Goal: Task Accomplishment & Management: Use online tool/utility

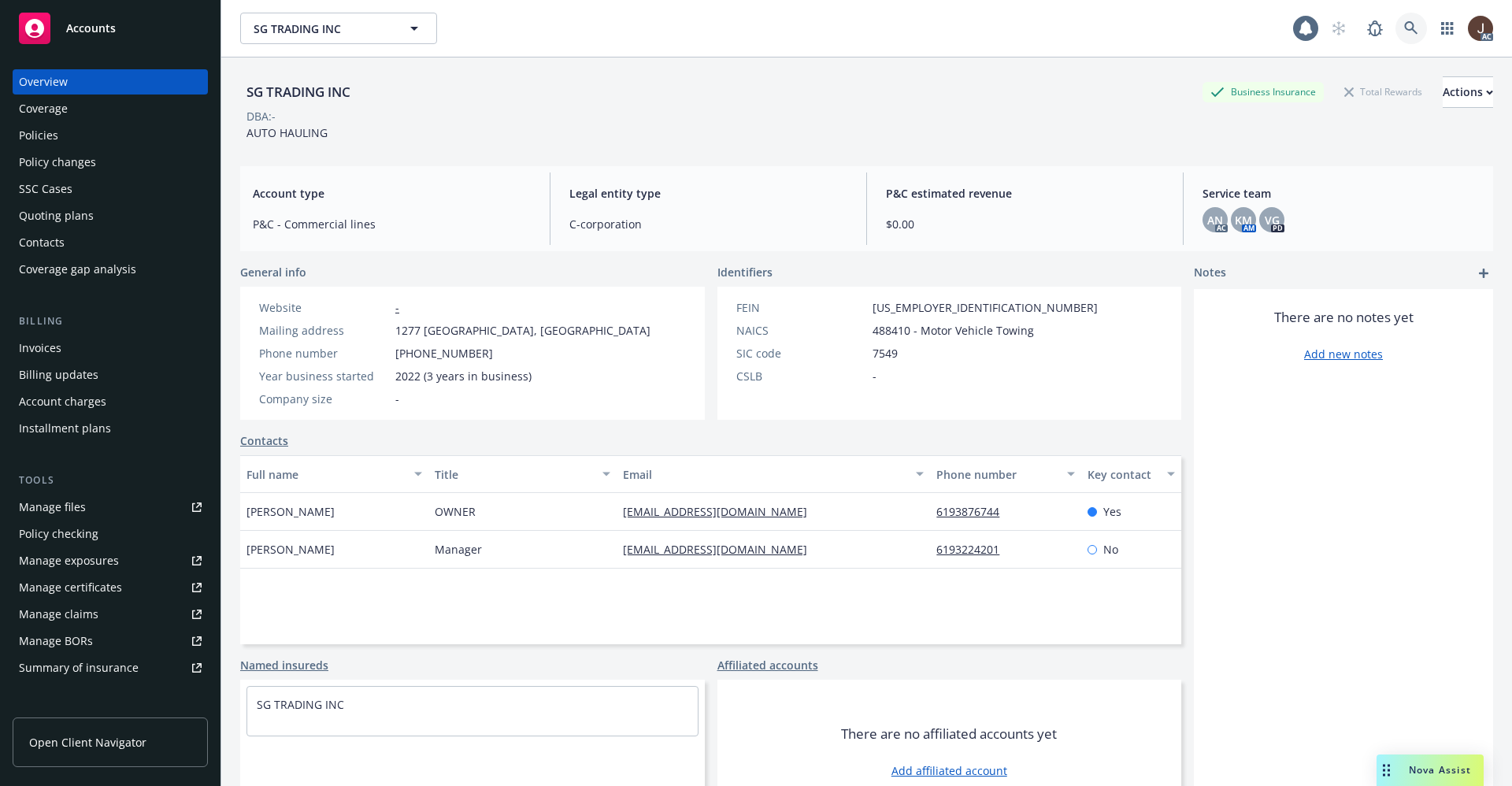
click at [1404, 27] on icon at bounding box center [1410, 28] width 14 height 14
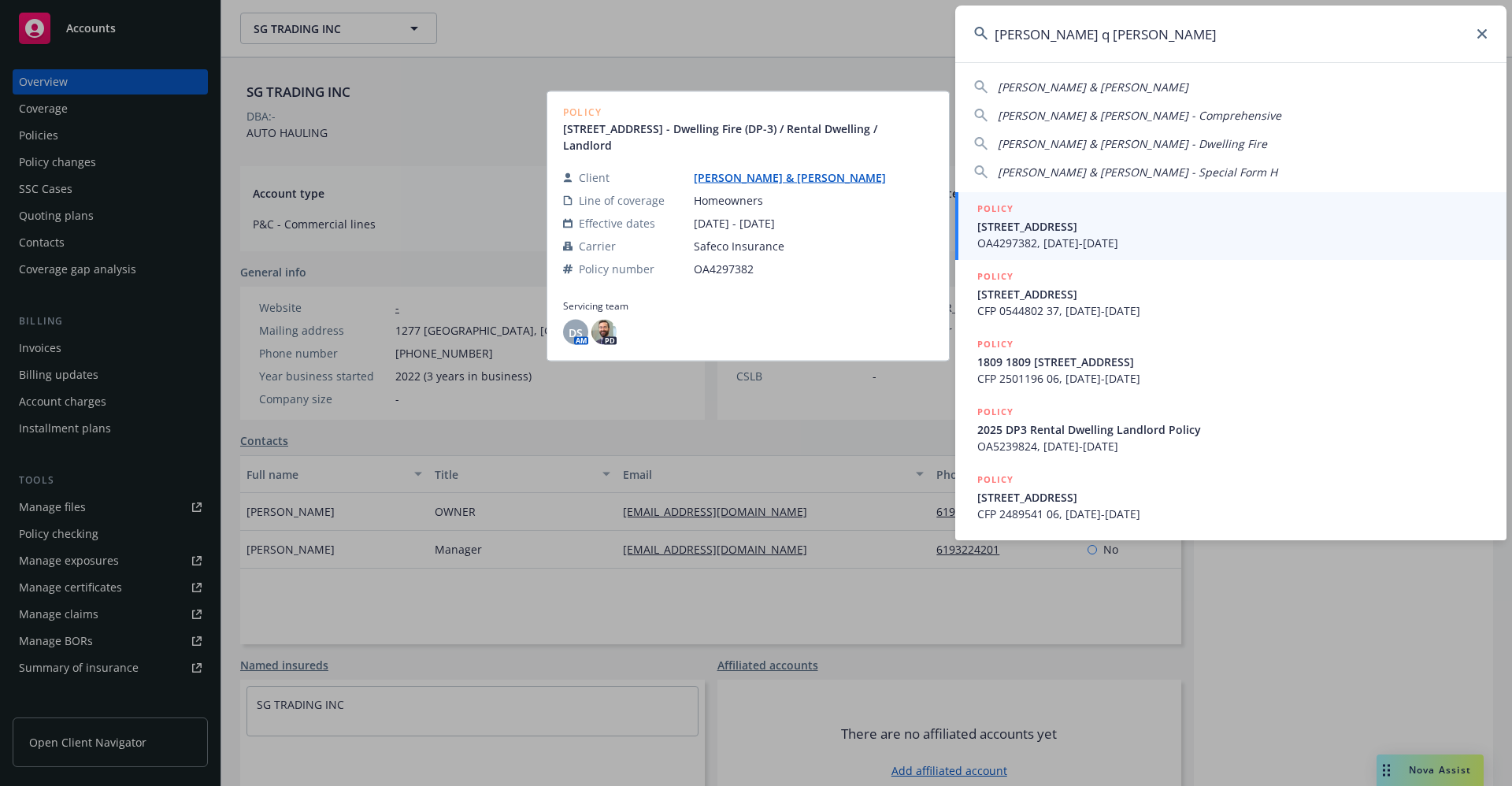
type input "william q sm"
click at [779, 180] on link "[PERSON_NAME] & [PERSON_NAME]" at bounding box center [795, 177] width 205 height 15
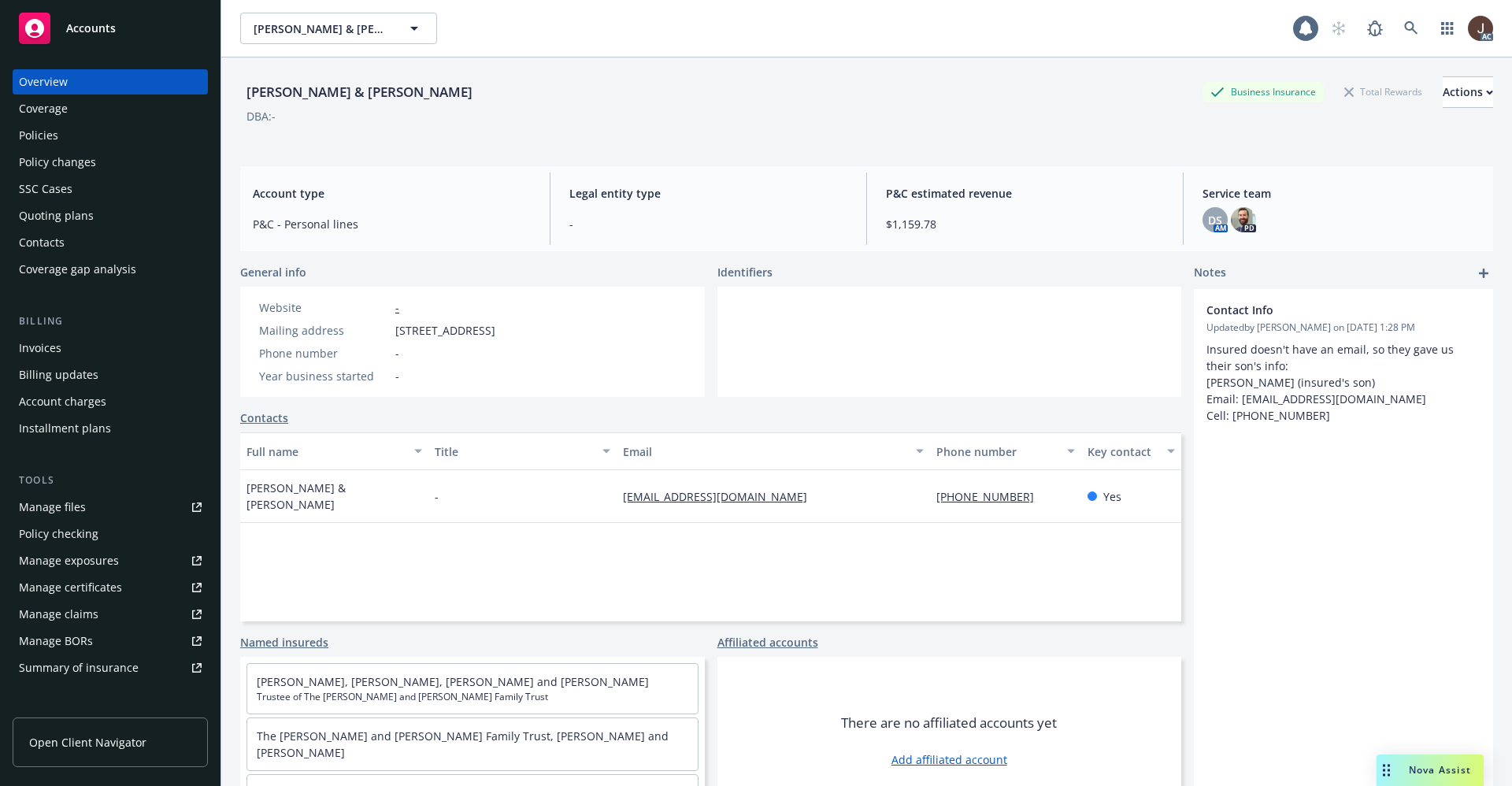
click at [28, 126] on div "Policies" at bounding box center [39, 135] width 40 height 25
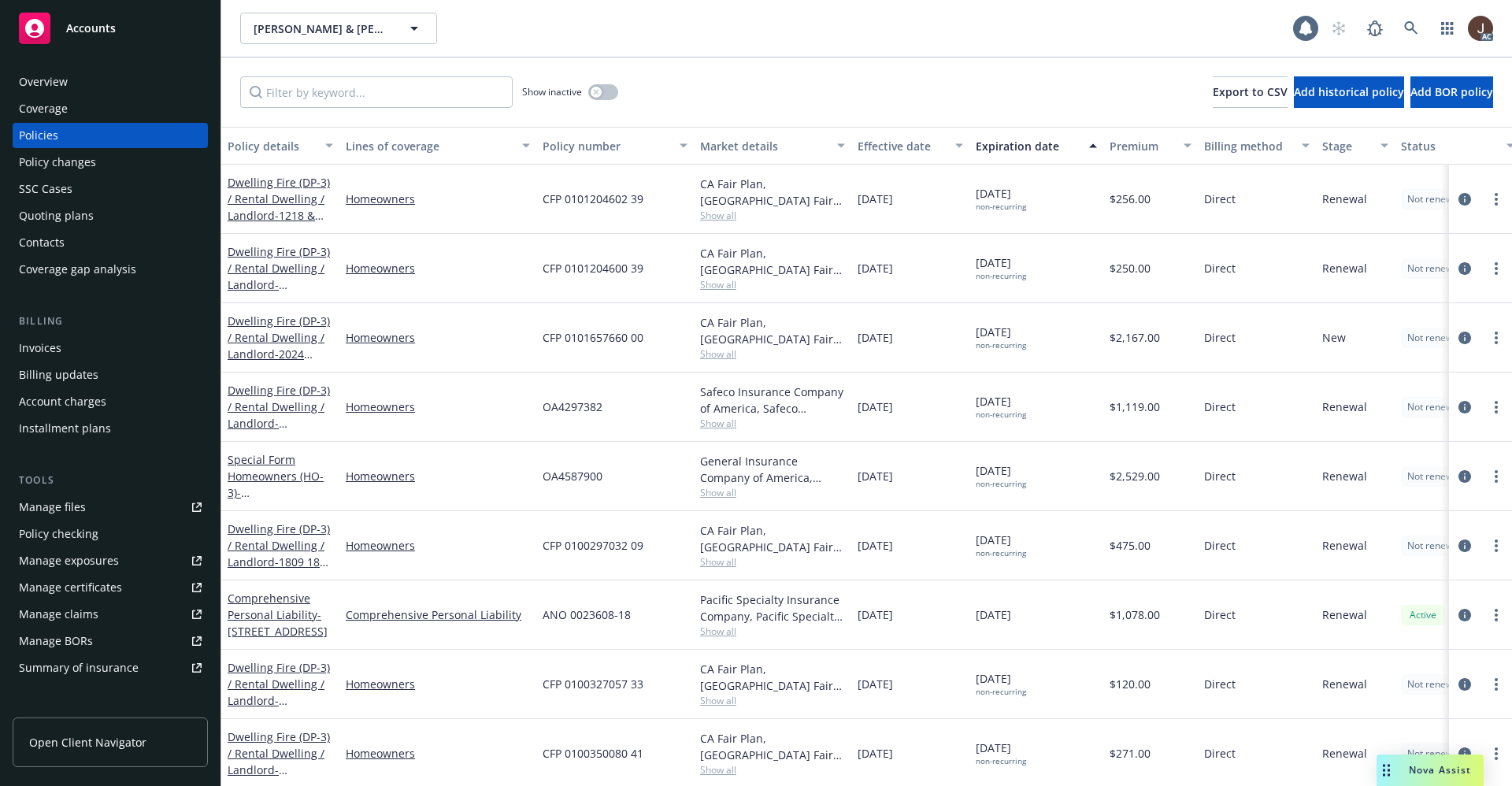
click at [55, 518] on div "Manage files" at bounding box center [52, 507] width 67 height 25
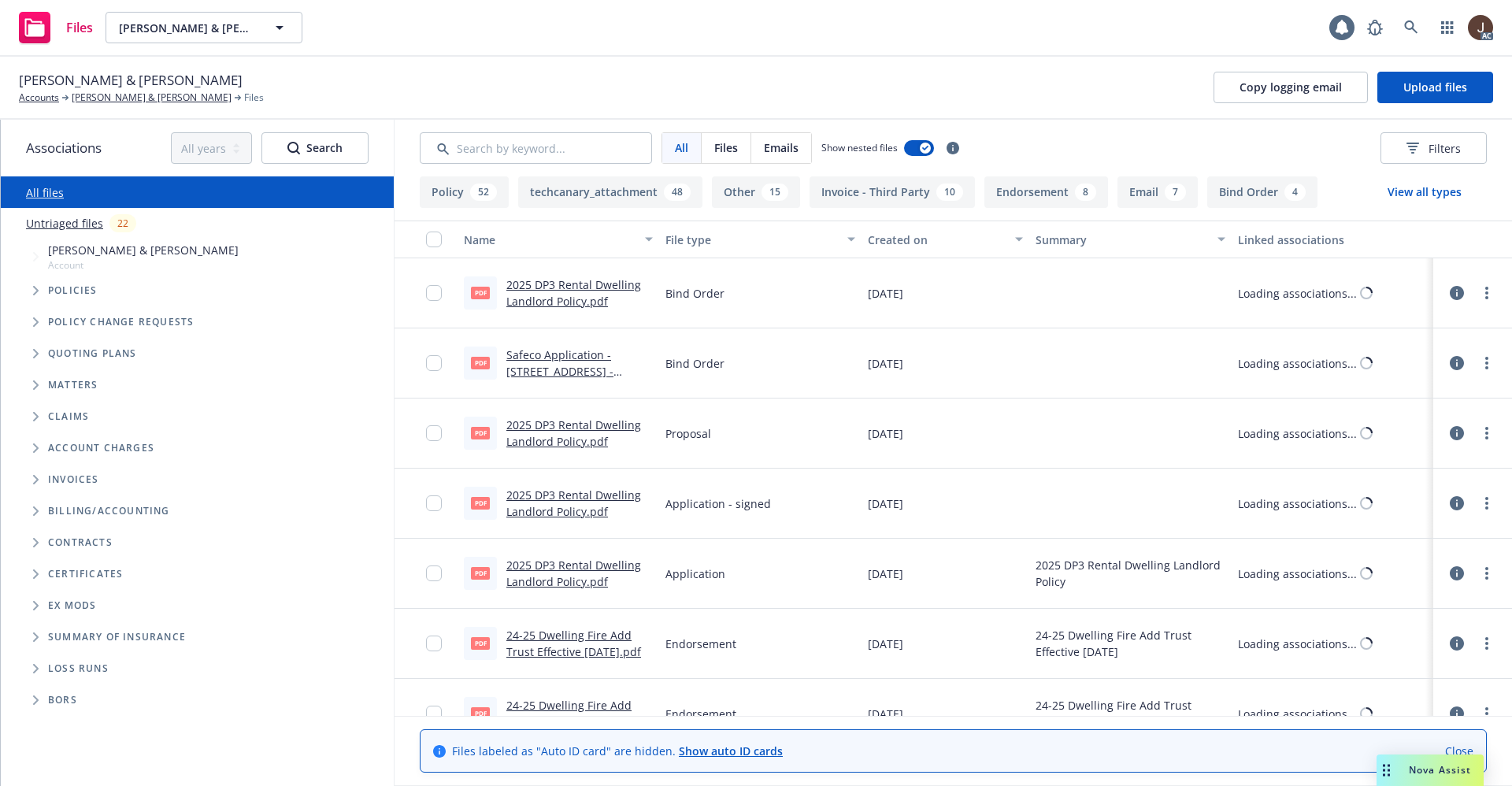
click at [58, 218] on link "Untriaged files" at bounding box center [64, 223] width 77 height 16
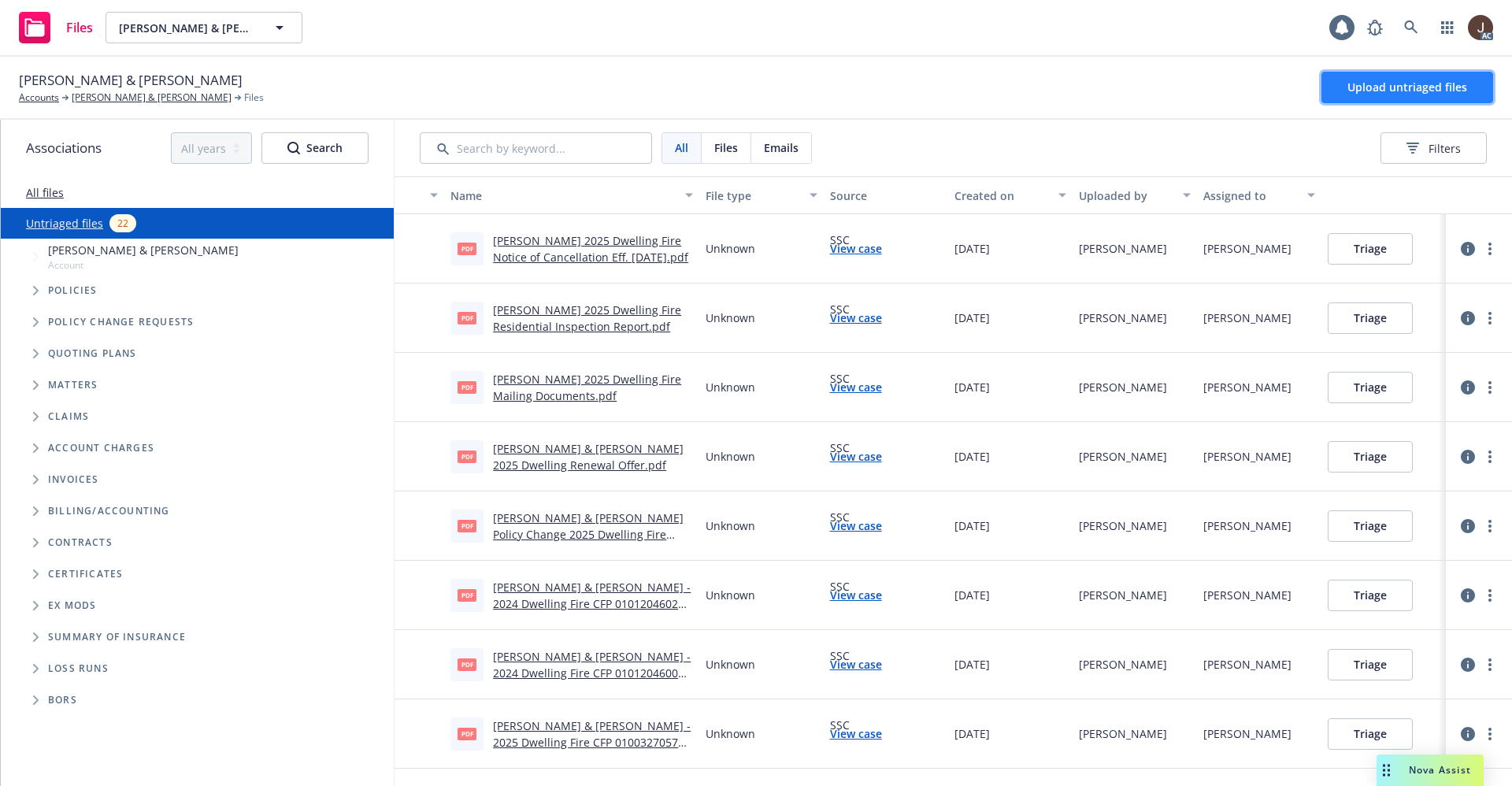
click at [1399, 89] on span "Upload untriaged files" at bounding box center [1406, 87] width 120 height 15
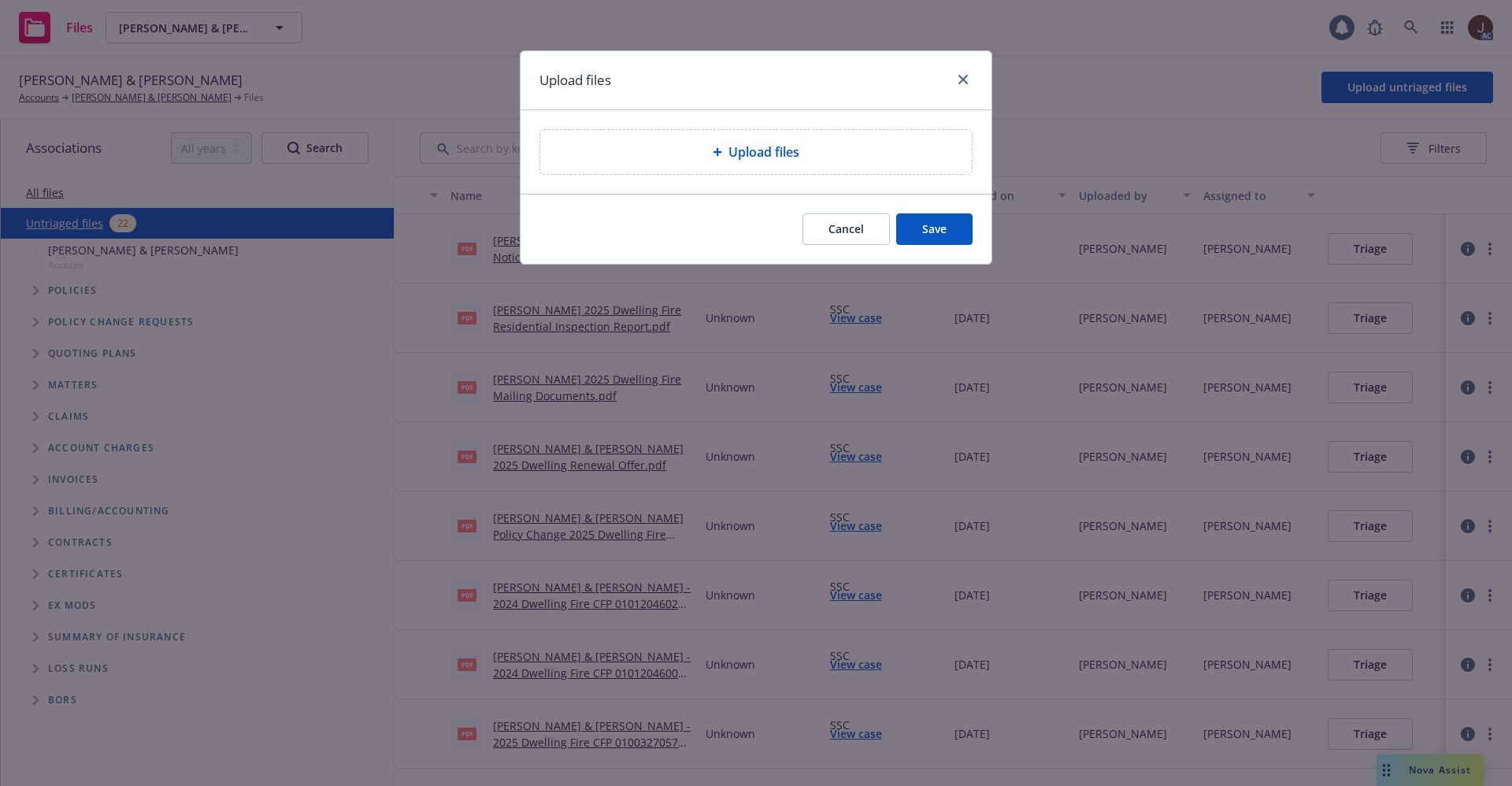
click at [784, 153] on span "Upload files" at bounding box center [764, 152] width 71 height 19
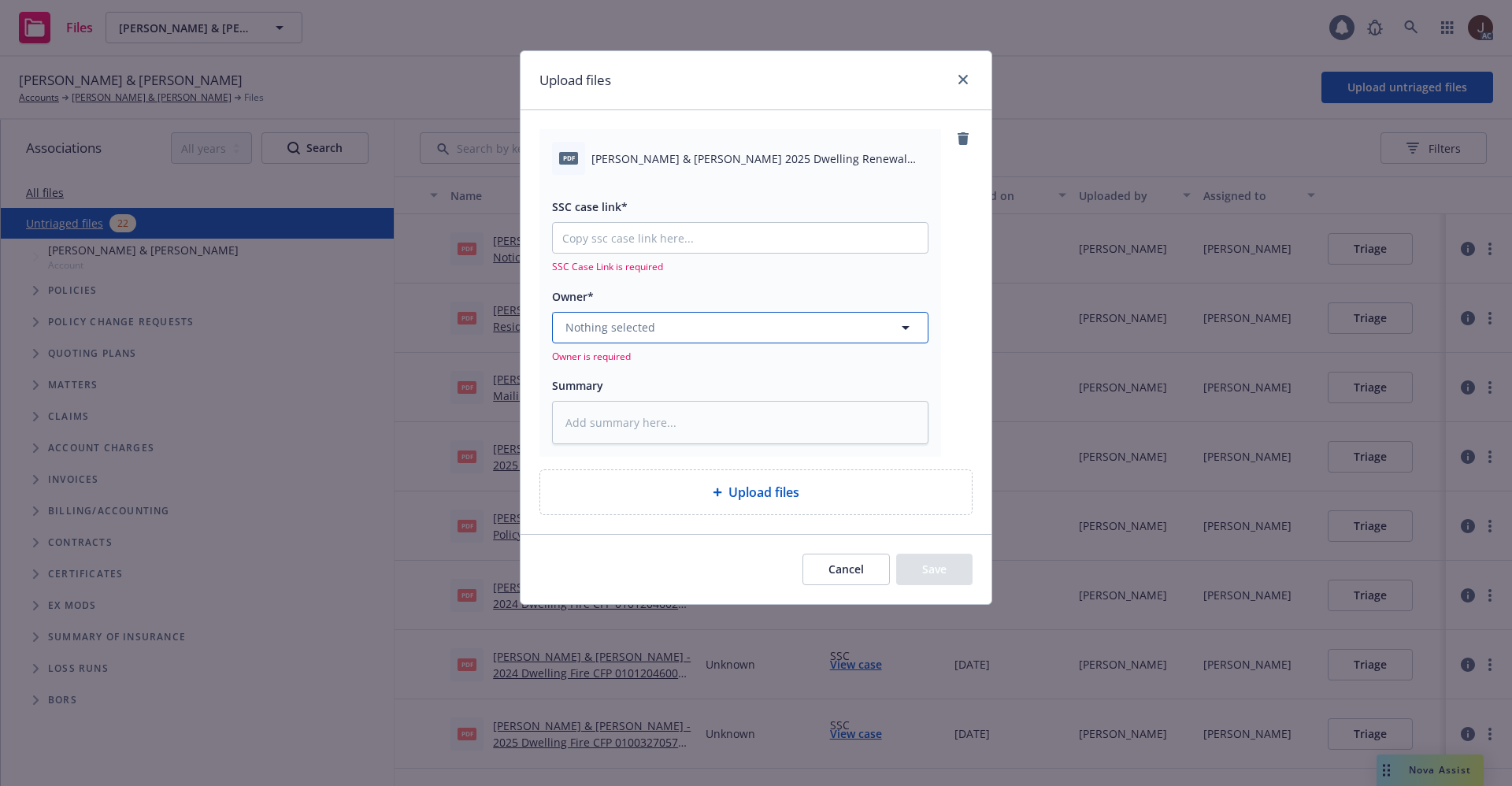
click at [712, 315] on button "Nothing selected" at bounding box center [739, 327] width 376 height 32
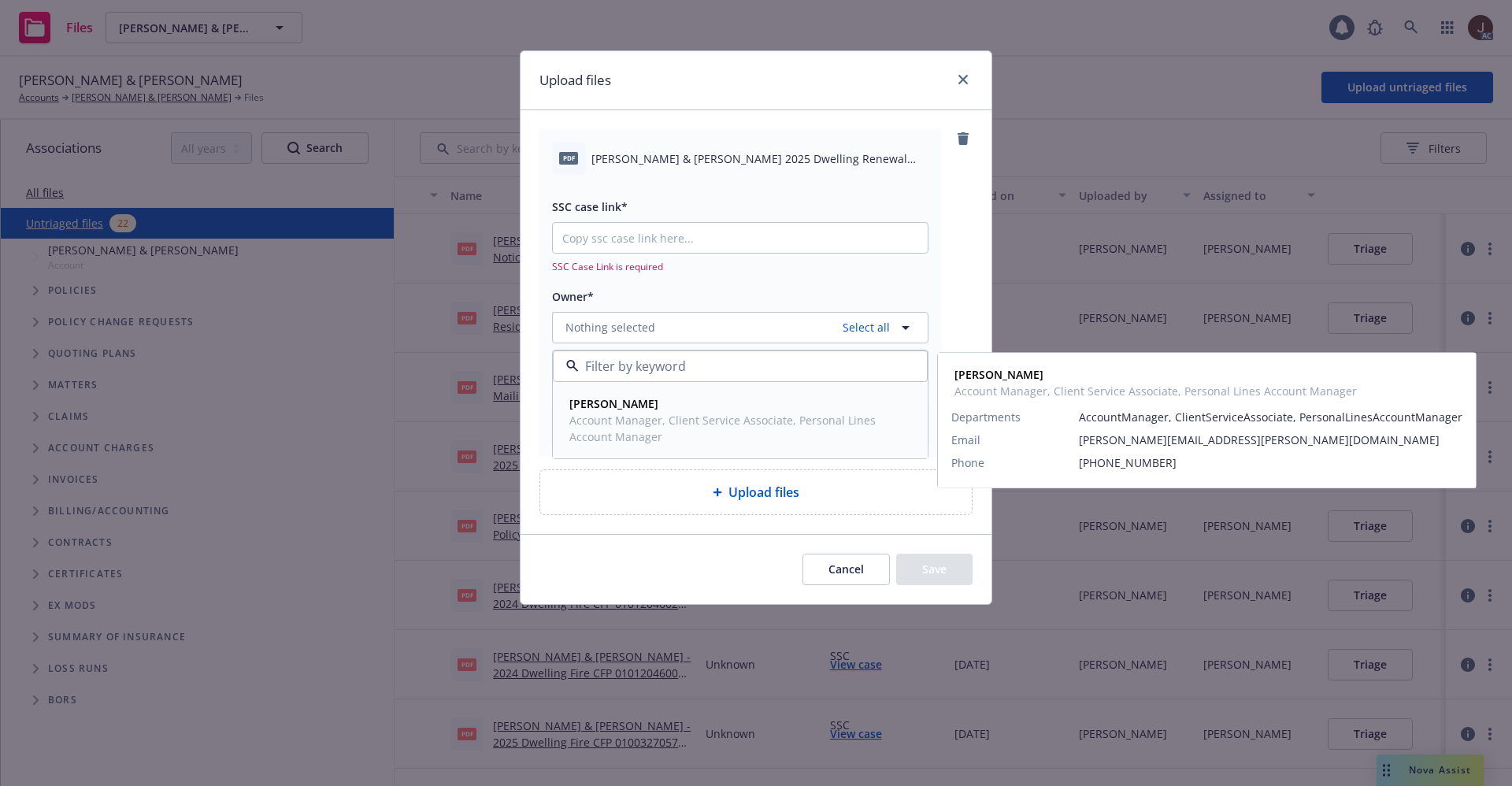
click at [613, 421] on span "Account Manager, Client Service Associate, Personal Lines Account Manager" at bounding box center [738, 428] width 339 height 33
type textarea "x"
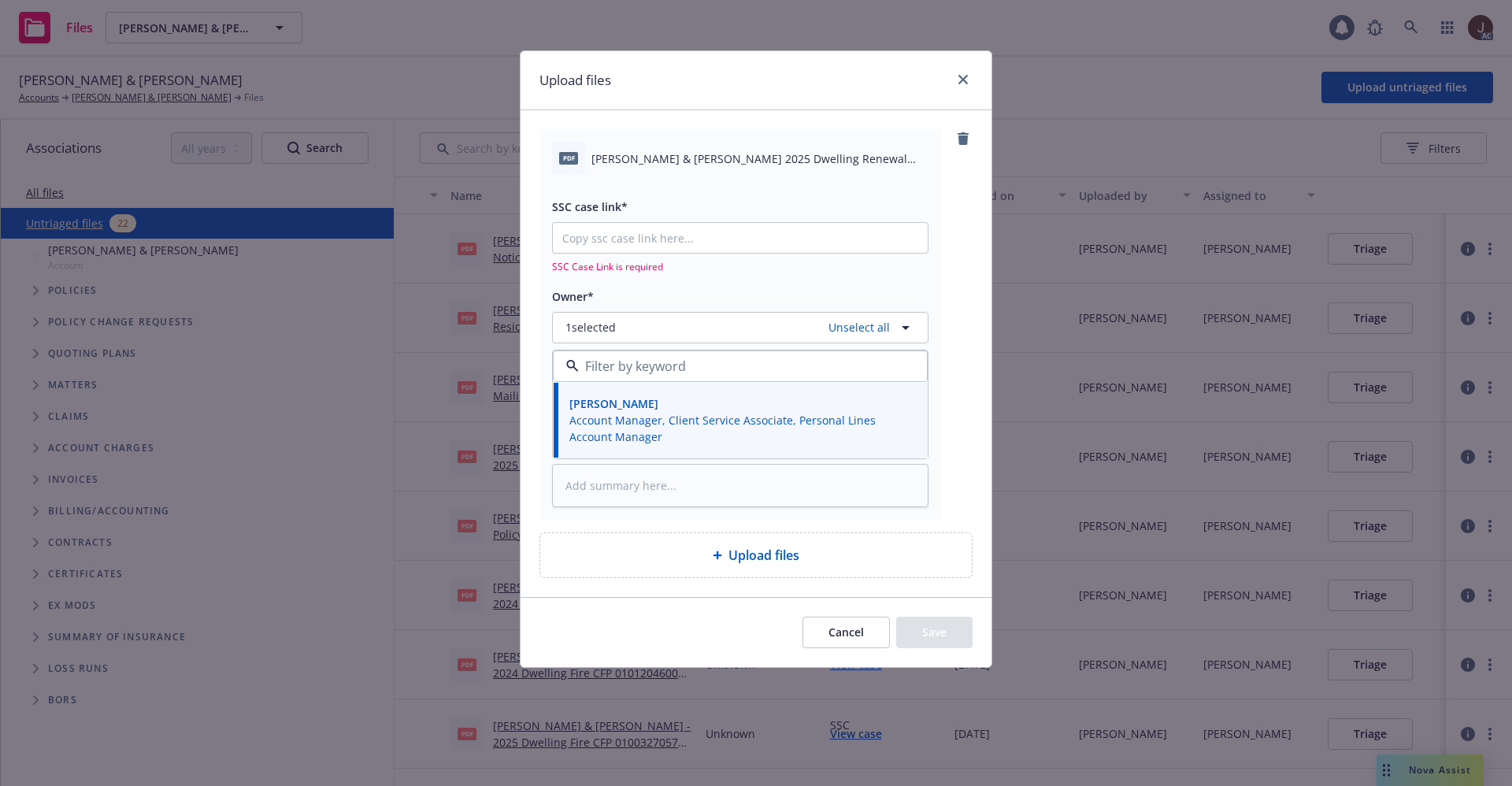
click at [659, 164] on span "William Q. Smith & Nancy M. Smith 2025 Dwelling Renewal Offer.pdf" at bounding box center [759, 159] width 337 height 16
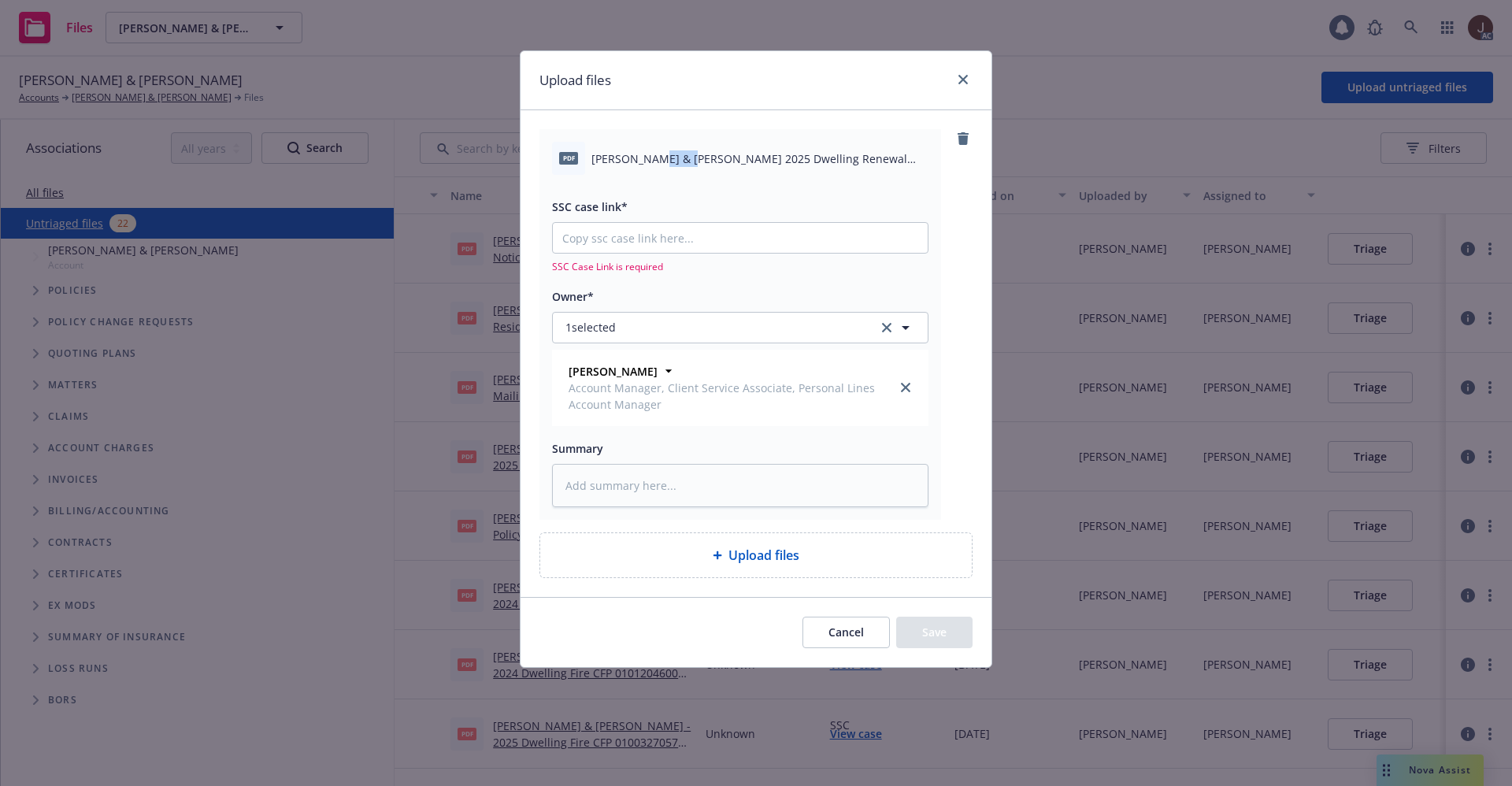
click at [659, 164] on span "William Q. Smith & Nancy M. Smith 2025 Dwelling Renewal Offer.pdf" at bounding box center [759, 159] width 337 height 16
copy div "William Q. Smith & Nancy M. Smith 2025 Dwelling Renewal Offer.pdf"
click at [626, 478] on textarea at bounding box center [739, 485] width 376 height 43
paste textarea "William Q. Smith & Nancy M. Smith 2025 Dwelling Renewal Offer.pdf"
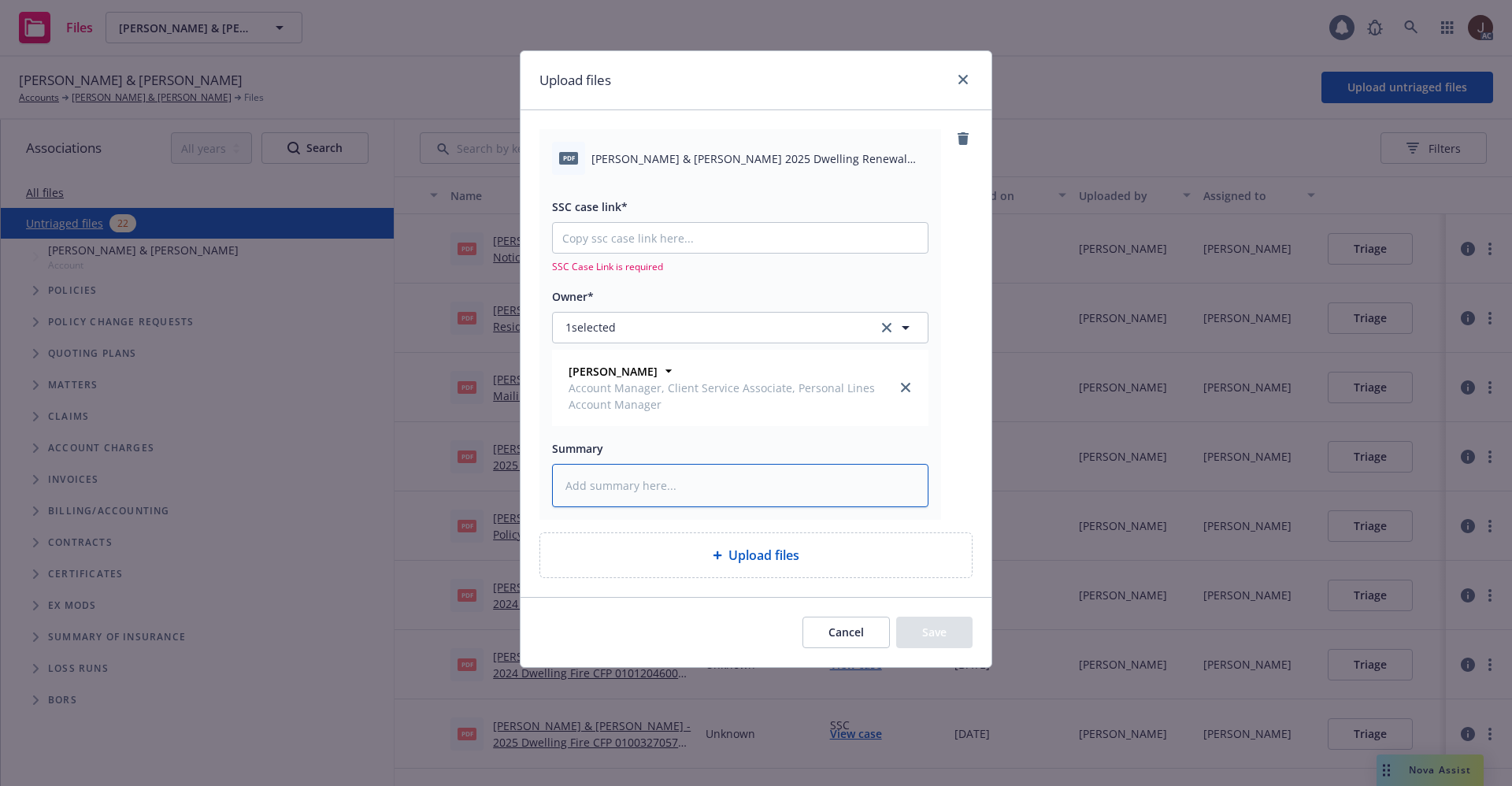
type textarea "William Q. Smith & Nancy M. Smith 2025 Dwelling Renewal Offer.pdf"
type textarea "x"
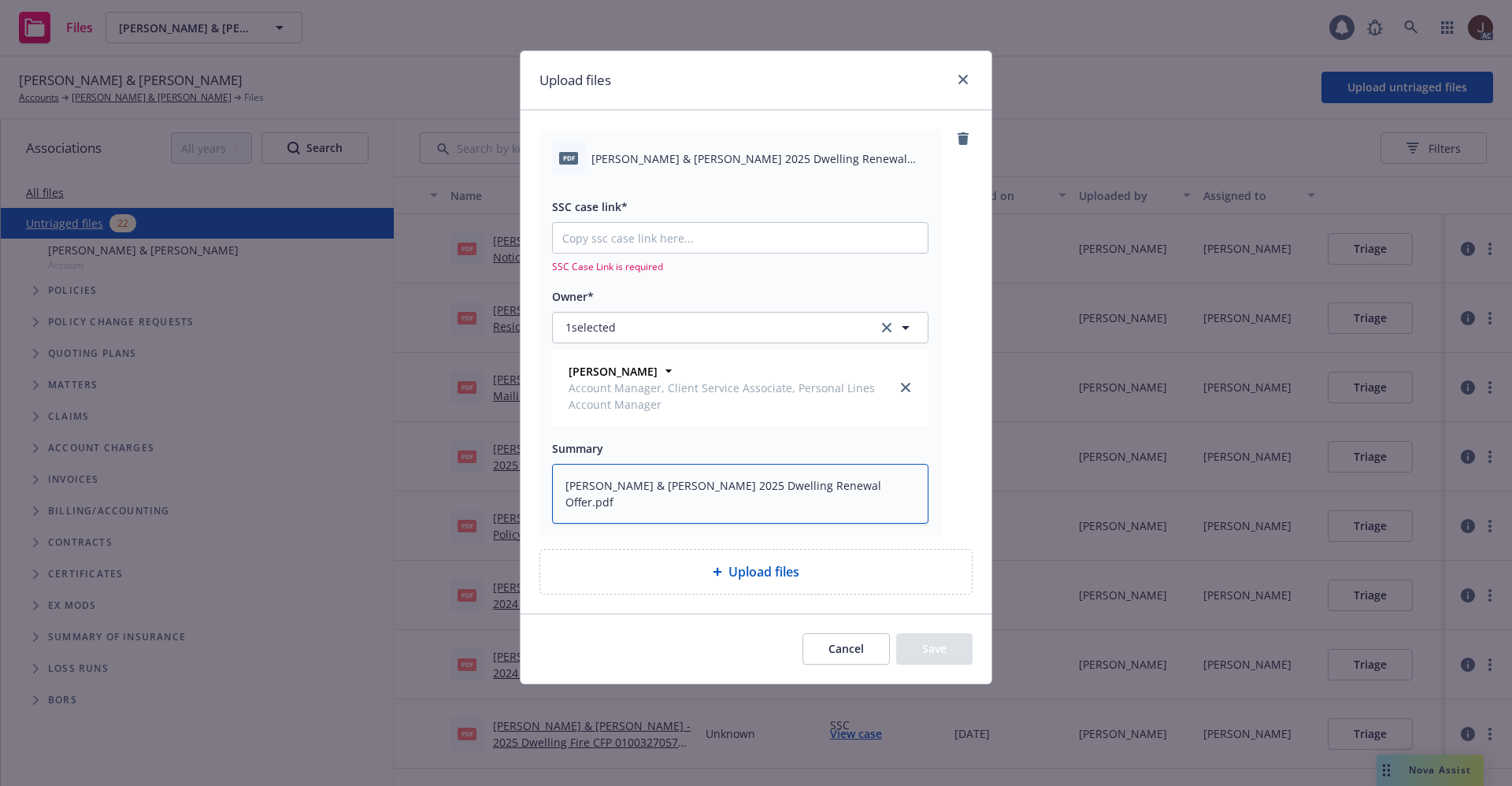
scroll to position [3, 0]
type textarea "William Q. Smith & Nancy M. Smith 2025 Dwelling Renewal Offer.pdf"
type textarea "x"
click at [701, 236] on input "SSC case link*" at bounding box center [739, 237] width 375 height 30
paste input "https://newfront-ssc.lightning.force.com/lightning/r/Case/500Vz00000SnE6ZIAV/vi…"
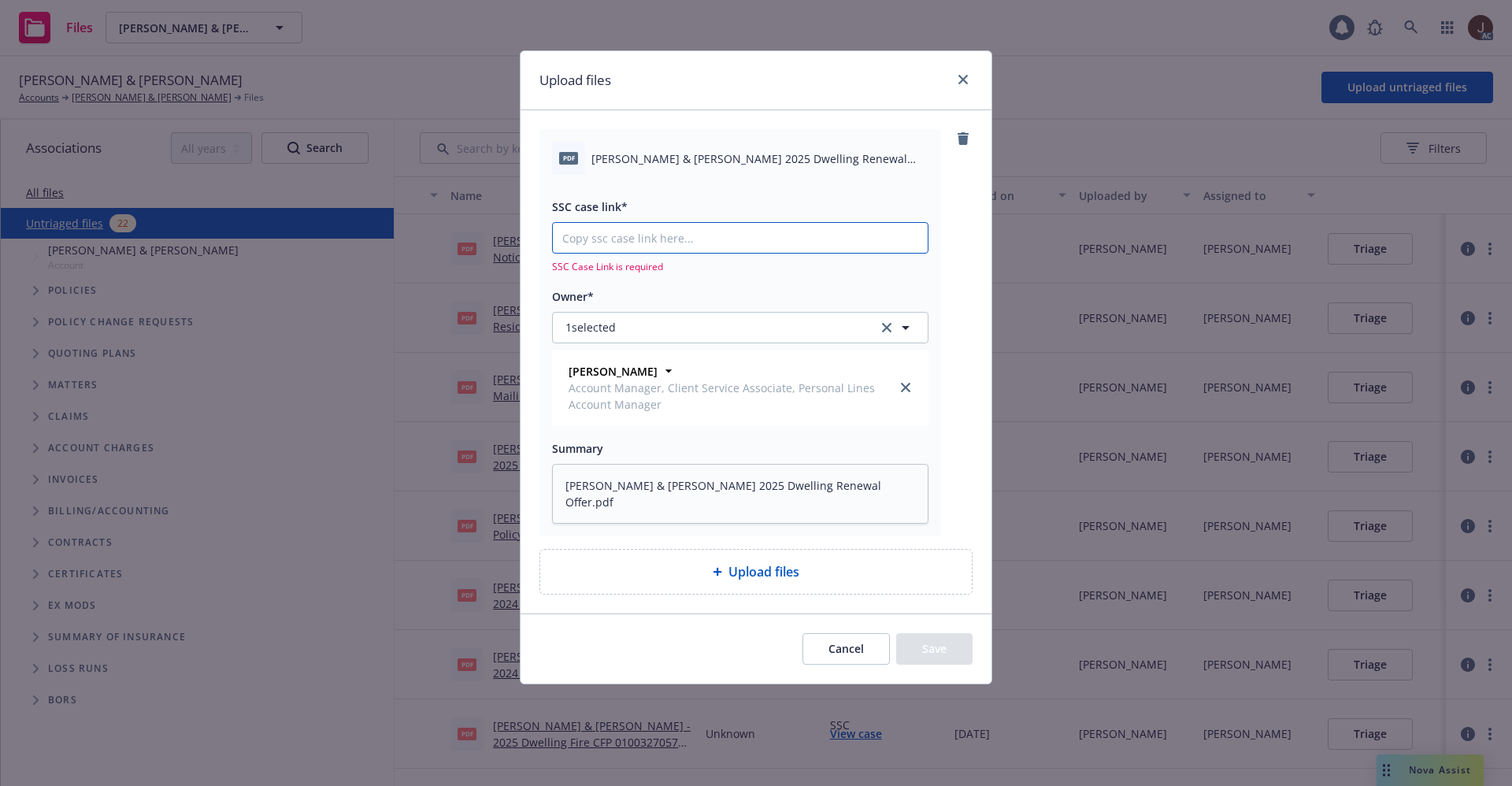
type input "https://newfront-ssc.lightning.force.com/lightning/r/Case/500Vz00000SnE6ZIAV/vi…"
type textarea "x"
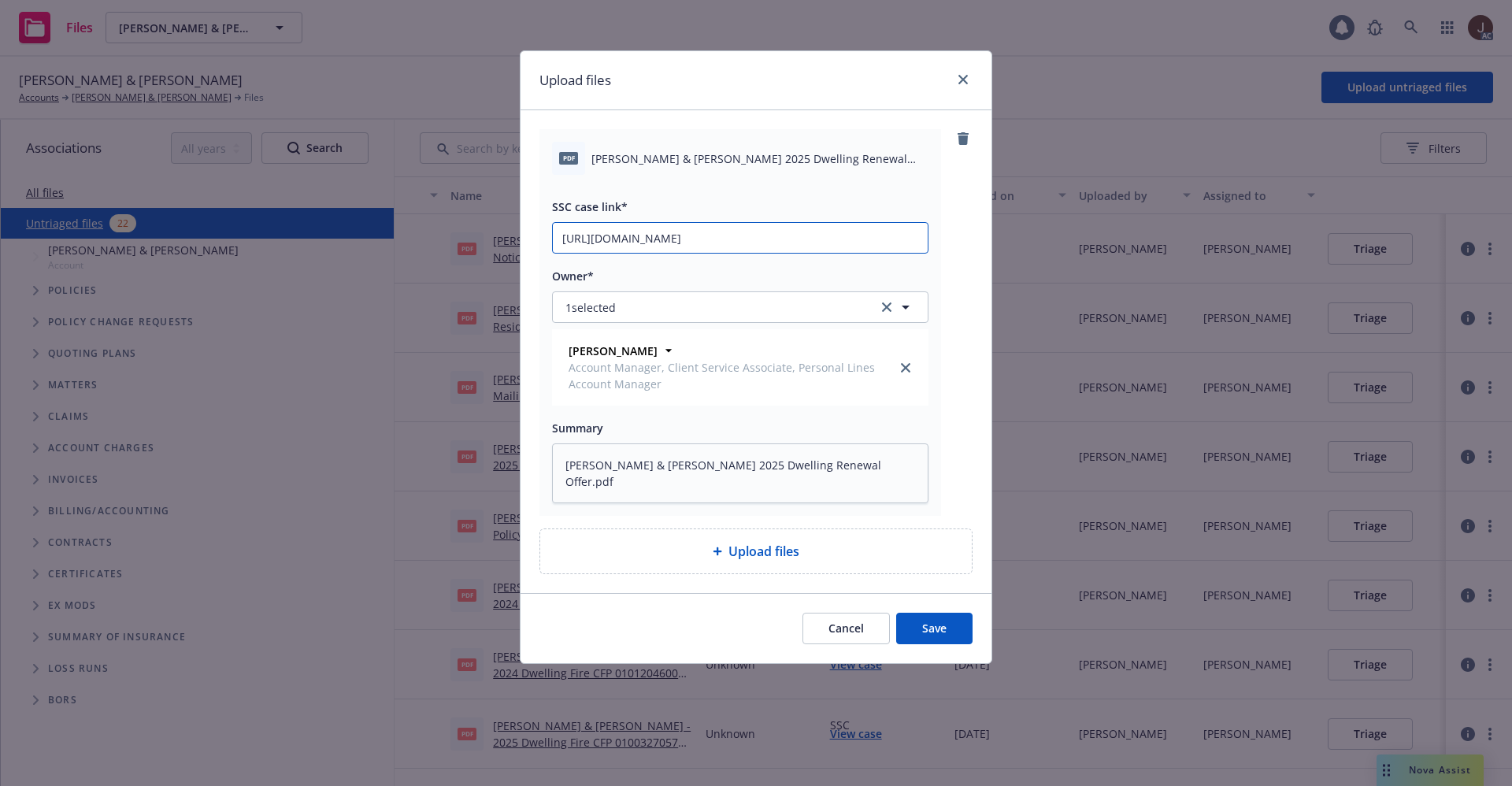
scroll to position [0, 77]
type input "https://newfront-ssc.lightning.force.com/lightning/r/Case/500Vz00000SnE6ZIAV/vi…"
click at [972, 247] on div "pdf William Q. Smith & Nancy M. Smith 2025 Dwelling Renewal Offer.pdf SSC case …" at bounding box center [756, 351] width 471 height 483
click at [928, 626] on button "Save" at bounding box center [934, 628] width 77 height 32
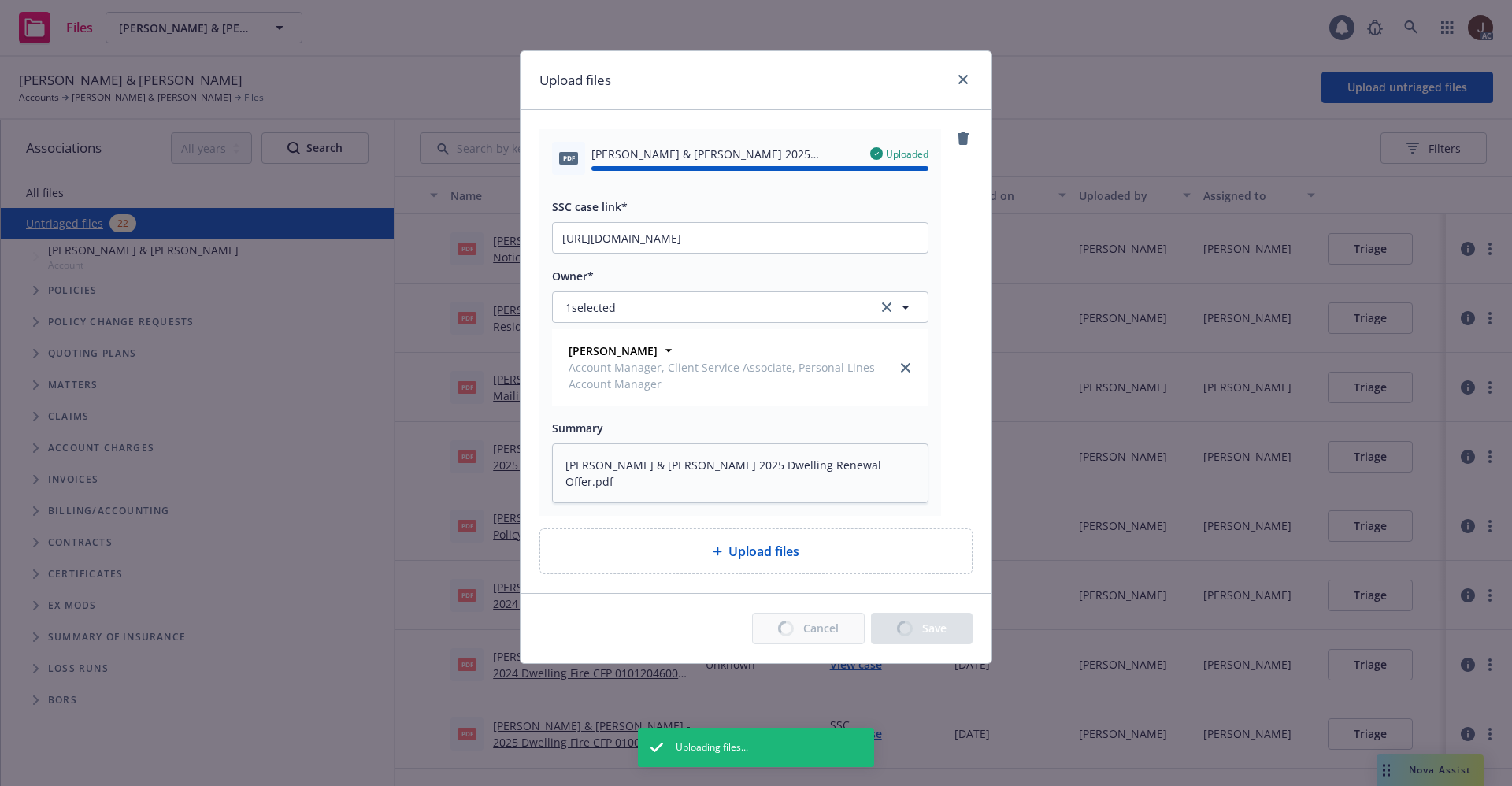
type textarea "x"
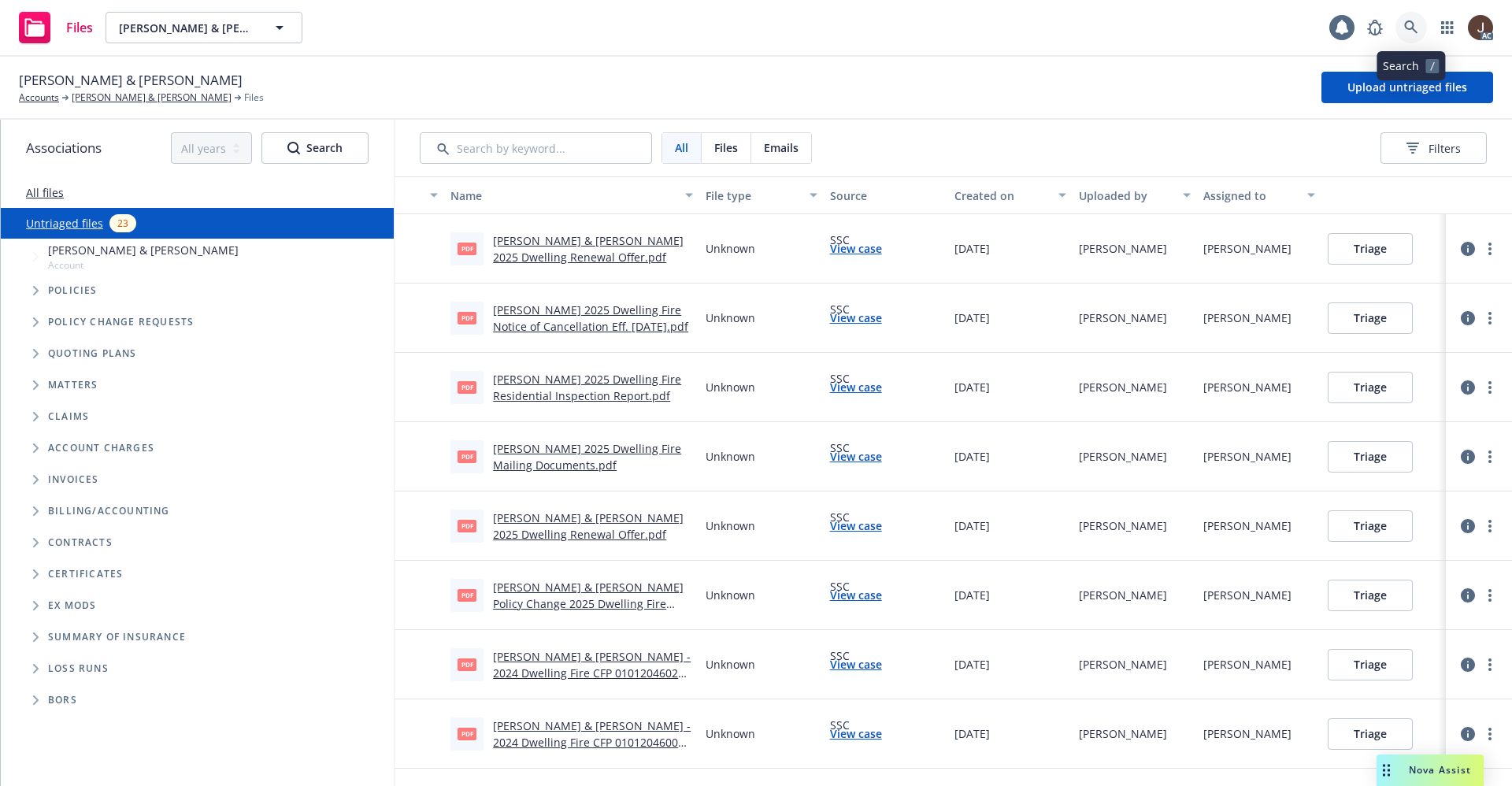
click at [1422, 38] on link at bounding box center [1411, 27] width 32 height 32
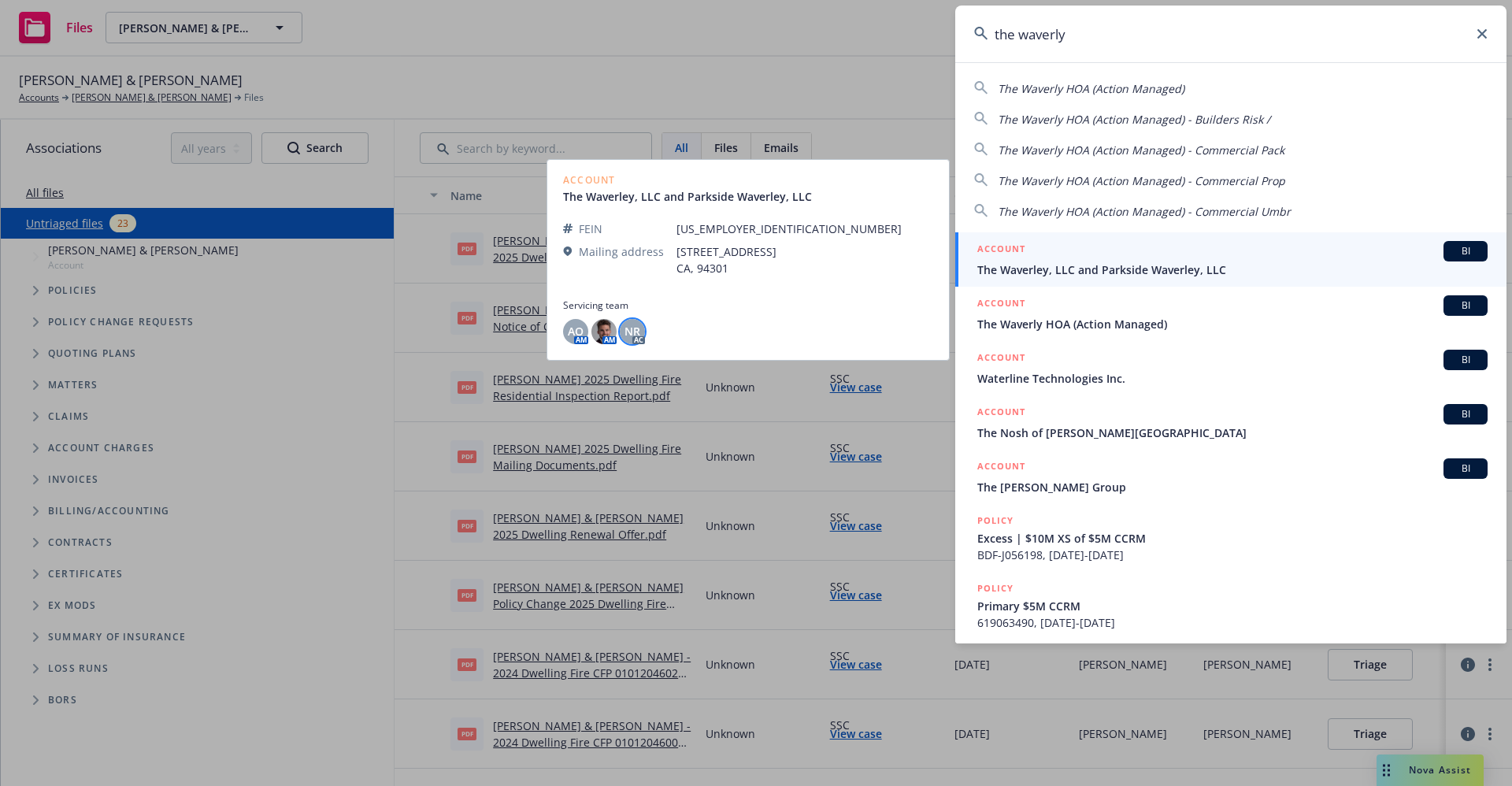
click at [632, 332] on span "NR" at bounding box center [632, 331] width 15 height 16
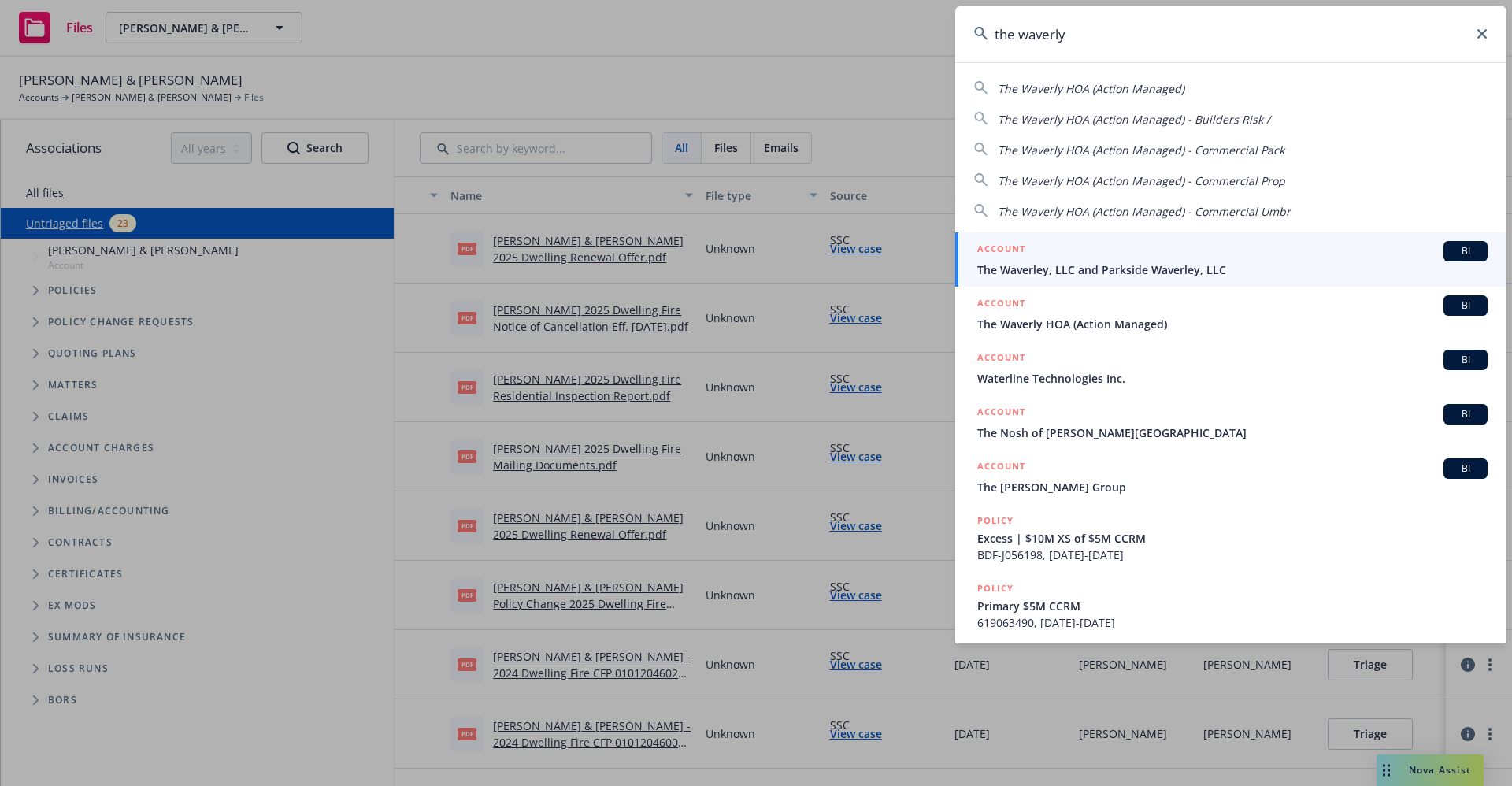
click at [1097, 33] on input "the waverly" at bounding box center [1230, 33] width 552 height 57
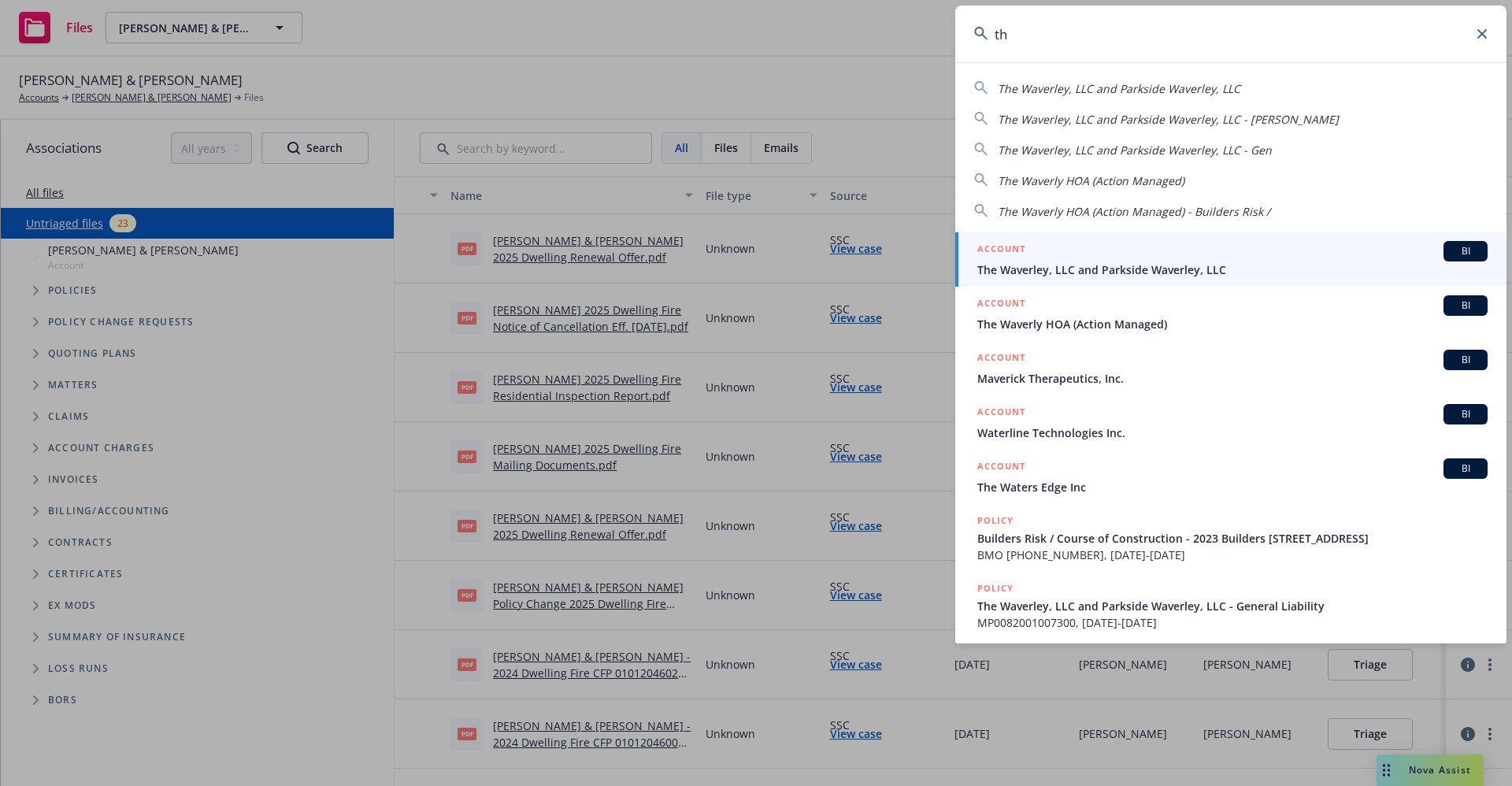
type input "t"
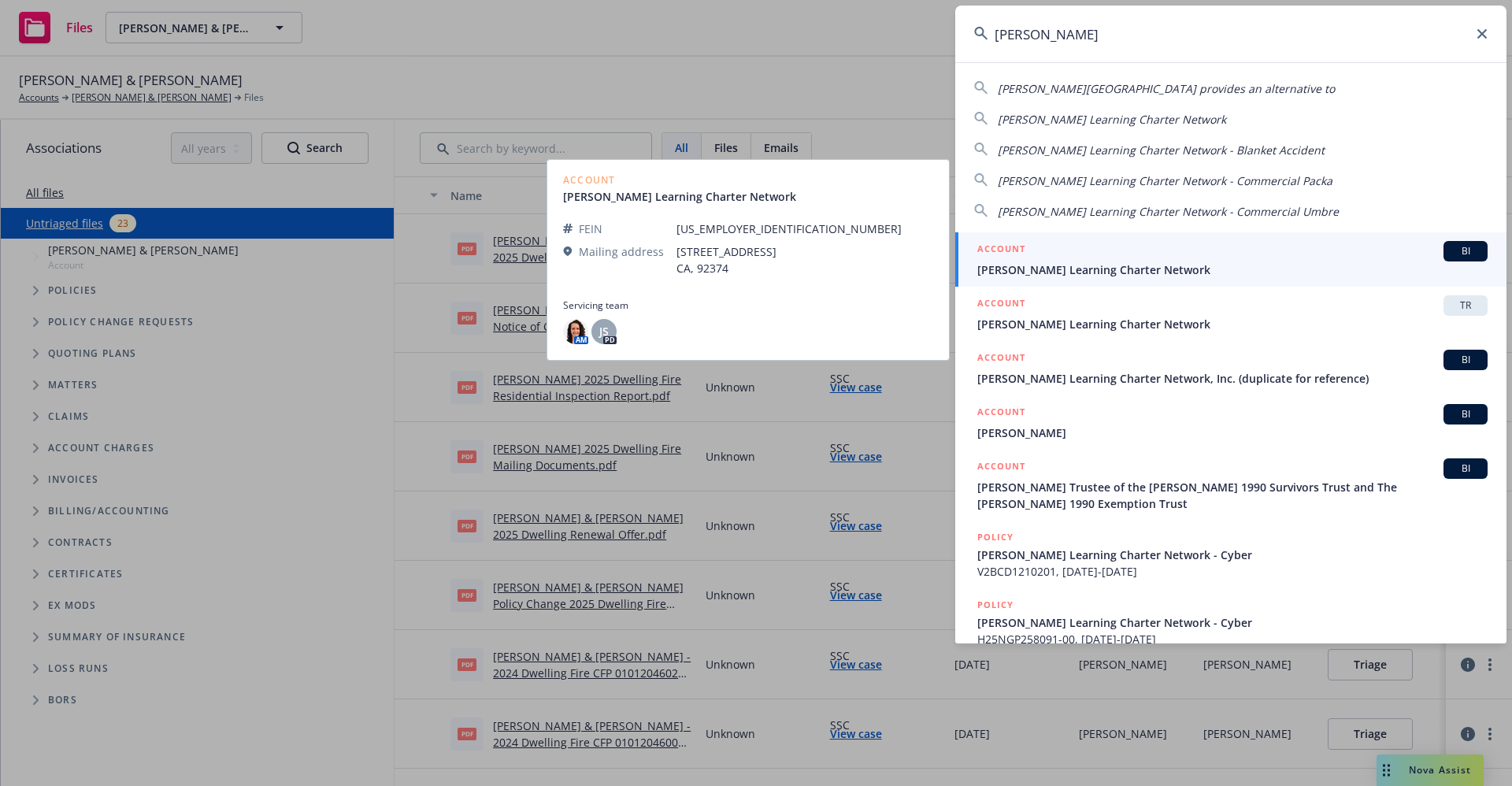
type input "gorman lear"
click at [1091, 270] on span "Gorman Learning Charter Network" at bounding box center [1231, 270] width 510 height 16
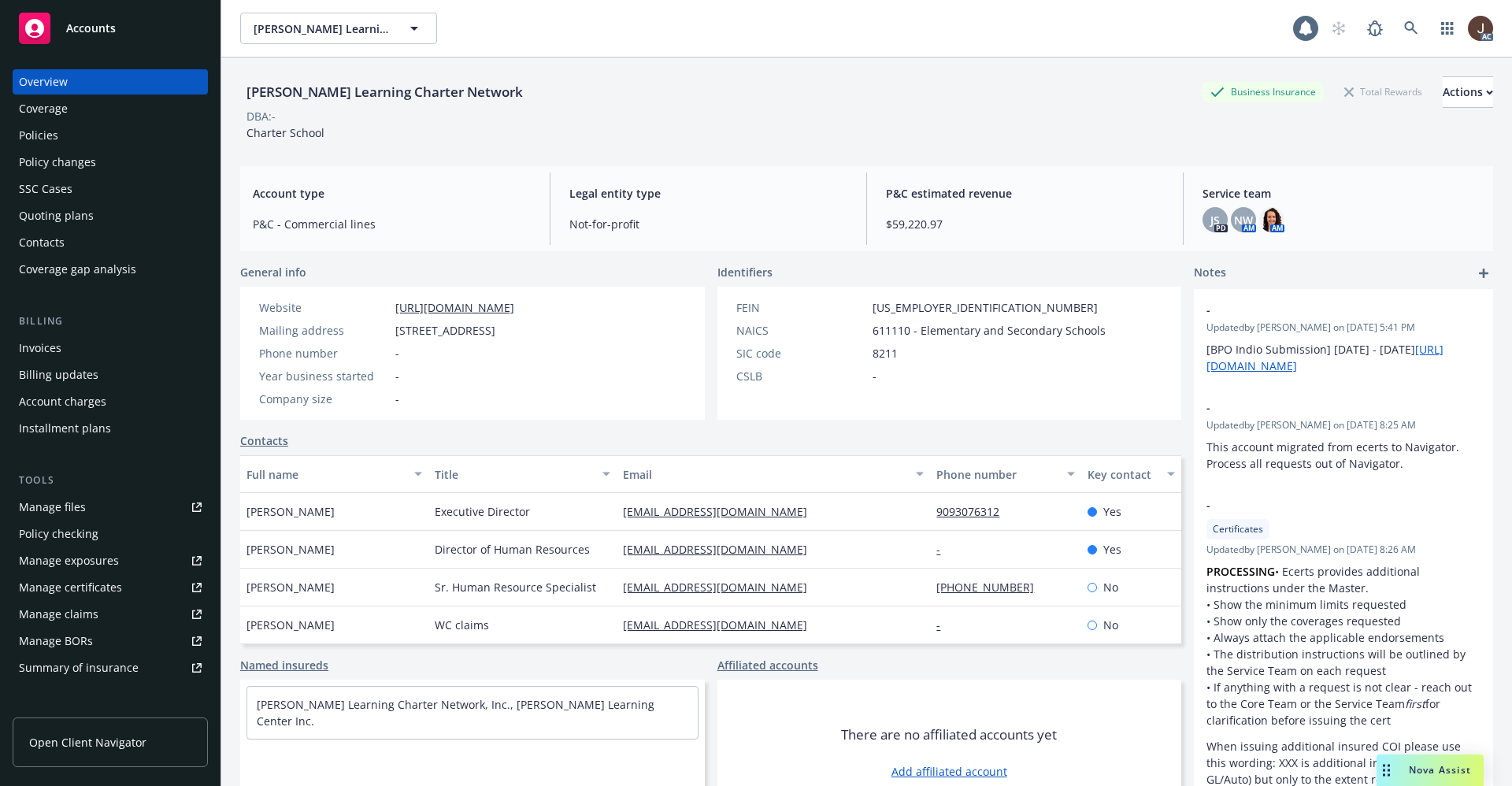
click at [31, 136] on div "Policies" at bounding box center [39, 135] width 40 height 25
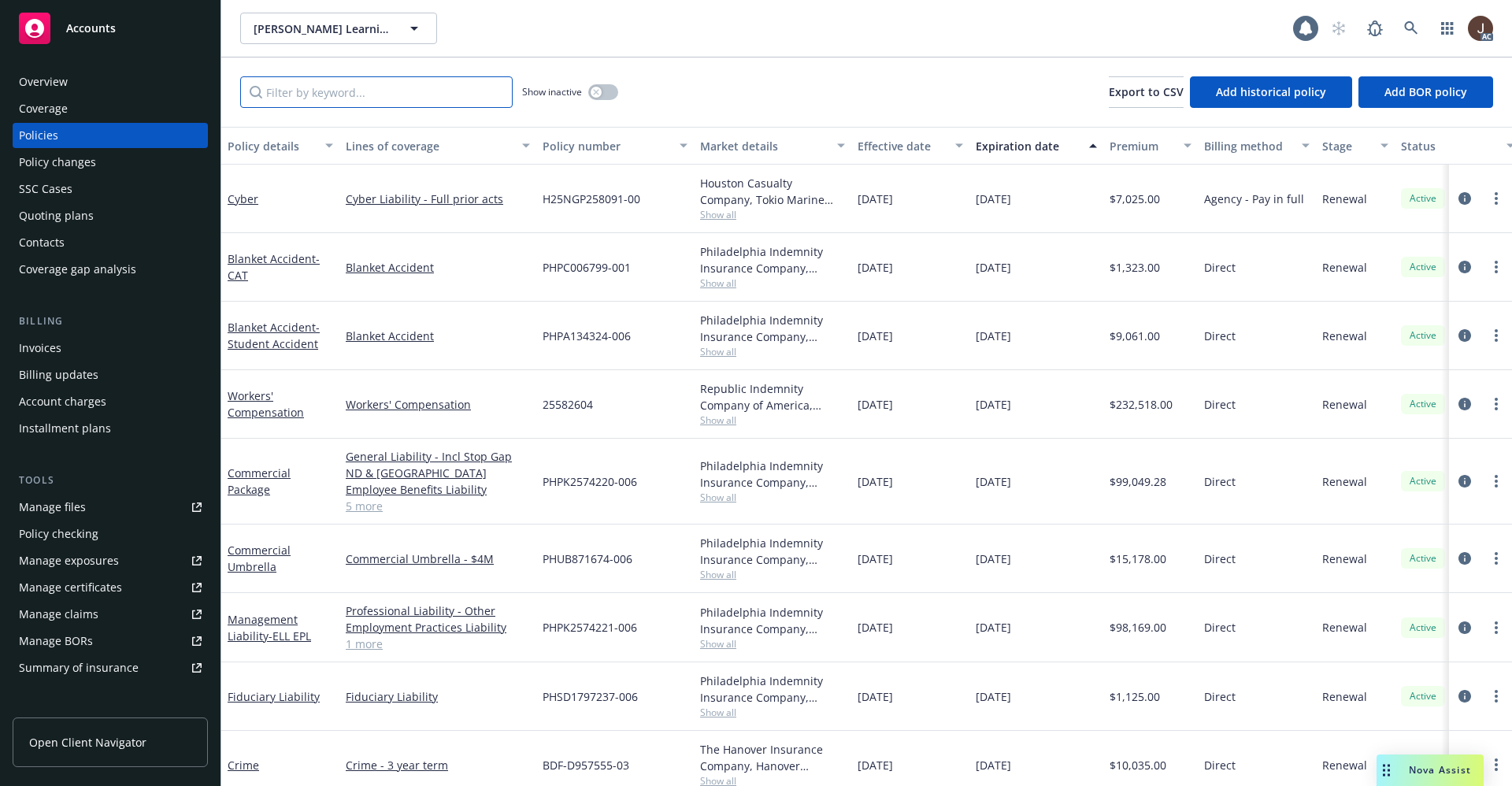
click at [307, 98] on input "Filter by keyword..." at bounding box center [376, 92] width 273 height 32
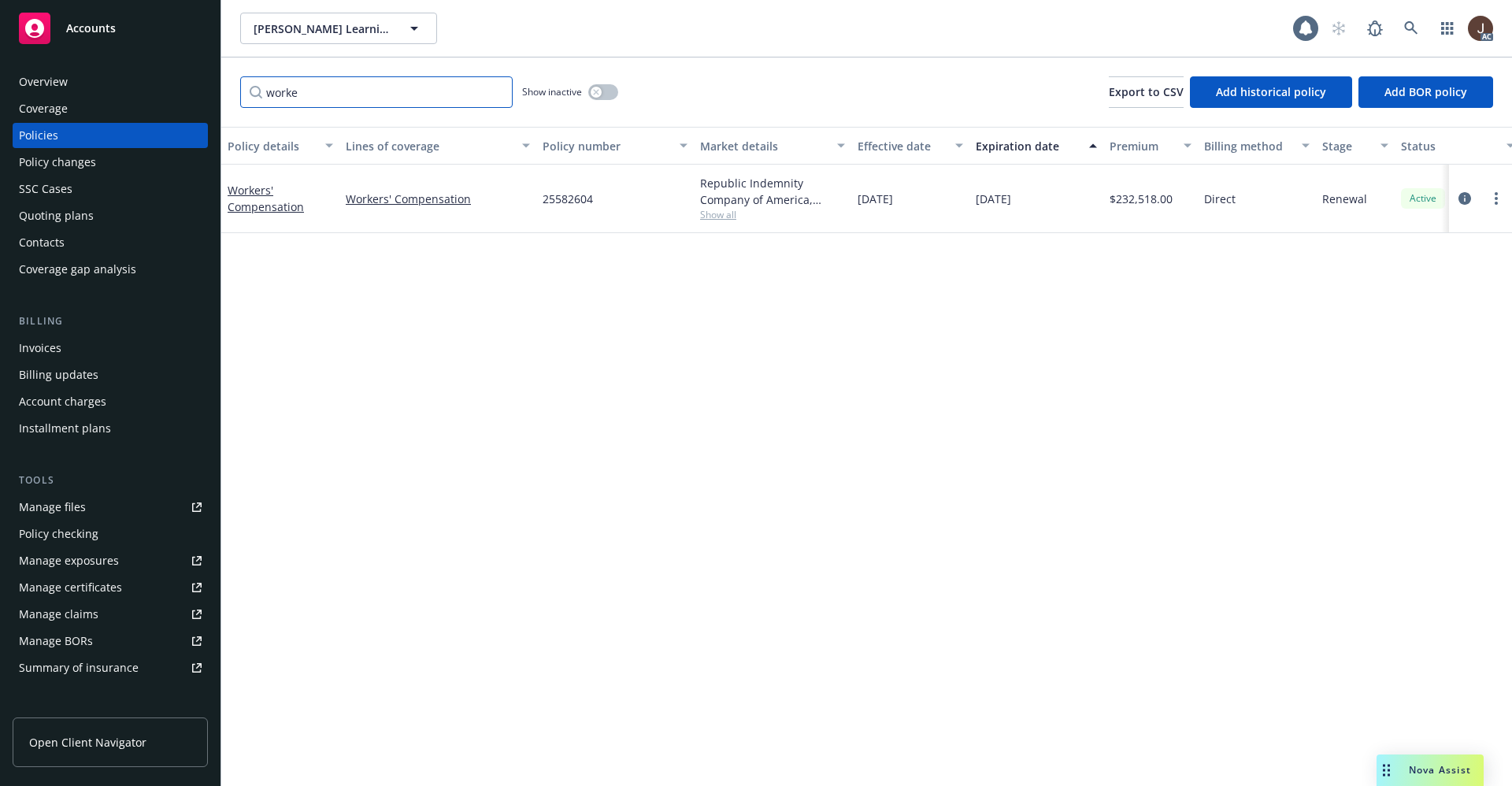
type input "worke"
click at [617, 83] on div "Show inactive" at bounding box center [570, 92] width 96 height 32
click at [608, 90] on button "button" at bounding box center [603, 91] width 30 height 15
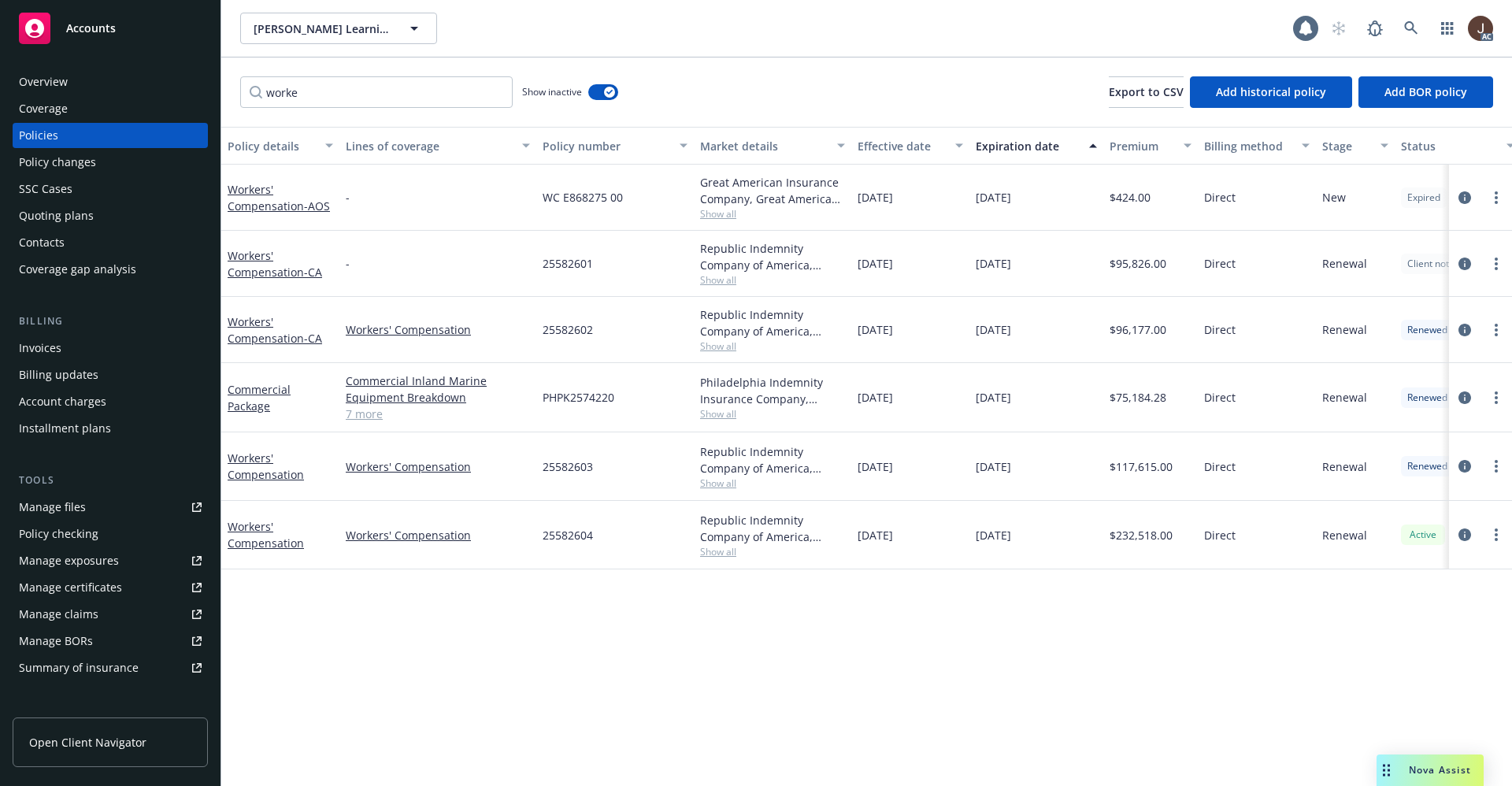
click at [685, 94] on div "worke Show inactive Export to CSV Add historical policy Add BOR policy" at bounding box center [867, 92] width 1291 height 69
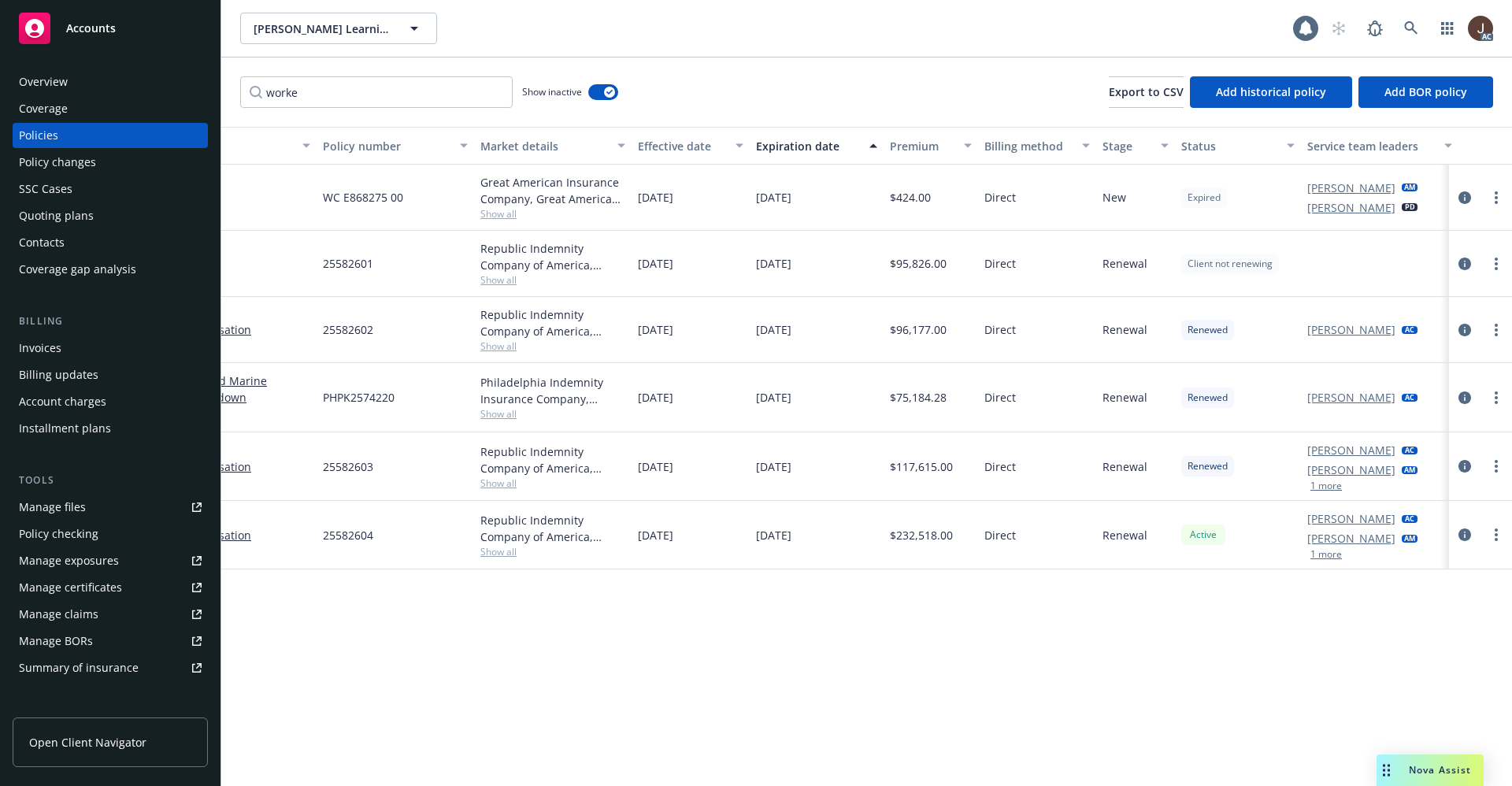
scroll to position [0, 229]
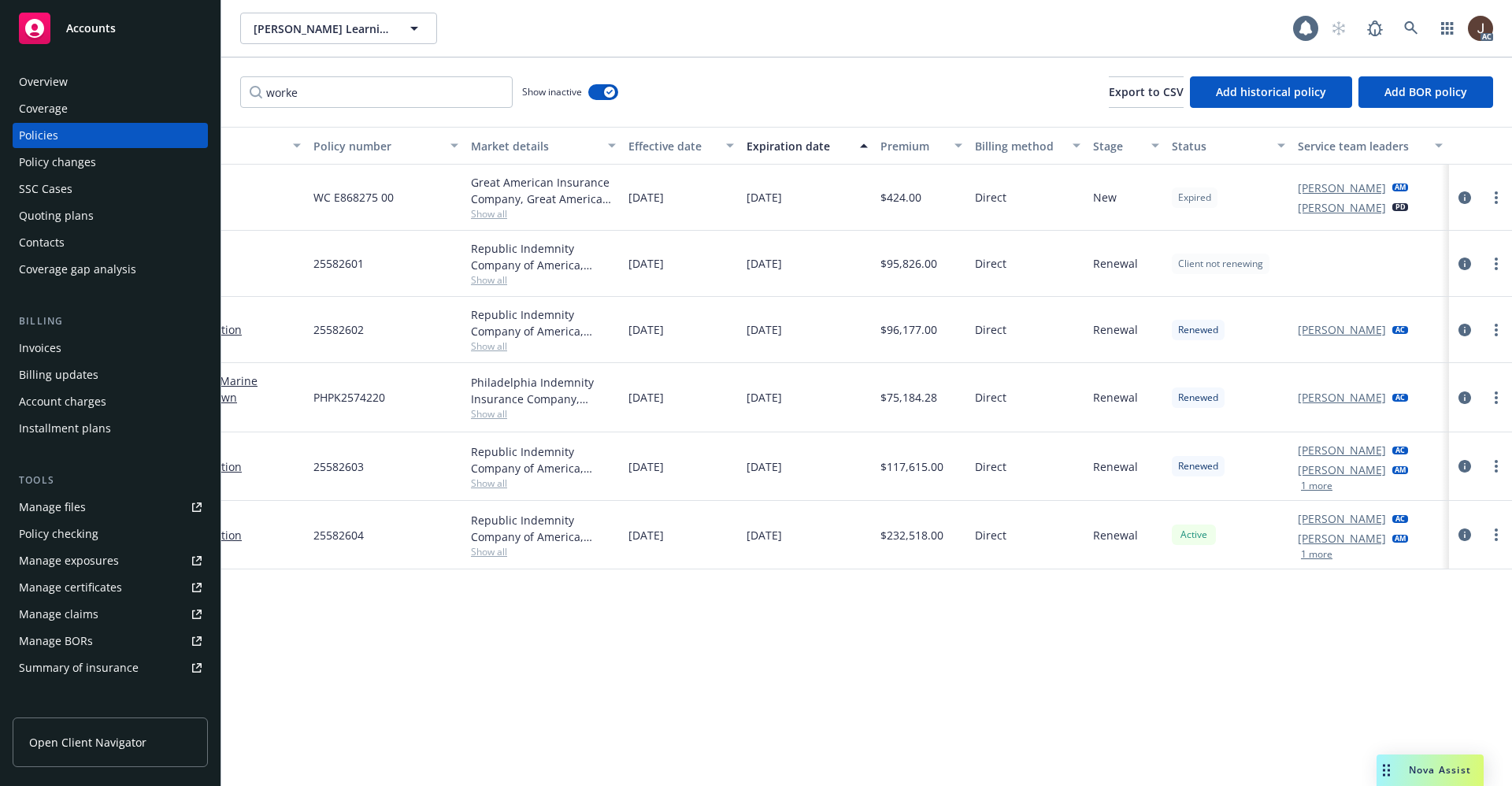
click at [46, 505] on div "Manage files" at bounding box center [52, 507] width 67 height 25
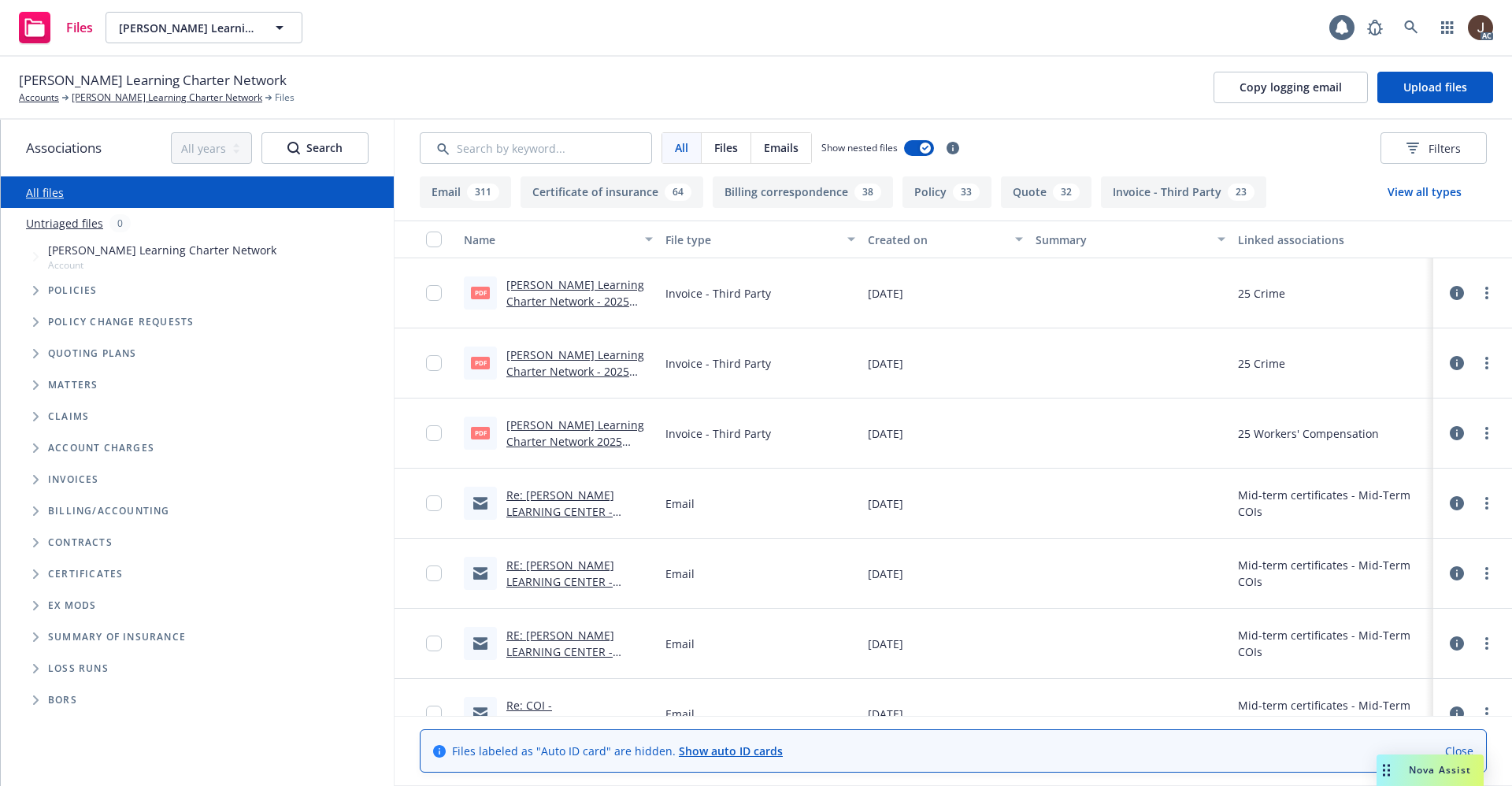
click at [68, 221] on link "Untriaged files" at bounding box center [64, 223] width 77 height 16
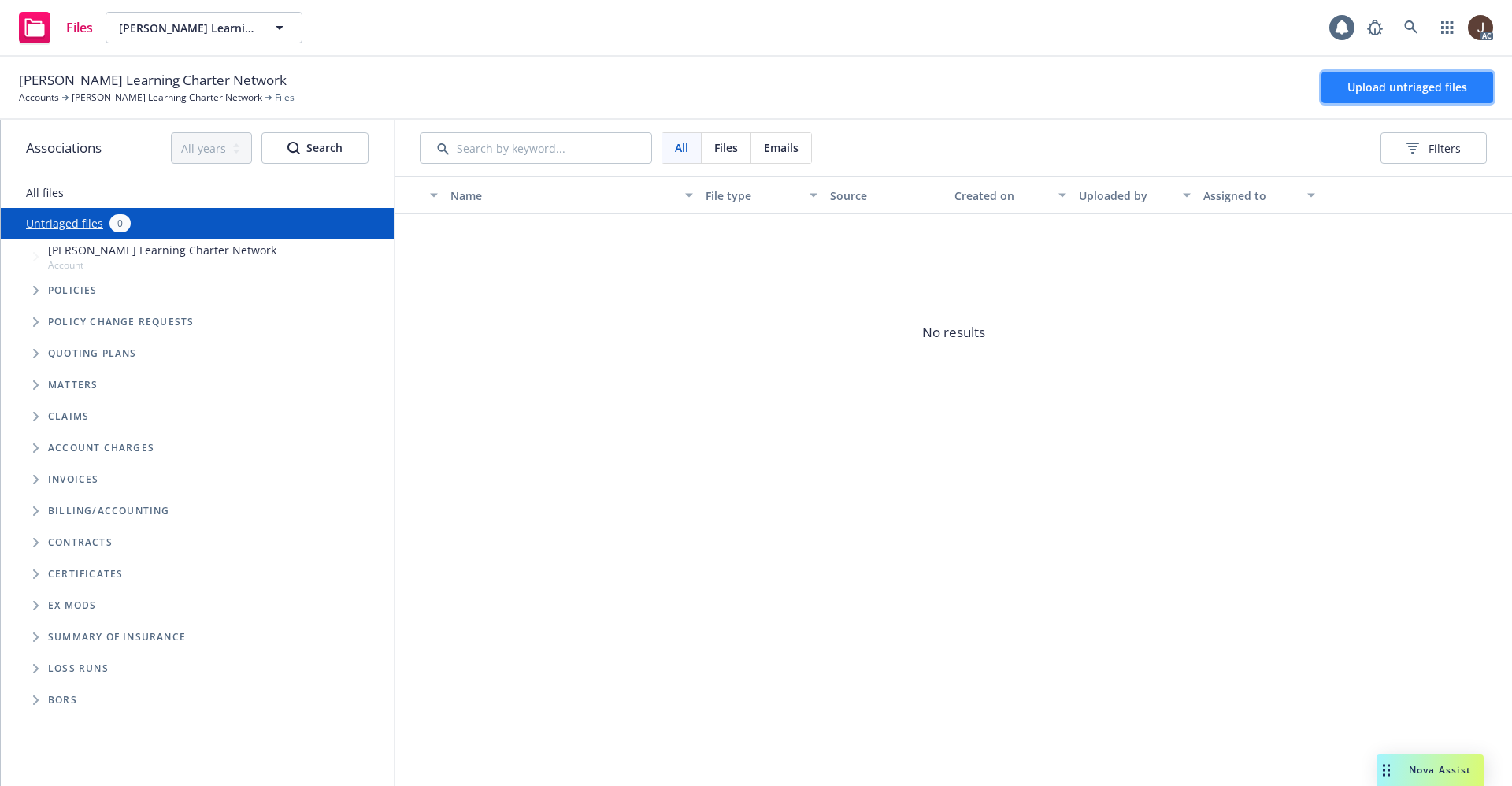
click at [1396, 91] on span "Upload untriaged files" at bounding box center [1406, 87] width 120 height 15
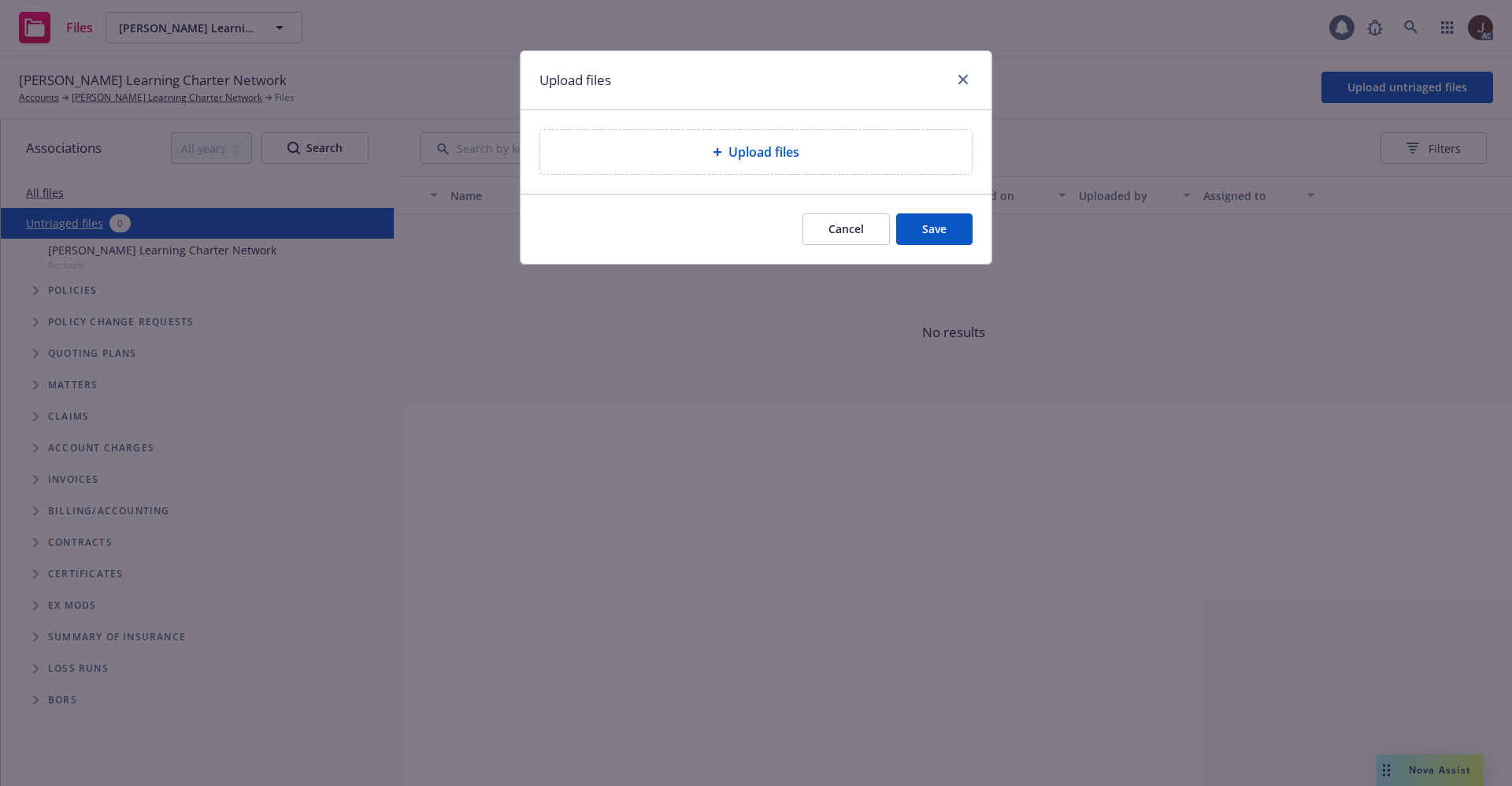
click at [758, 157] on span "Upload files" at bounding box center [764, 152] width 71 height 19
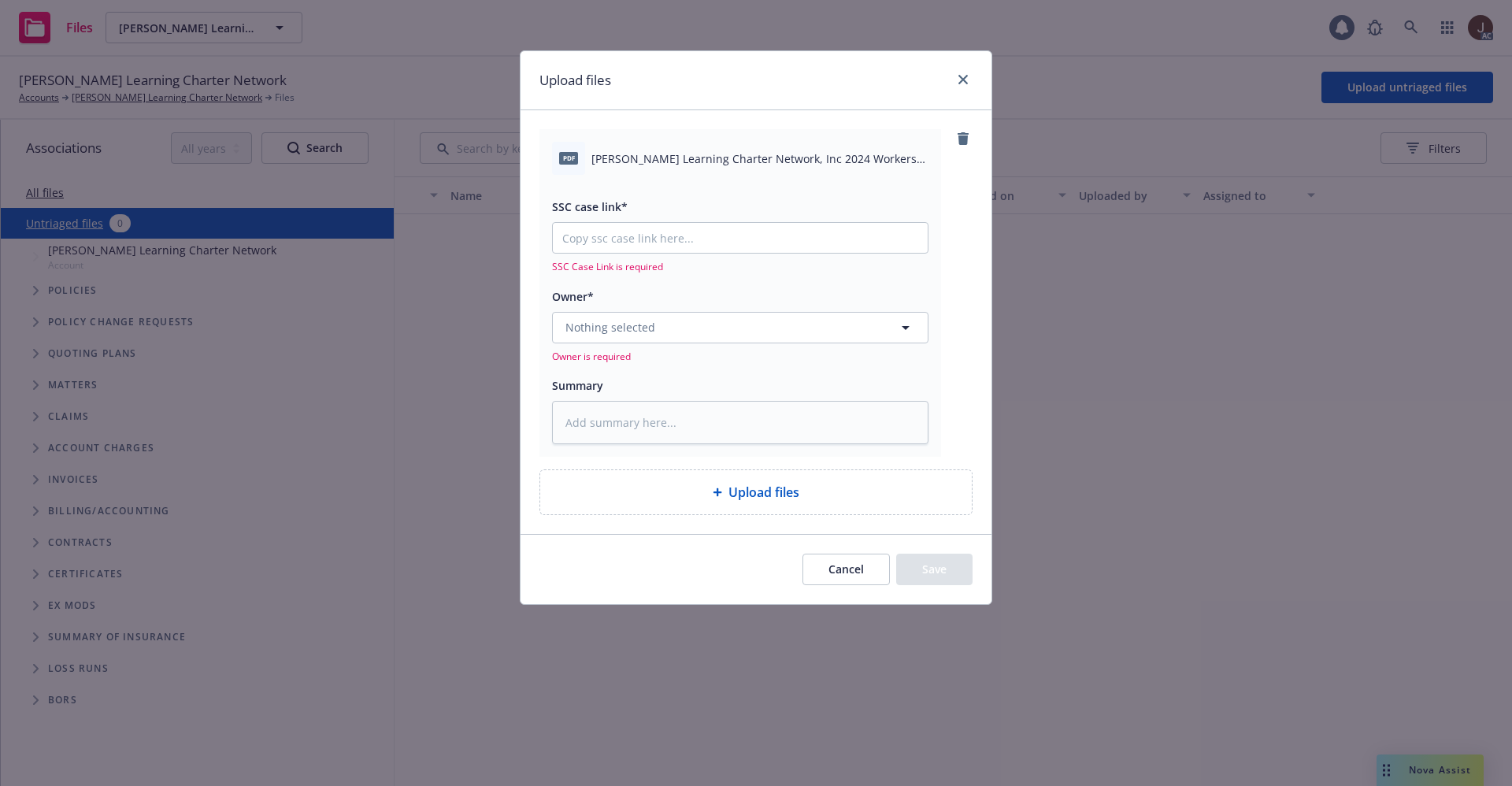
click at [675, 165] on span "Gorman Learning Charter Network, Inc 2024 Workers Compensation Audit Statement …" at bounding box center [759, 159] width 337 height 16
copy div "Gorman Learning Charter Network, Inc 2024 Workers Compensation Audit Statement …"
click at [626, 417] on textarea at bounding box center [739, 422] width 376 height 43
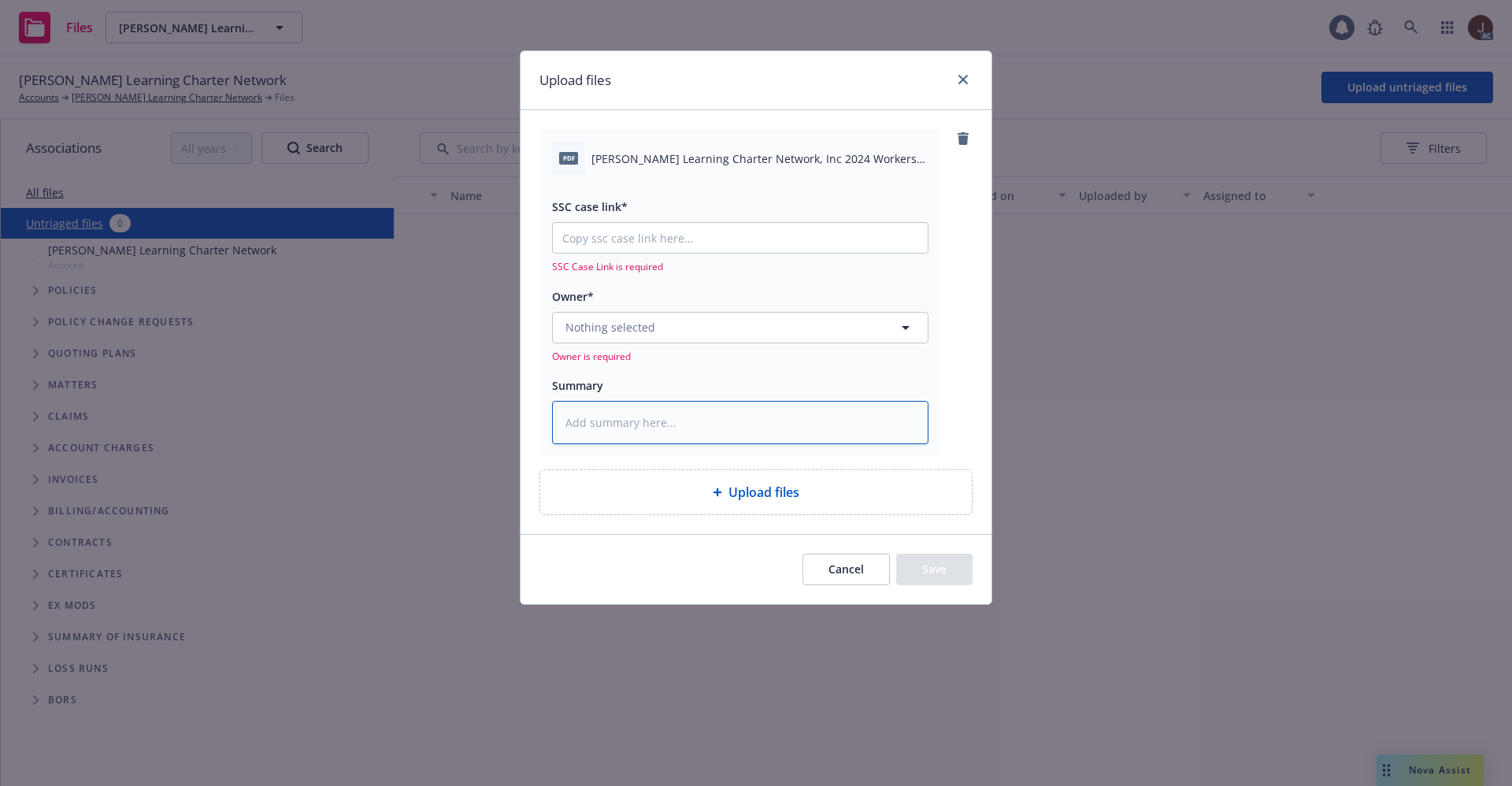
paste textarea "Gorman Learning Charter Network, Inc 2024 Workers Compensation Audit Statement …"
type textarea "Gorman Learning Charter Network, Inc 2024 Workers Compensation Audit Statement …"
type textarea "x"
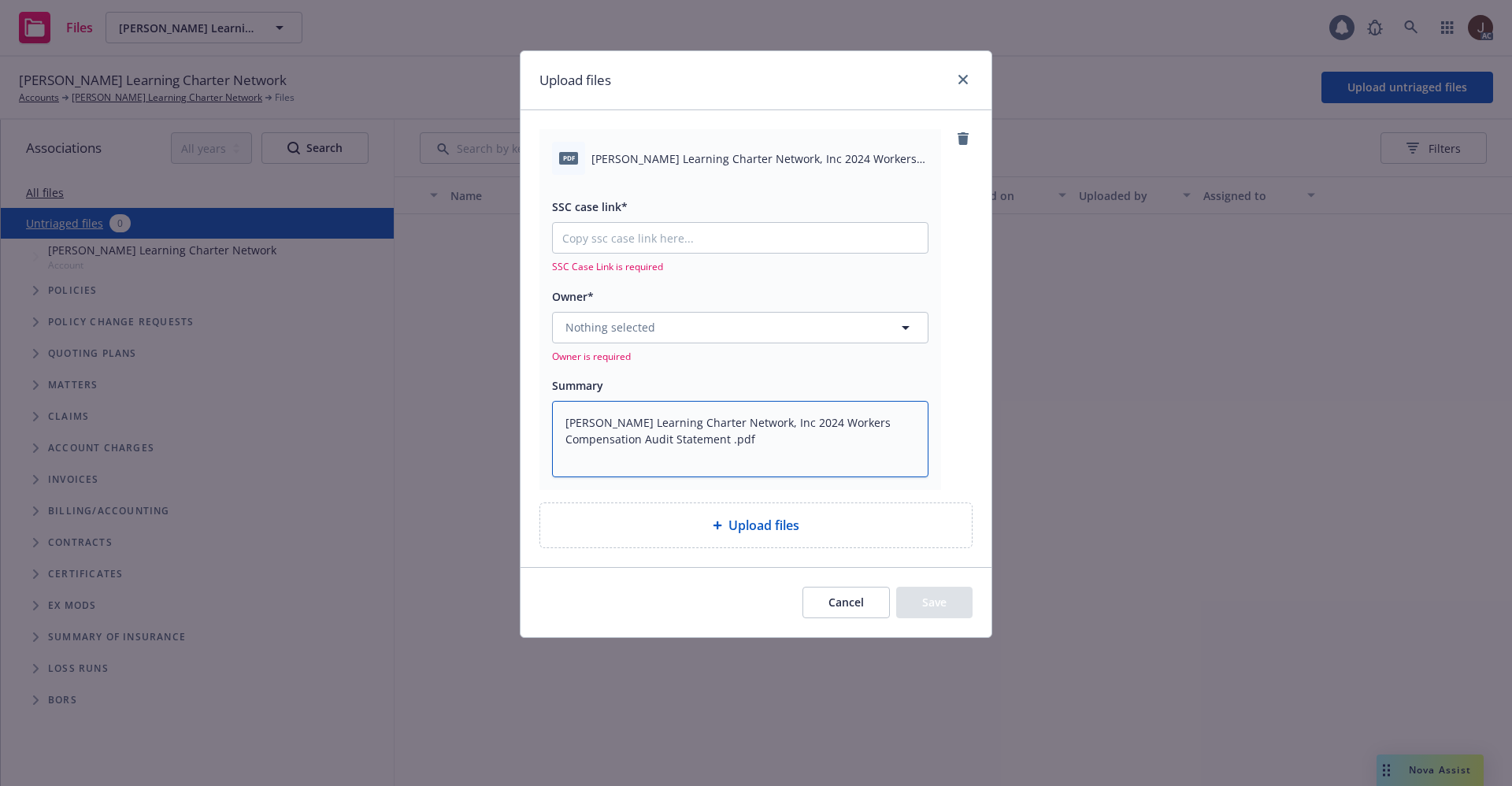
type textarea "Gorman Learning Charter Network, Inc 2024 Workers Compensation Audit Statement …"
click at [618, 329] on span "Nothing selected" at bounding box center [609, 327] width 89 height 16
click at [627, 328] on span "Nothing selected" at bounding box center [609, 327] width 89 height 16
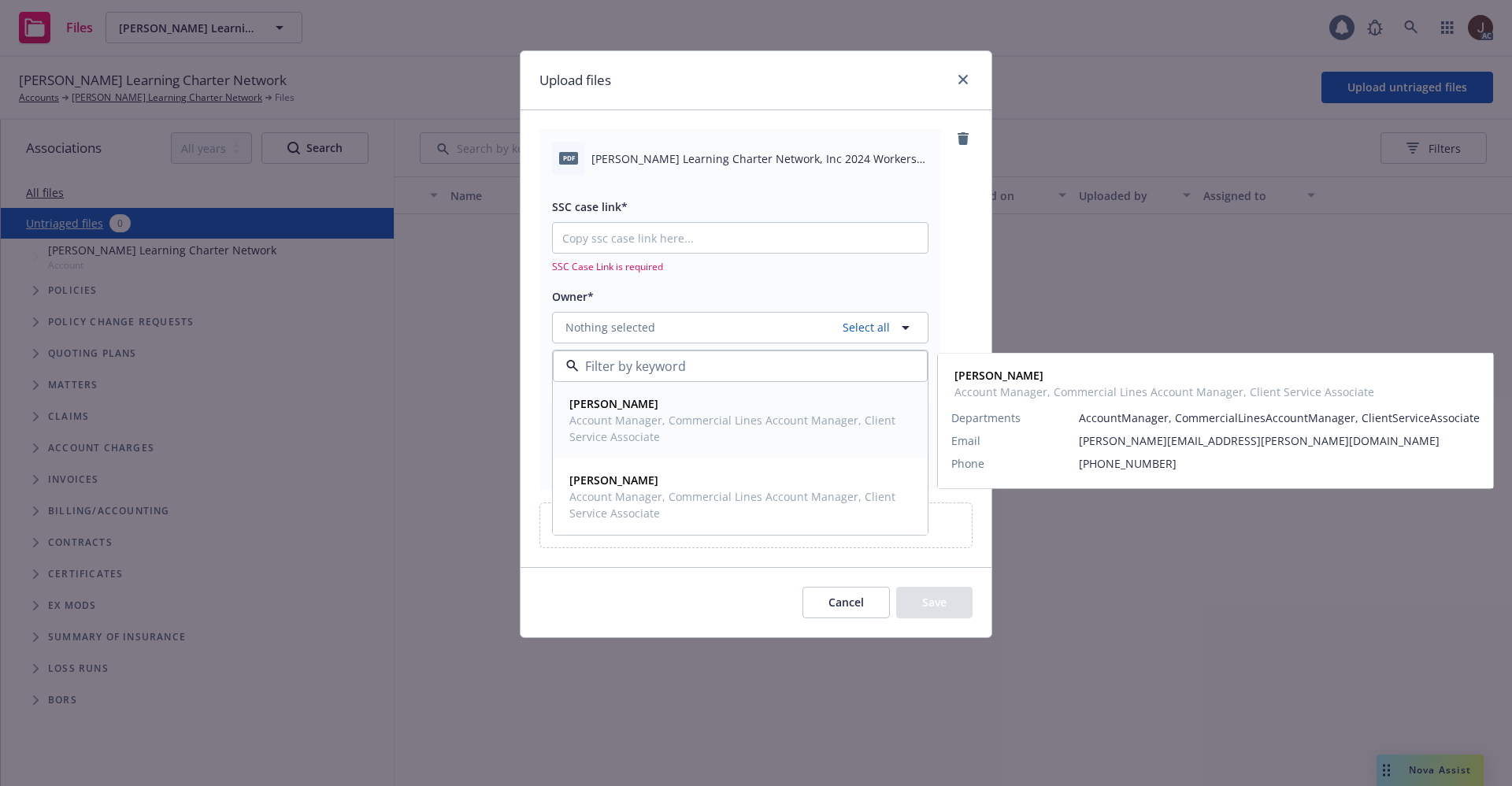
click at [639, 418] on span "Account Manager, Commercial Lines Account Manager, Client Service Associate" at bounding box center [738, 428] width 339 height 33
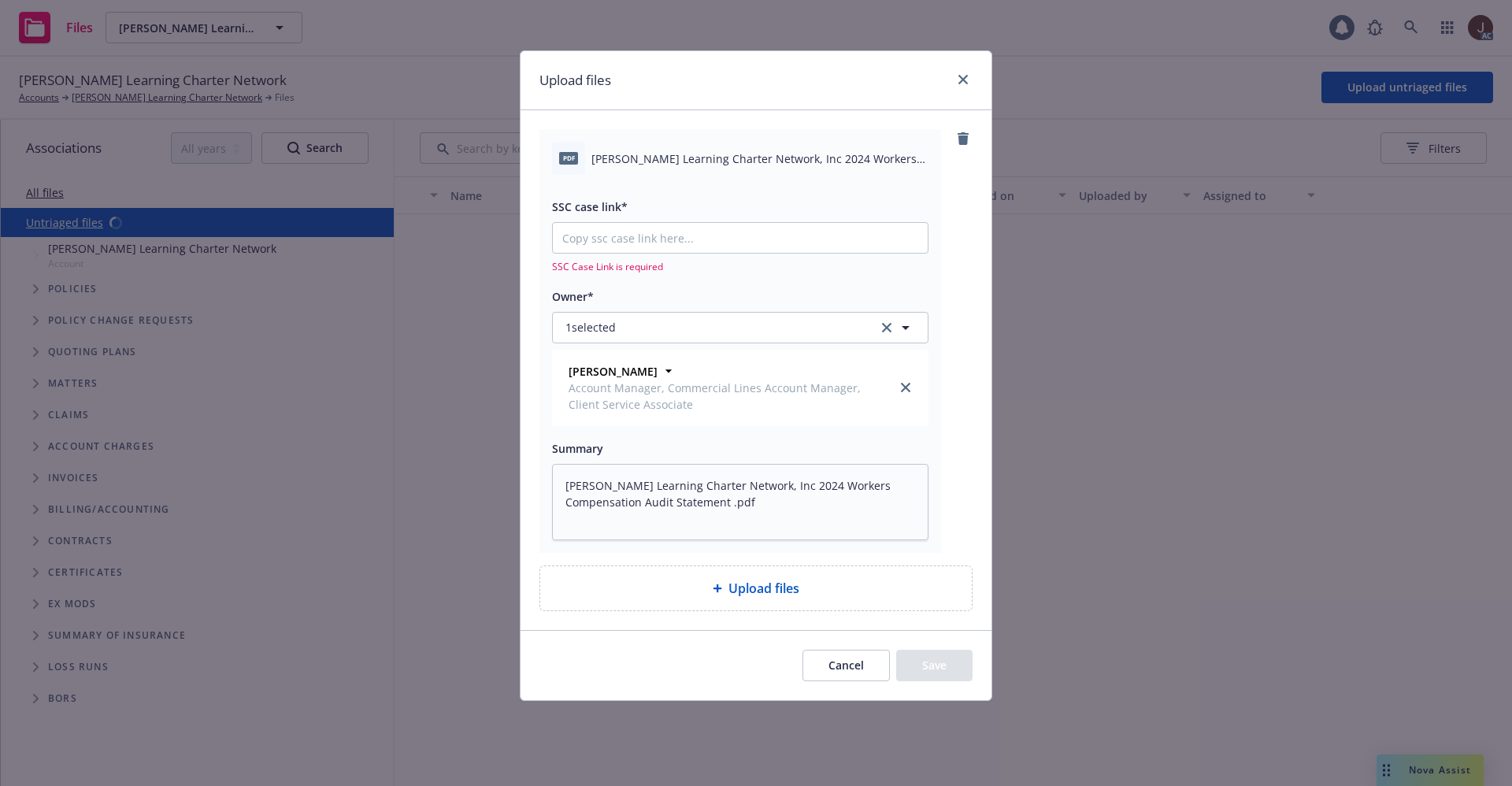
type textarea "x"
click at [636, 237] on input "SSC case link*" at bounding box center [739, 237] width 375 height 30
paste input "https://newfront-ssc.lightning.force.com/lightning/r/Case/500Vz00000SnPq0IAF/vi…"
type input "https://newfront-ssc.lightning.force.com/lightning/r/Case/500Vz00000SnPq0IAF/vi…"
type textarea "x"
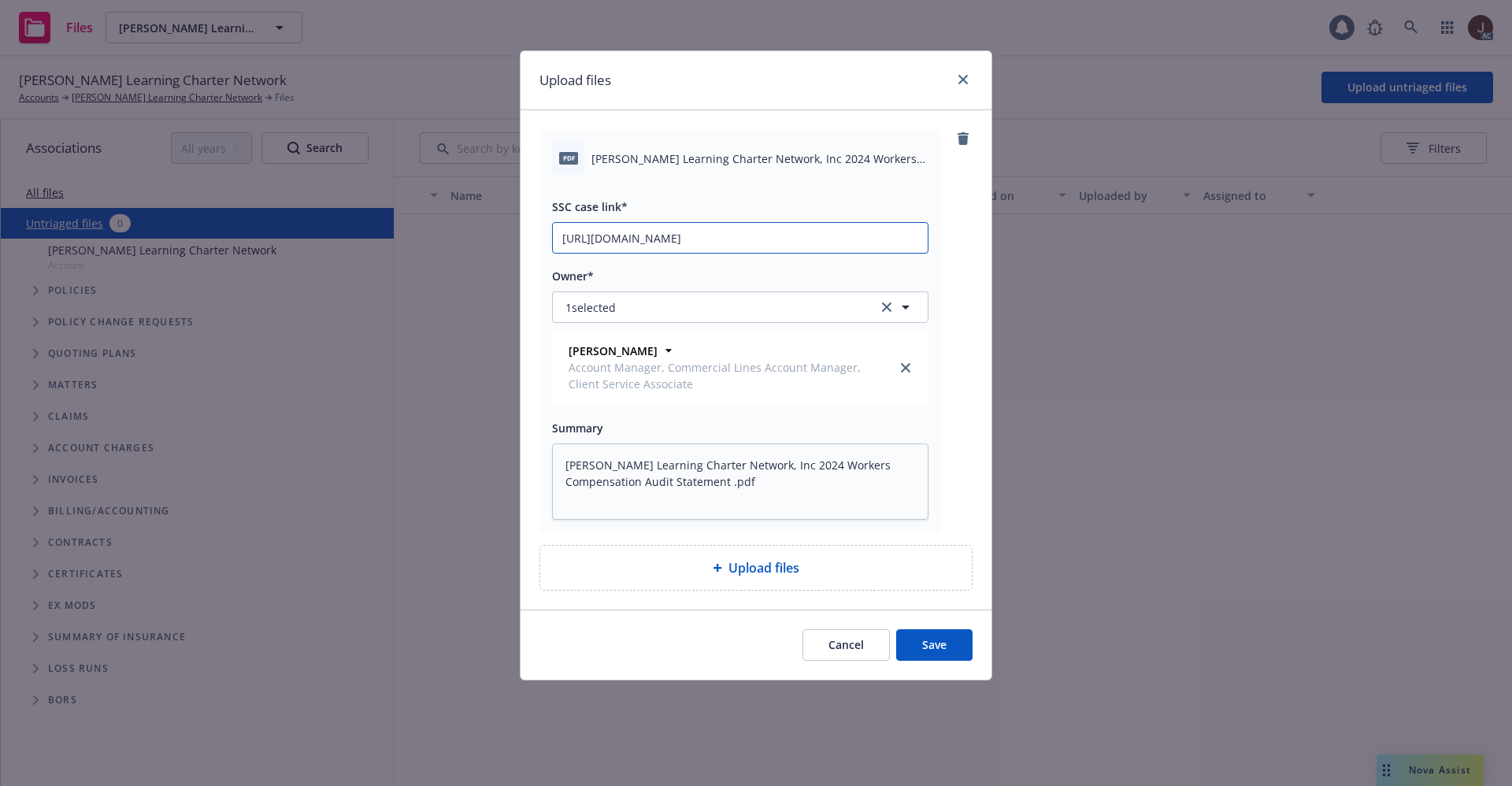
scroll to position [0, 77]
type input "https://newfront-ssc.lightning.force.com/lightning/r/Case/500Vz00000SnPq0IAF/vi…"
click at [971, 223] on div "pdf Gorman Learning Charter Network, Inc 2024 Workers Compensation Audit Statem…" at bounding box center [756, 330] width 433 height 403
click at [944, 632] on button "Save" at bounding box center [934, 644] width 77 height 32
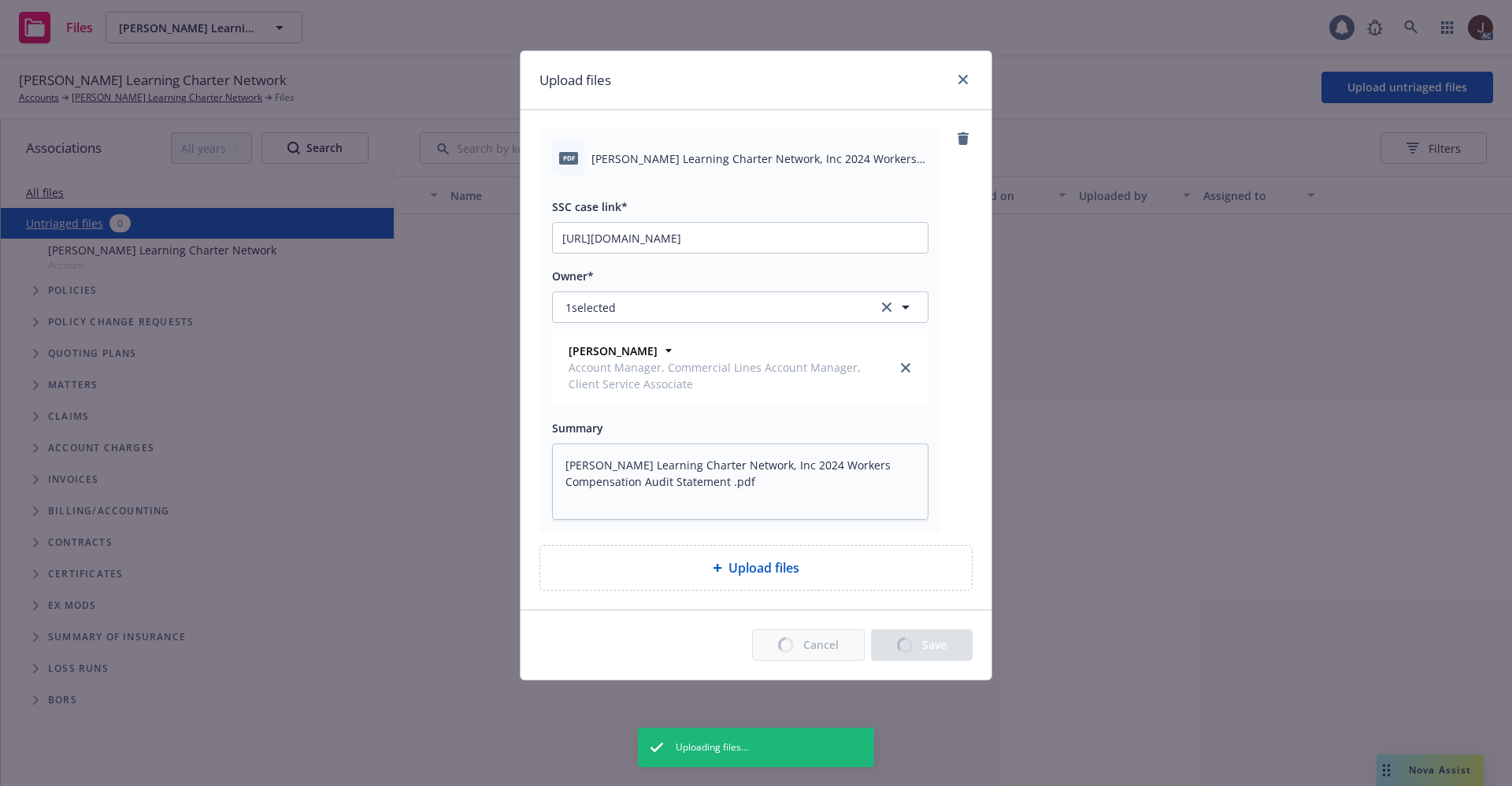
type textarea "x"
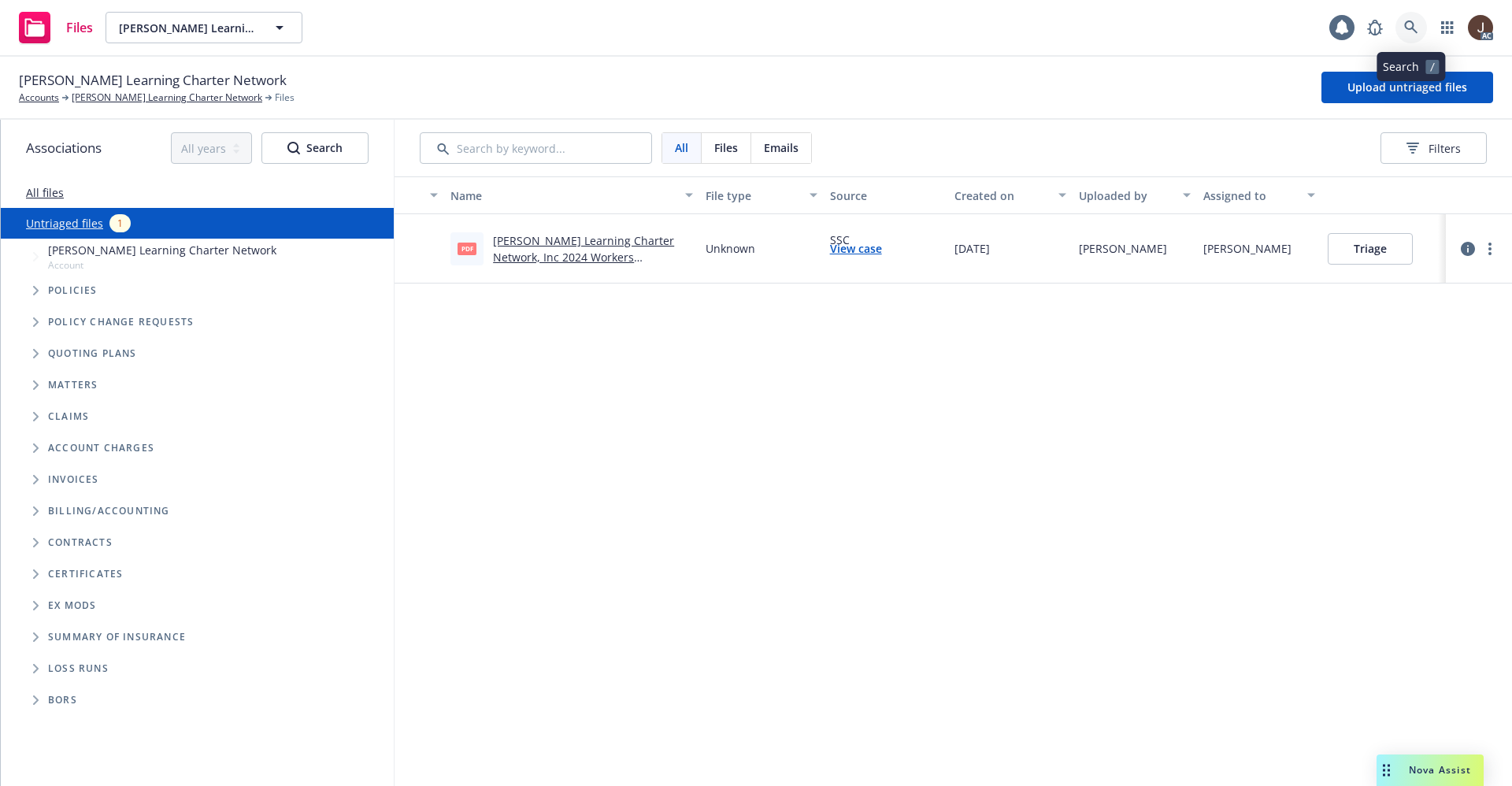
click at [1404, 26] on icon at bounding box center [1411, 28] width 14 height 14
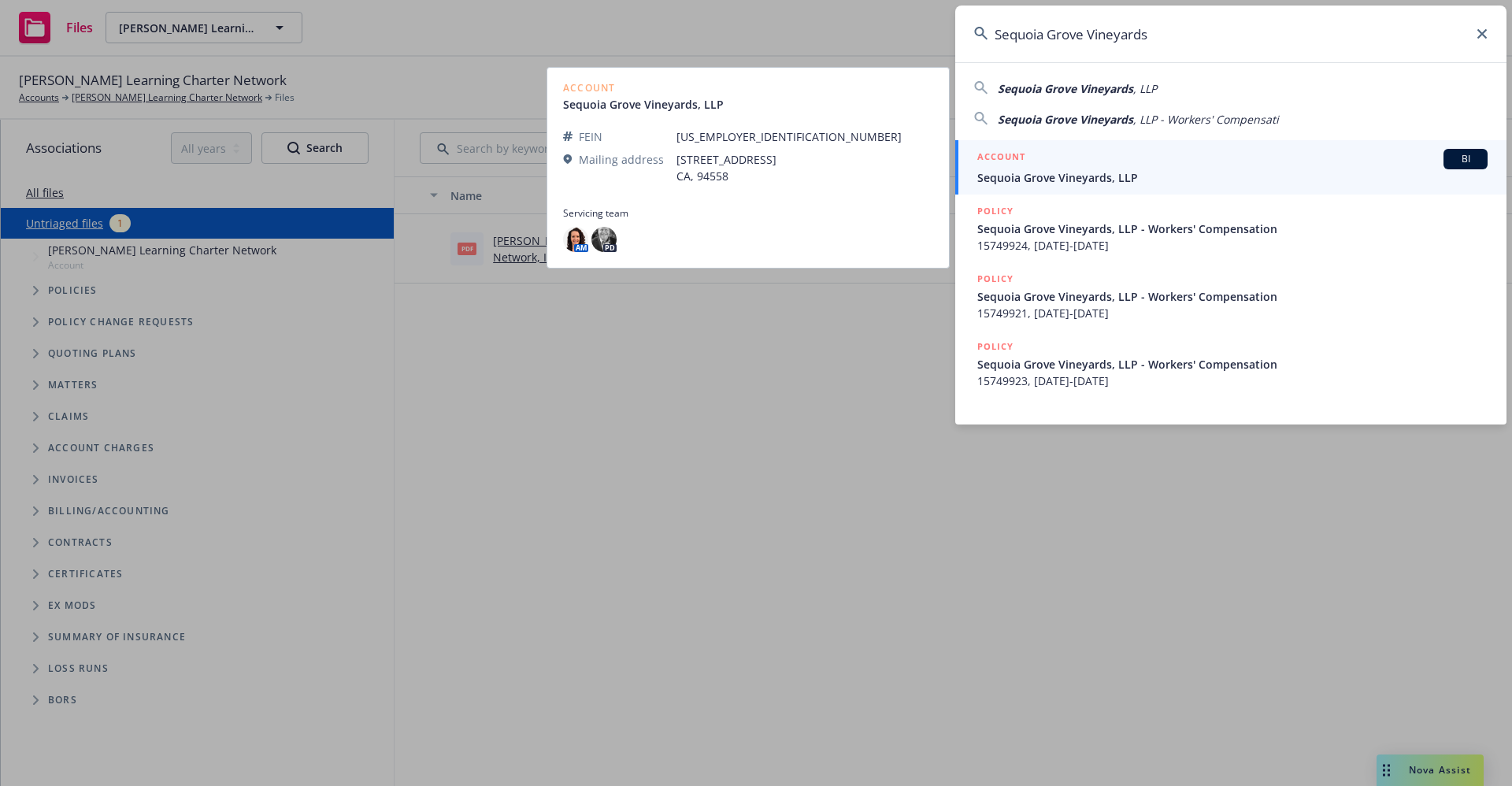
type input "Sequoia Grove Vineyards"
click at [1091, 173] on span "Sequoia Grove Vineyards, LLP" at bounding box center [1231, 178] width 510 height 16
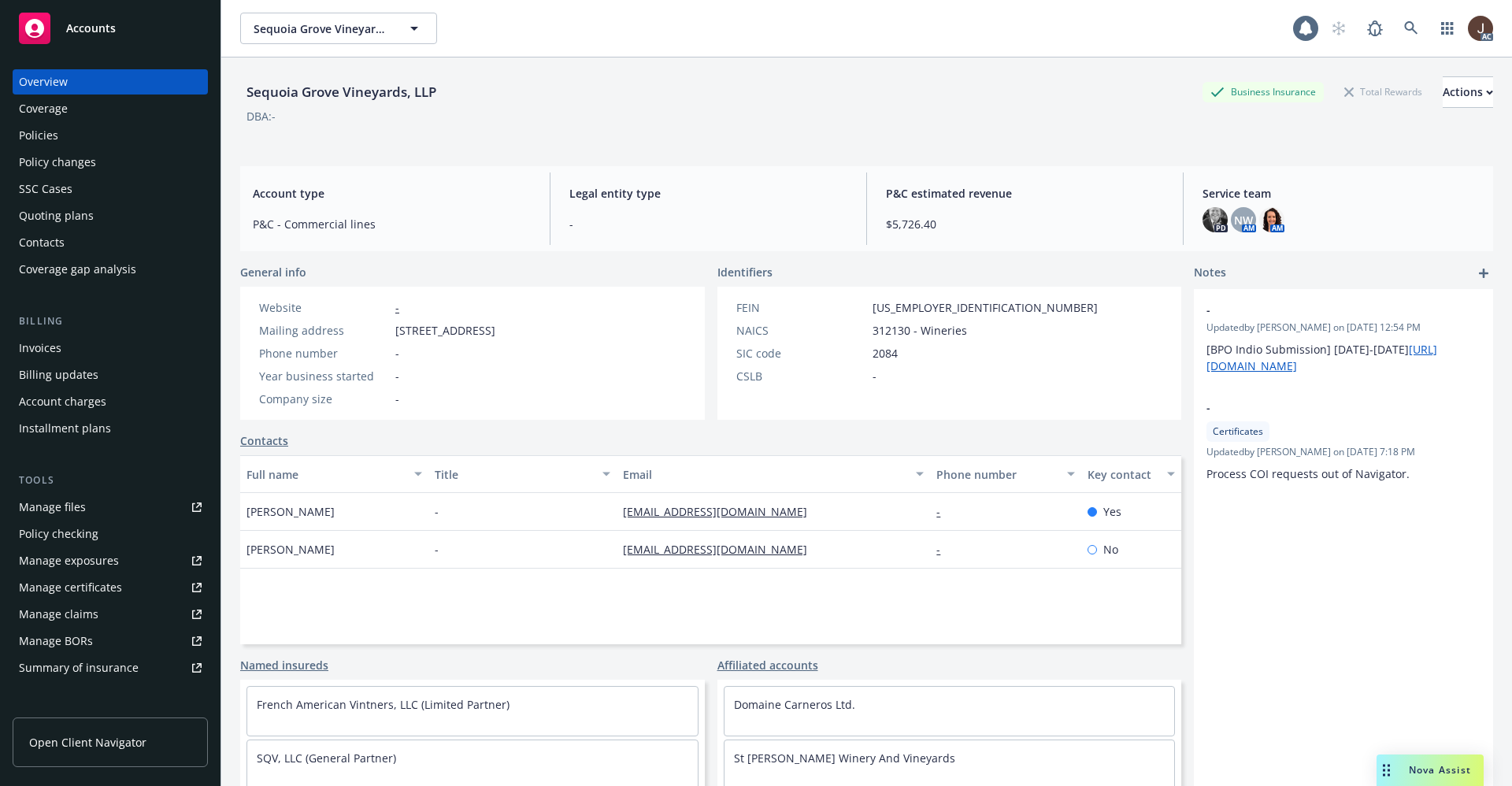
click at [38, 144] on div "Policies" at bounding box center [39, 135] width 40 height 25
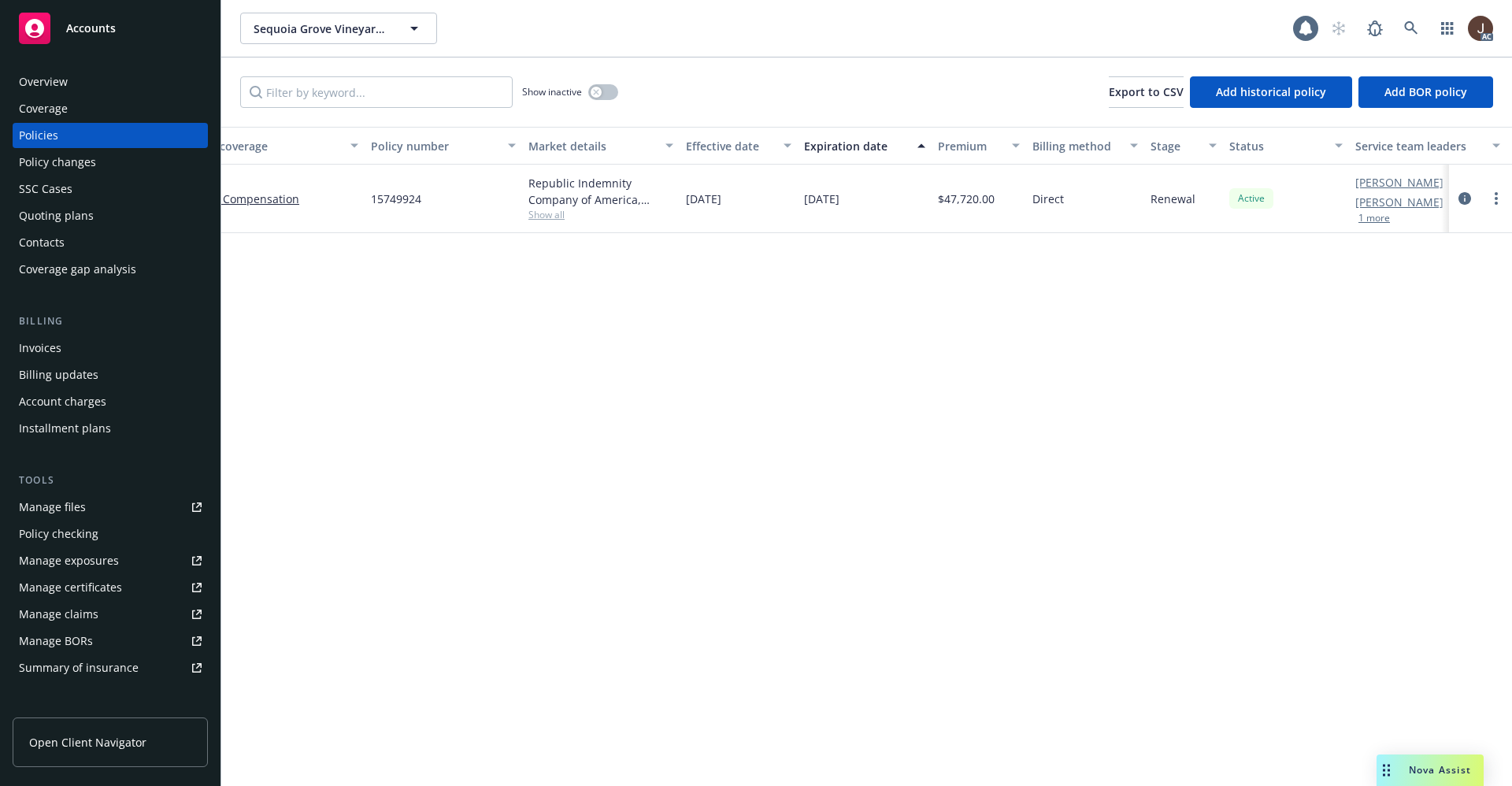
scroll to position [0, 207]
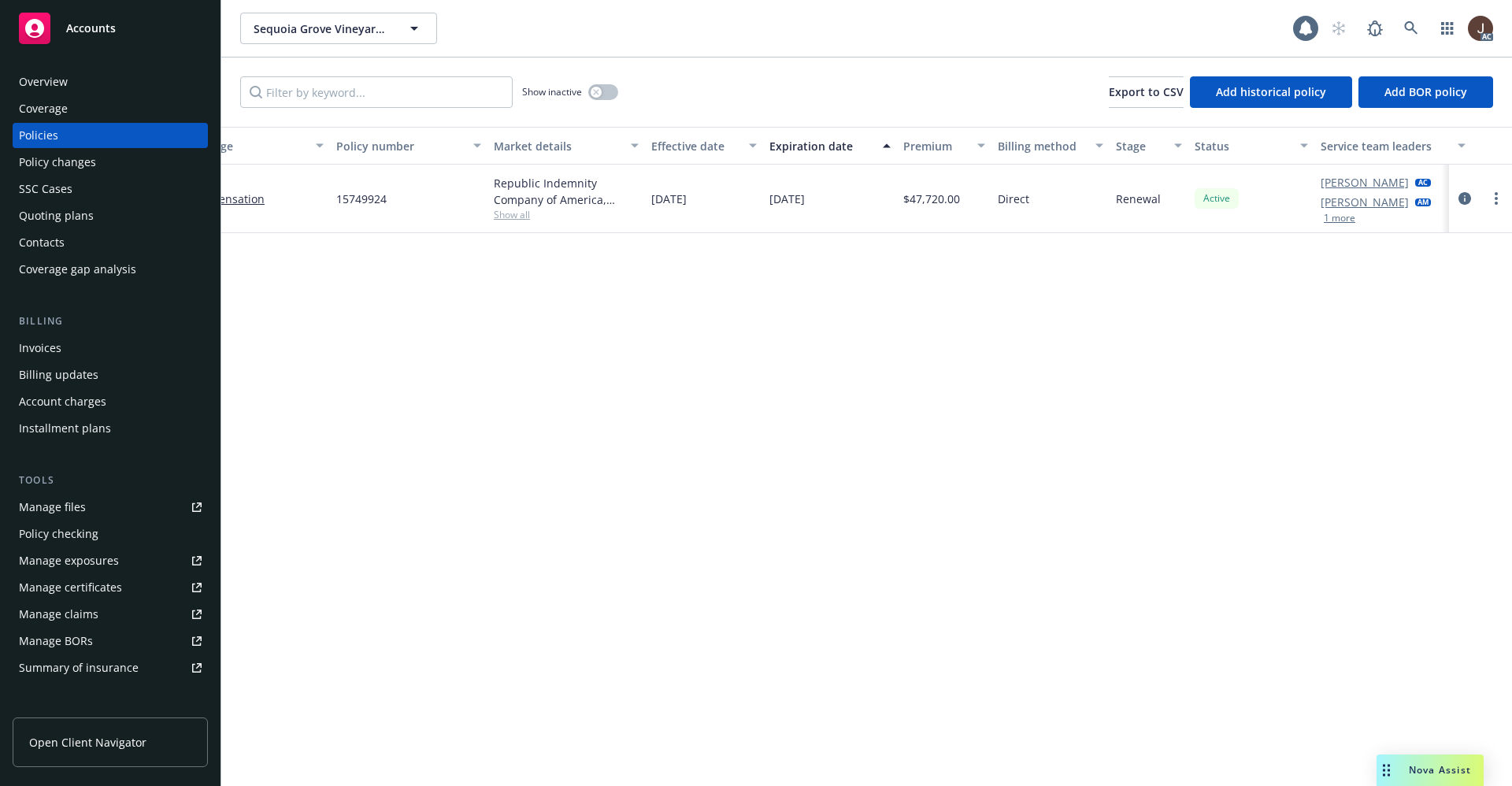
click at [673, 467] on div "Policy details Lines of coverage Policy number Market details Effective date Ex…" at bounding box center [867, 456] width 1291 height 659
click at [41, 505] on div "Manage files" at bounding box center [52, 507] width 67 height 25
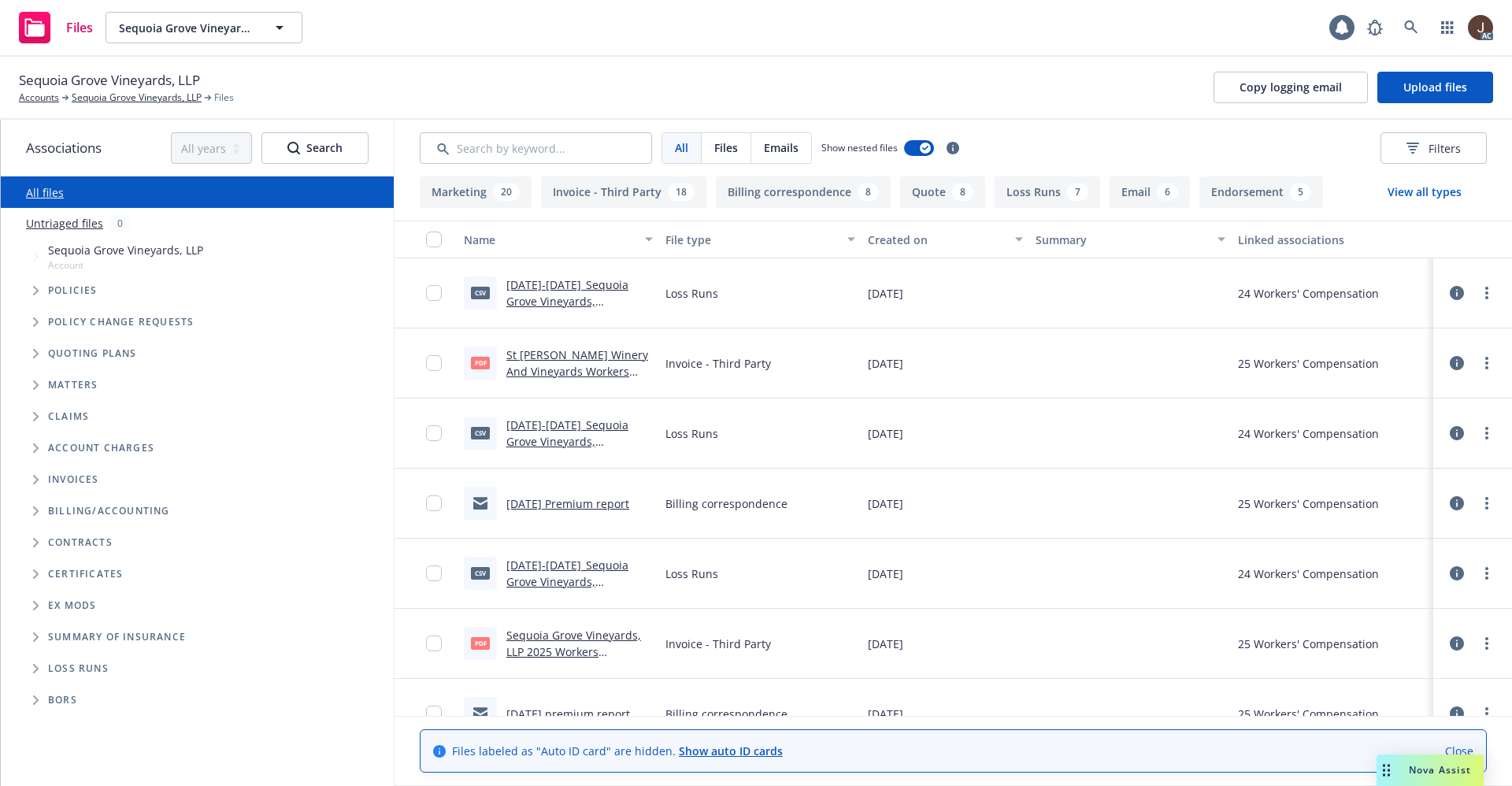
click at [64, 225] on link "Untriaged files" at bounding box center [64, 223] width 77 height 16
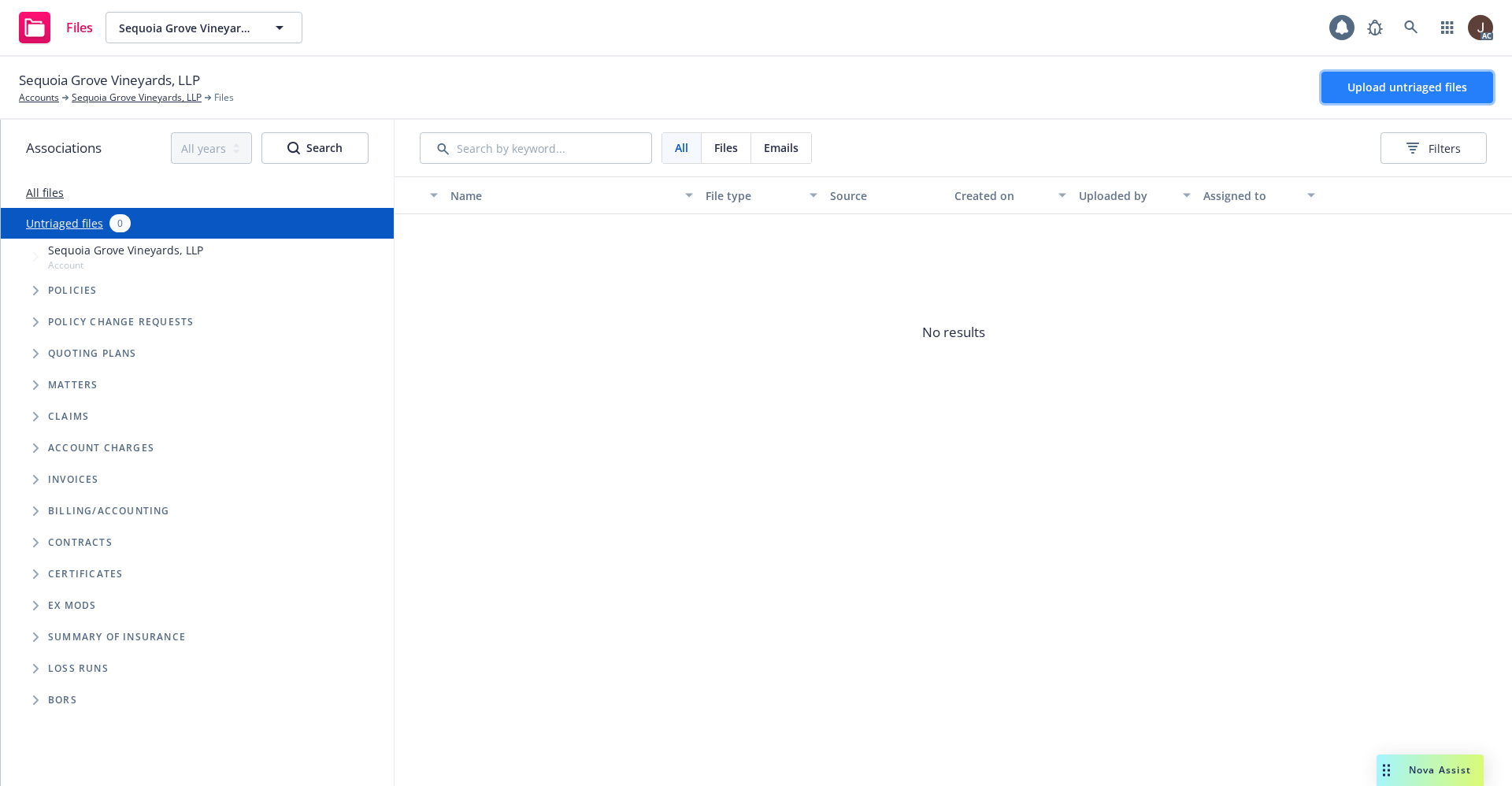
click at [1396, 81] on span "Upload untriaged files" at bounding box center [1406, 87] width 120 height 15
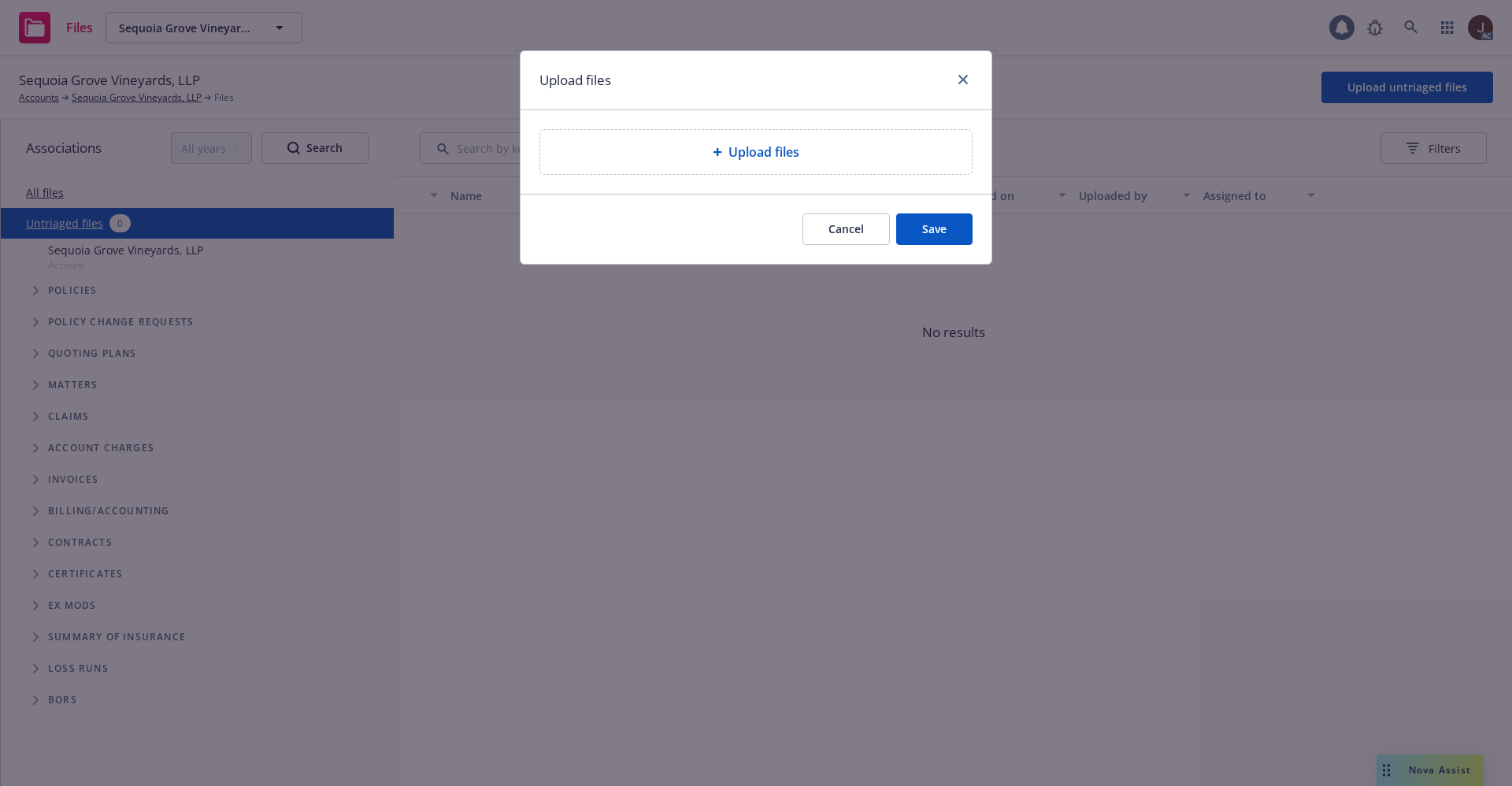
click at [750, 158] on span "Upload files" at bounding box center [764, 152] width 71 height 19
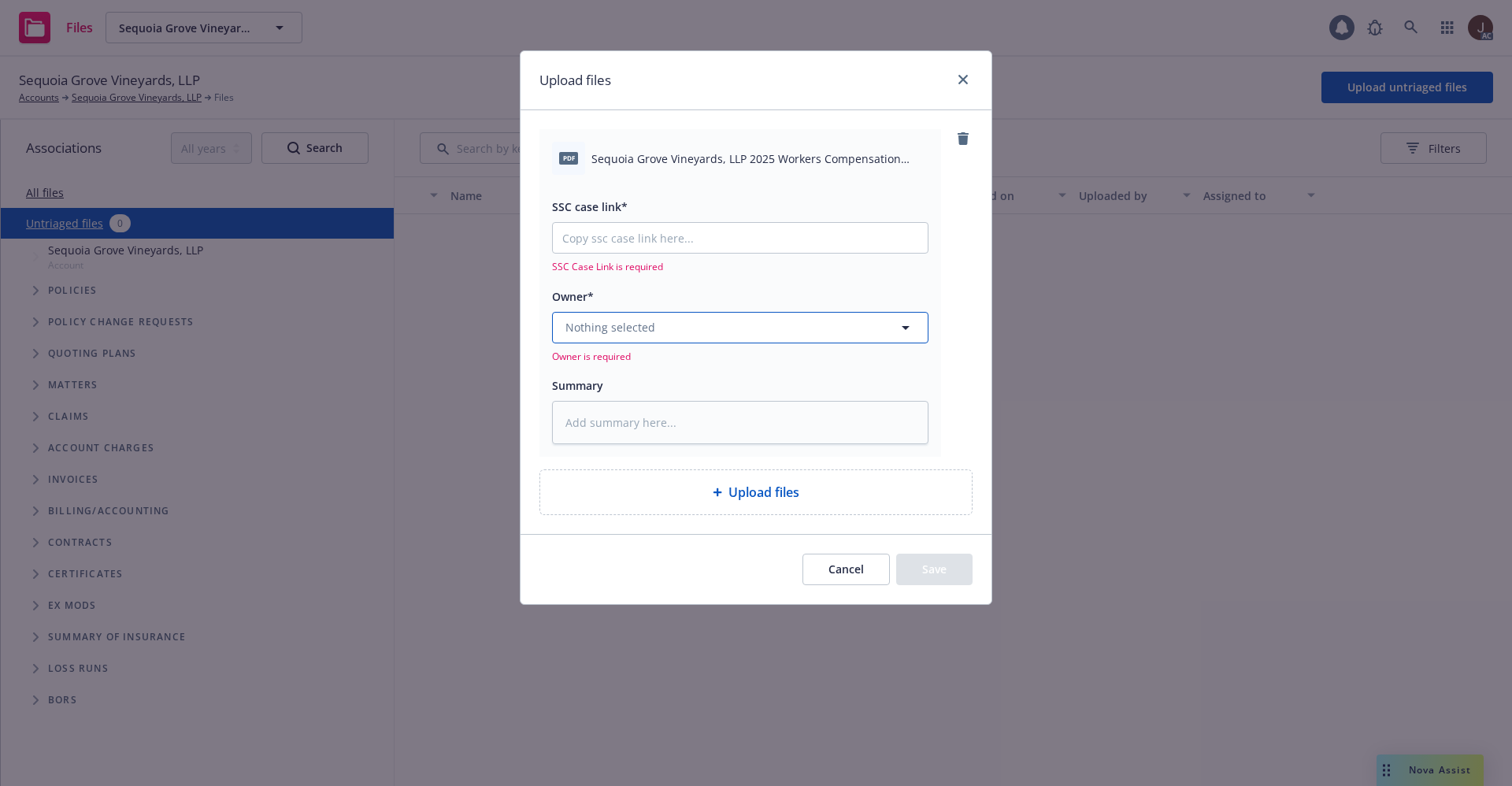
click at [706, 324] on button "Nothing selected" at bounding box center [739, 327] width 376 height 32
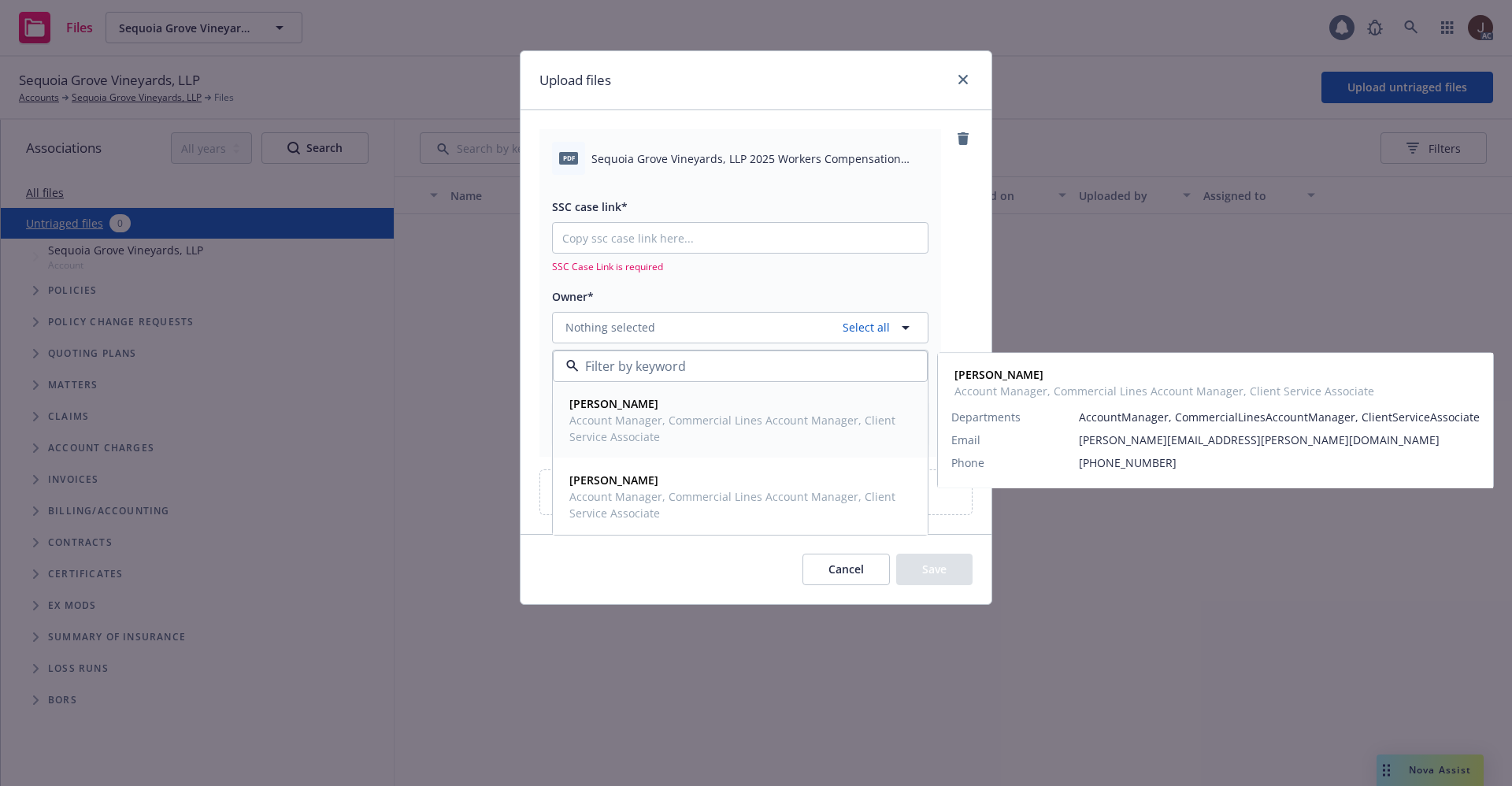
click at [645, 415] on span "Account Manager, Commercial Lines Account Manager, Client Service Associate" at bounding box center [738, 428] width 339 height 33
type textarea "x"
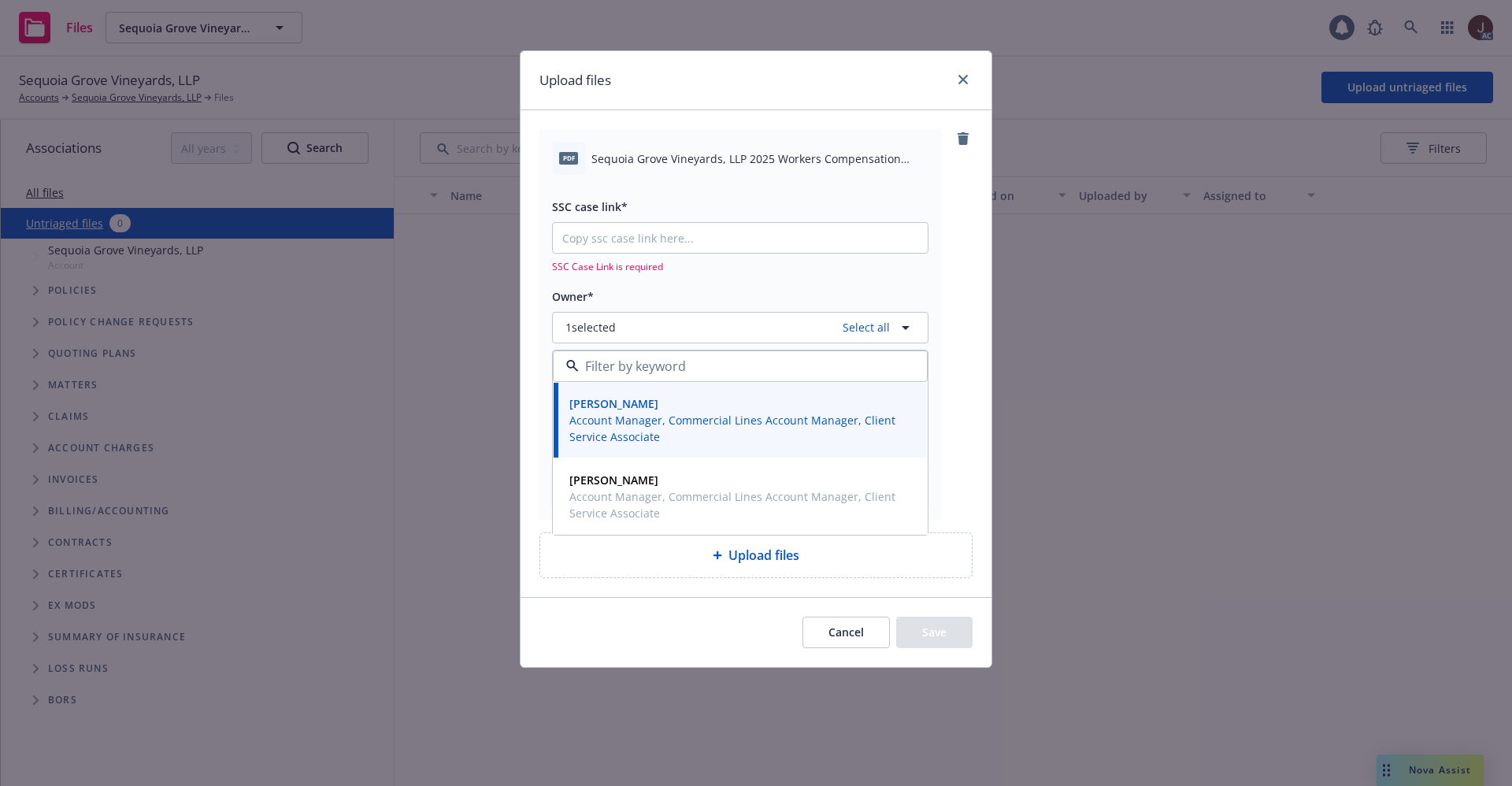
click at [943, 213] on div "pdf Sequoia Grove Vineyards, LLP 2025 Workers Compensation Audit Statement.pdf …" at bounding box center [756, 324] width 433 height 390
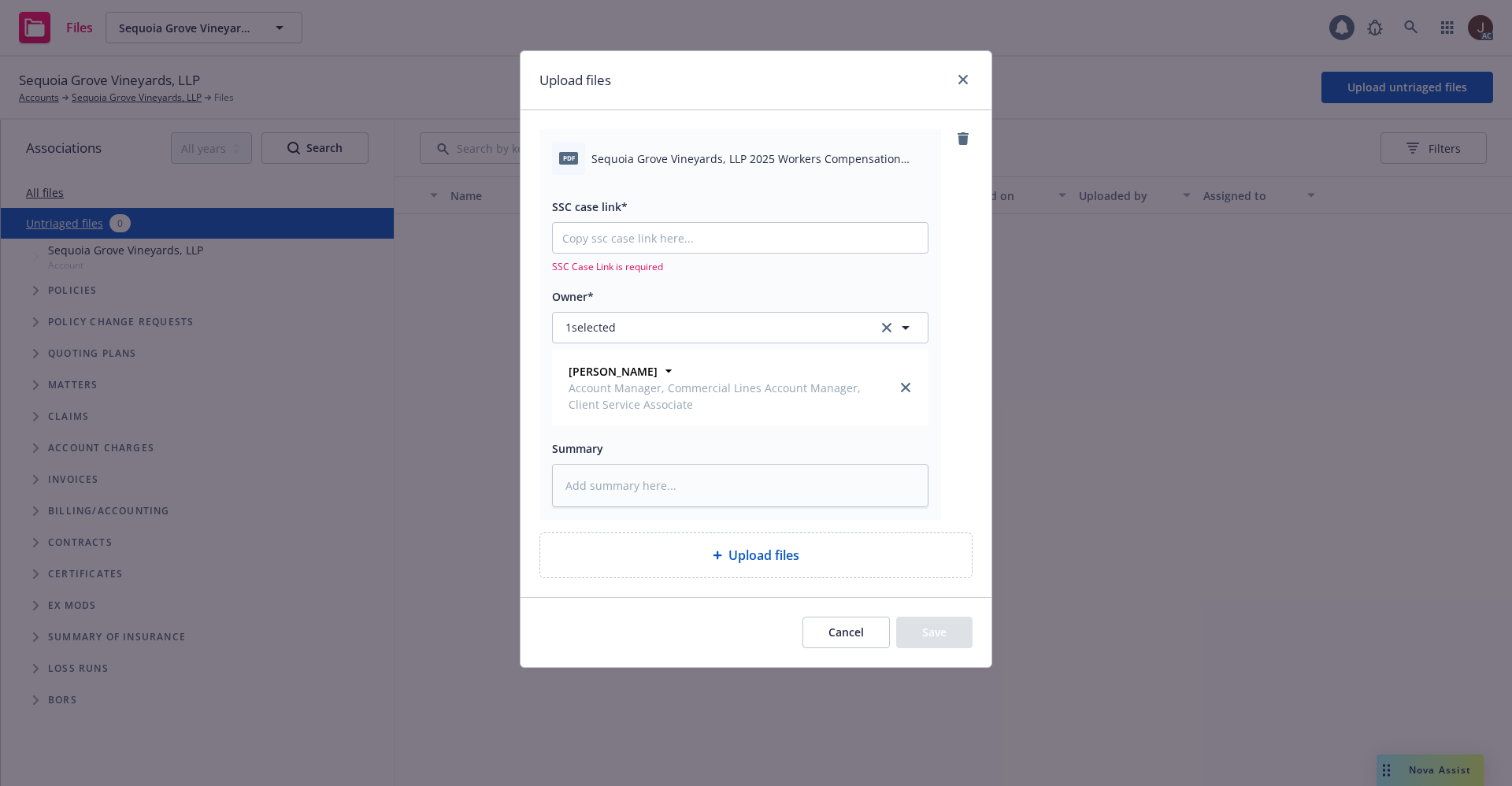
click at [745, 167] on div "pdf Sequoia Grove Vineyards, LLP 2025 Workers Compensation Audit Statement.pdf" at bounding box center [739, 158] width 376 height 33
click at [744, 167] on div "pdf Sequoia Grove Vineyards, LLP 2025 Workers Compensation Audit Statement.pdf" at bounding box center [739, 158] width 376 height 33
copy div "Sequoia Grove Vineyards, LLP 2025 Workers Compensation Audit Statement.pdf"
click at [646, 485] on textarea at bounding box center [739, 485] width 376 height 43
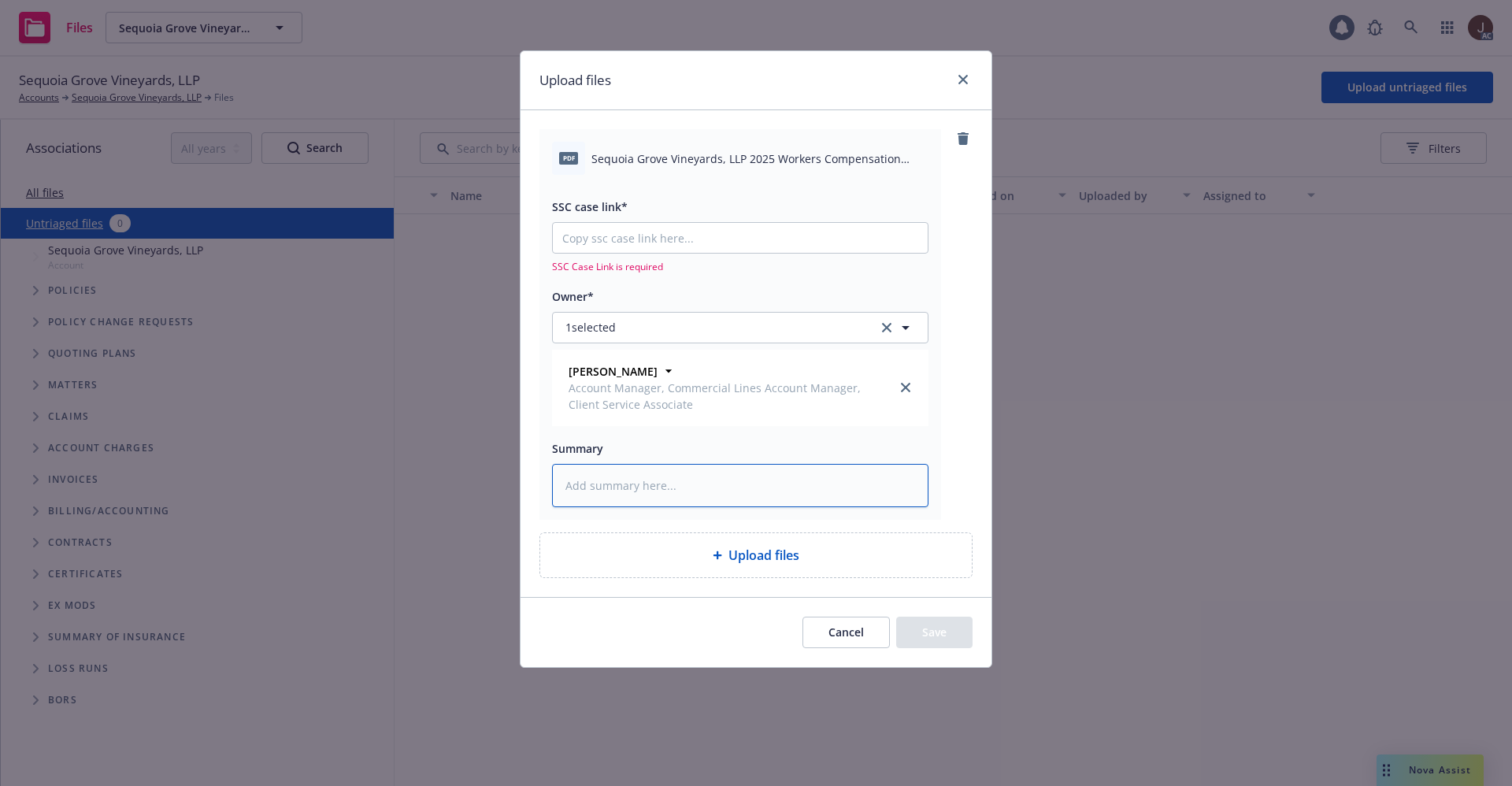
paste textarea "Sequoia Grove Vineyards, LLP 2025 Workers Compensation Audit Statement.pdf"
type textarea "Sequoia Grove Vineyards, LLP 2025 Workers Compensation Audit Statement.pdf"
type textarea "x"
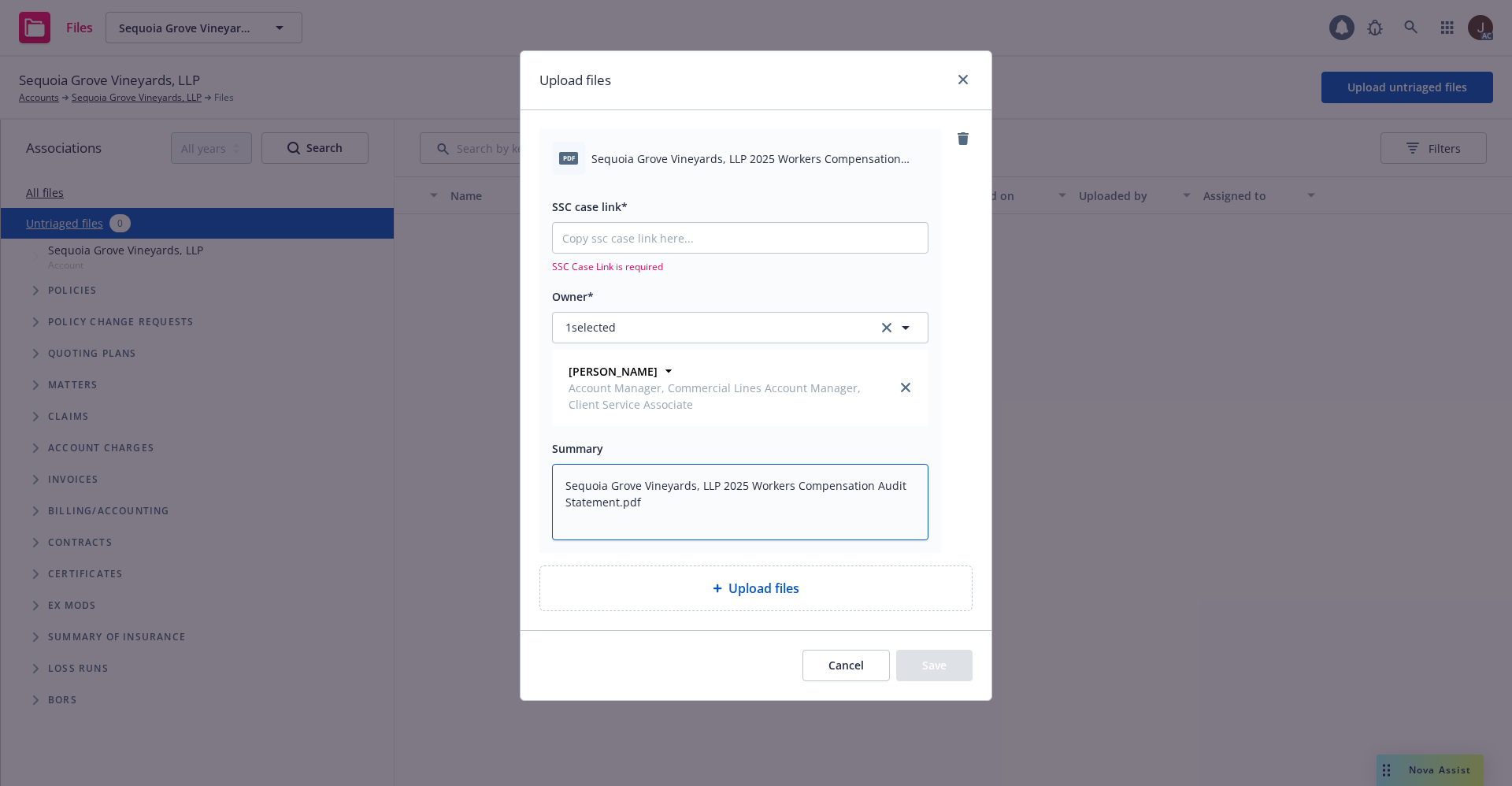
type textarea "Sequoia Grove Vineyards, LLP 2025 Workers Compensation Audit Statement.pdf"
type textarea "x"
click at [610, 229] on input "SSC case link*" at bounding box center [739, 237] width 375 height 30
paste input "https://newfront-ssc.lightning.force.com/lightning/r/Case/500Vz00000SnjqJIAR/vi…"
type input "https://newfront-ssc.lightning.force.com/lightning/r/Case/500Vz00000SnjqJIAR/vi…"
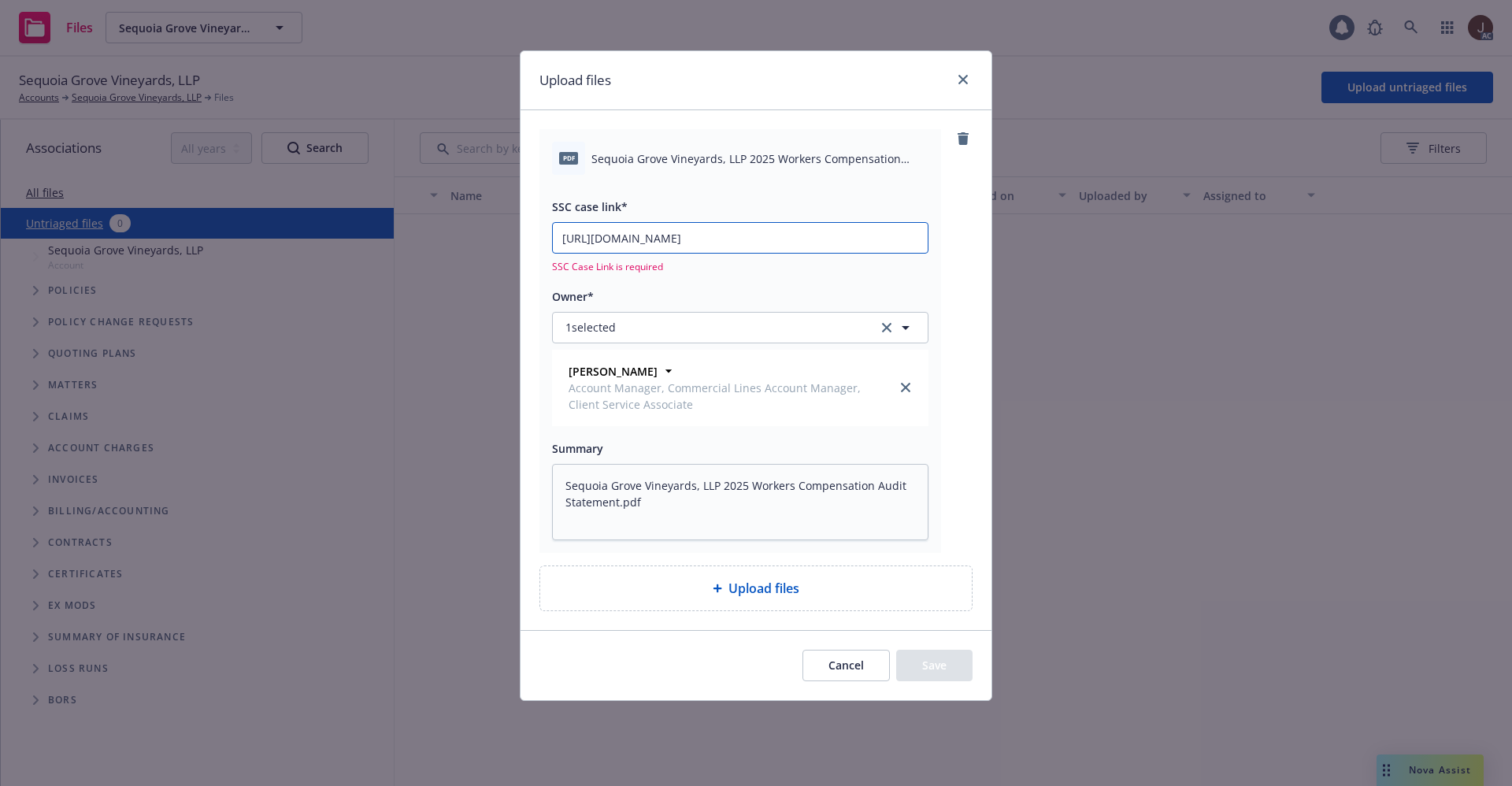
type textarea "x"
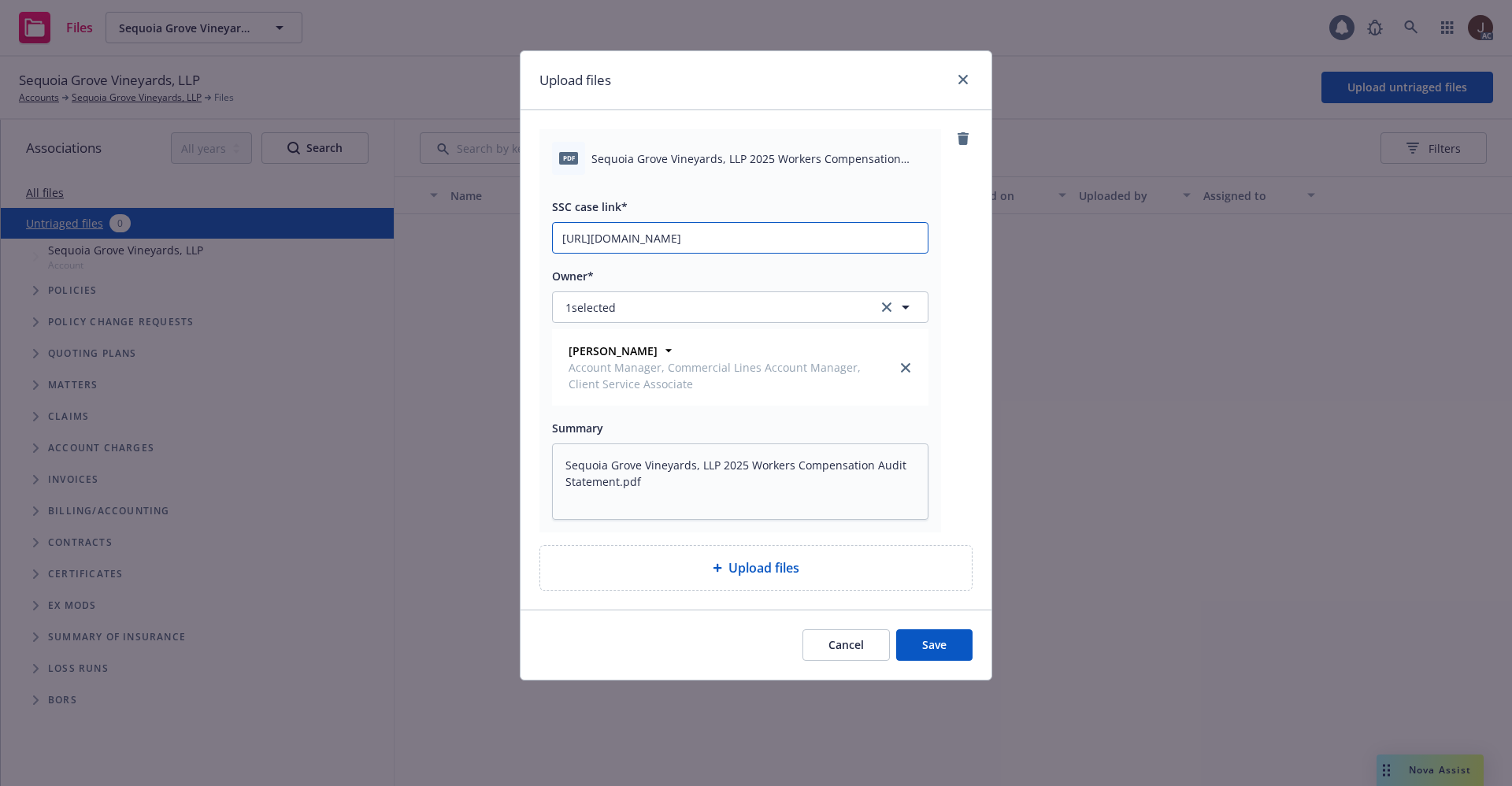
scroll to position [0, 71]
type input "https://newfront-ssc.lightning.force.com/lightning/r/Case/500Vz00000SnjqJIAR/vi…"
click at [970, 238] on div "pdf Sequoia Grove Vineyards, LLP 2025 Workers Compensation Audit Statement.pdf …" at bounding box center [756, 330] width 433 height 403
click at [938, 637] on button "Save" at bounding box center [934, 644] width 77 height 32
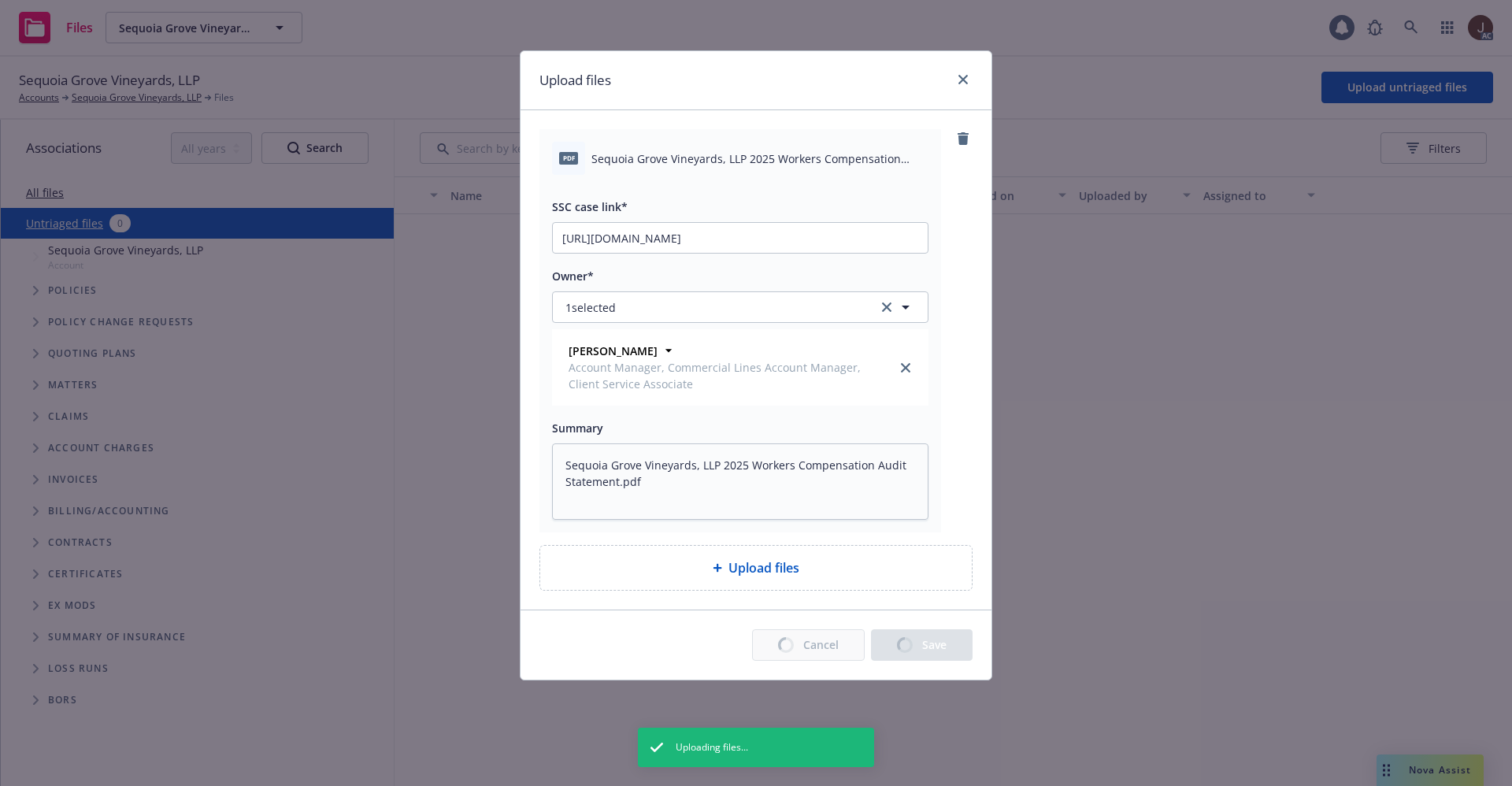
type textarea "x"
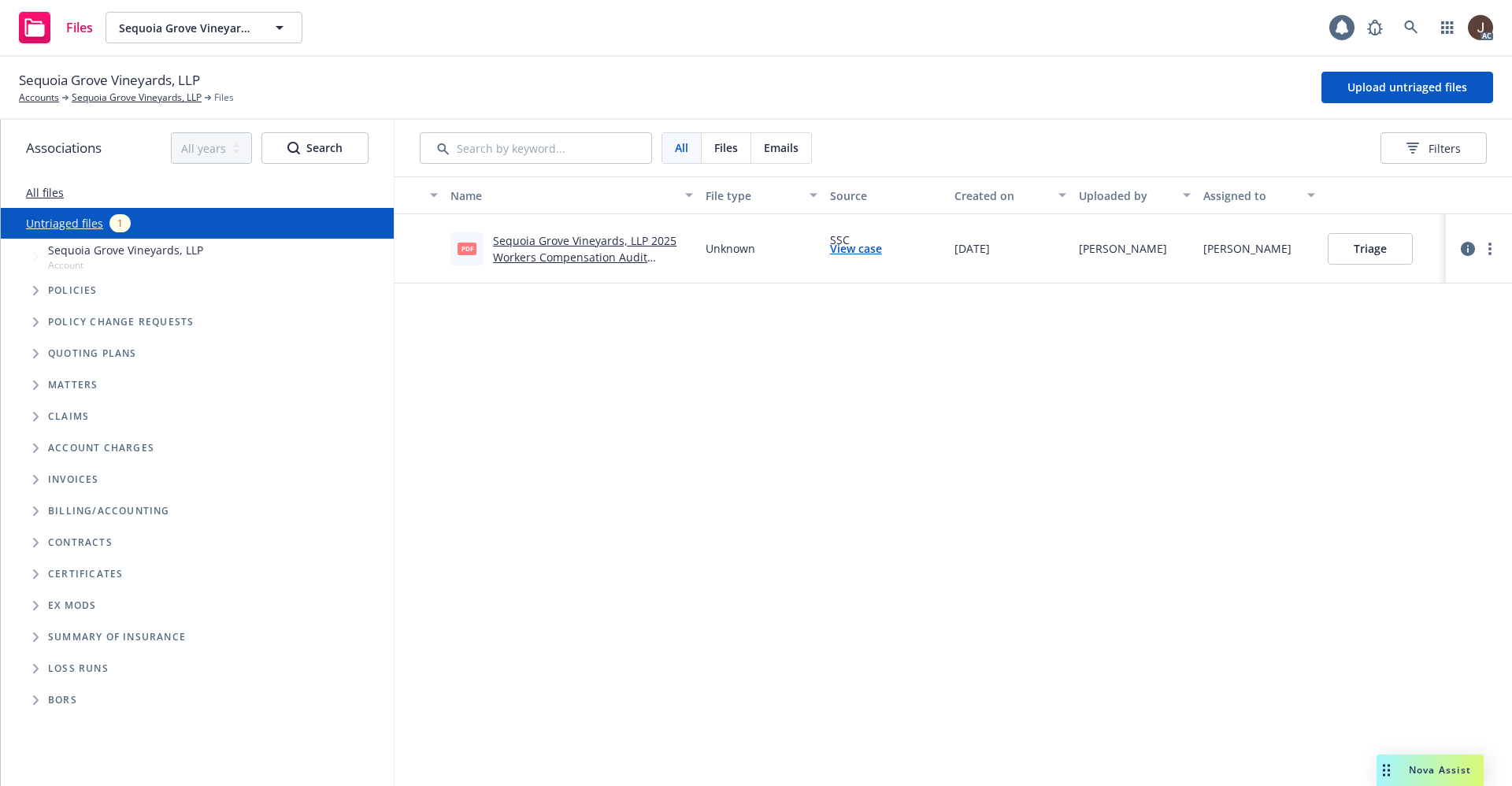
click at [613, 405] on div "Name File type Source Created on Uploaded by Assigned to pdf Sequoia Grove Vine…" at bounding box center [953, 480] width 1118 height 609
click at [1408, 21] on icon at bounding box center [1411, 28] width 14 height 14
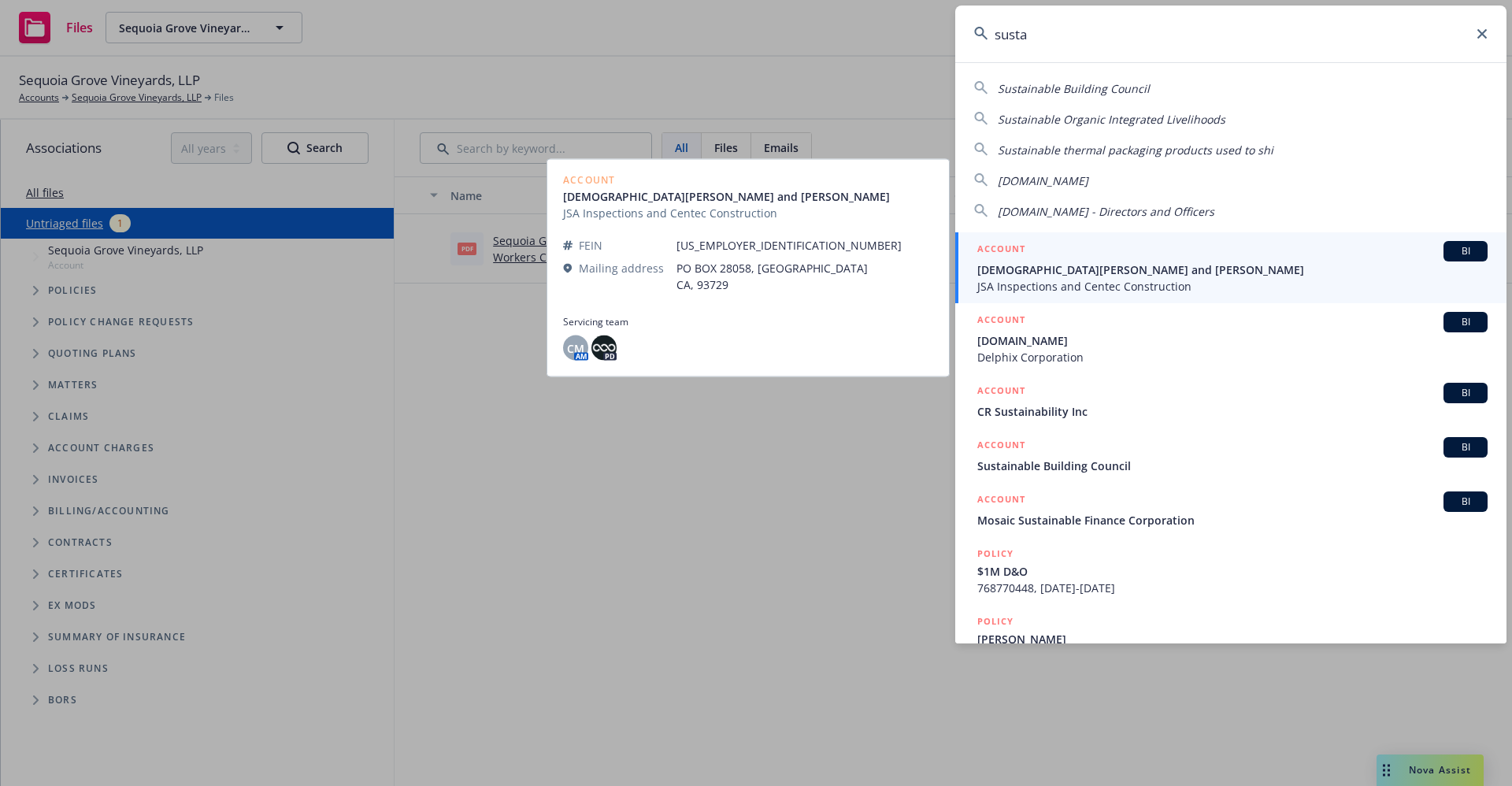
type input "susta"
click at [1107, 274] on span "[DEMOGRAPHIC_DATA][PERSON_NAME] and [PERSON_NAME]" at bounding box center [1231, 270] width 510 height 16
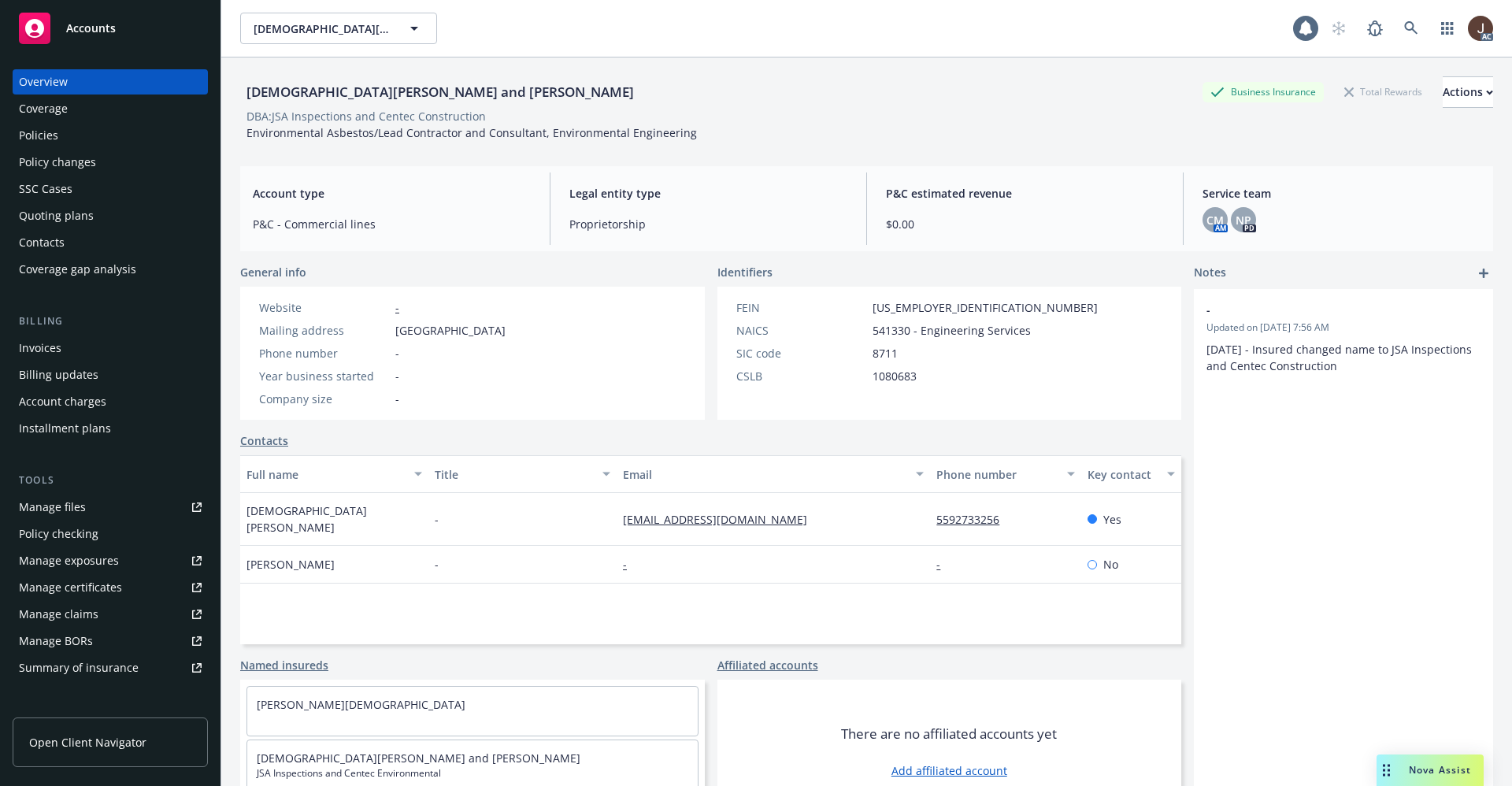
click at [336, 97] on div "[DEMOGRAPHIC_DATA][PERSON_NAME] and [PERSON_NAME]" at bounding box center [440, 92] width 400 height 21
copy div "[DEMOGRAPHIC_DATA][PERSON_NAME] and [PERSON_NAME]"
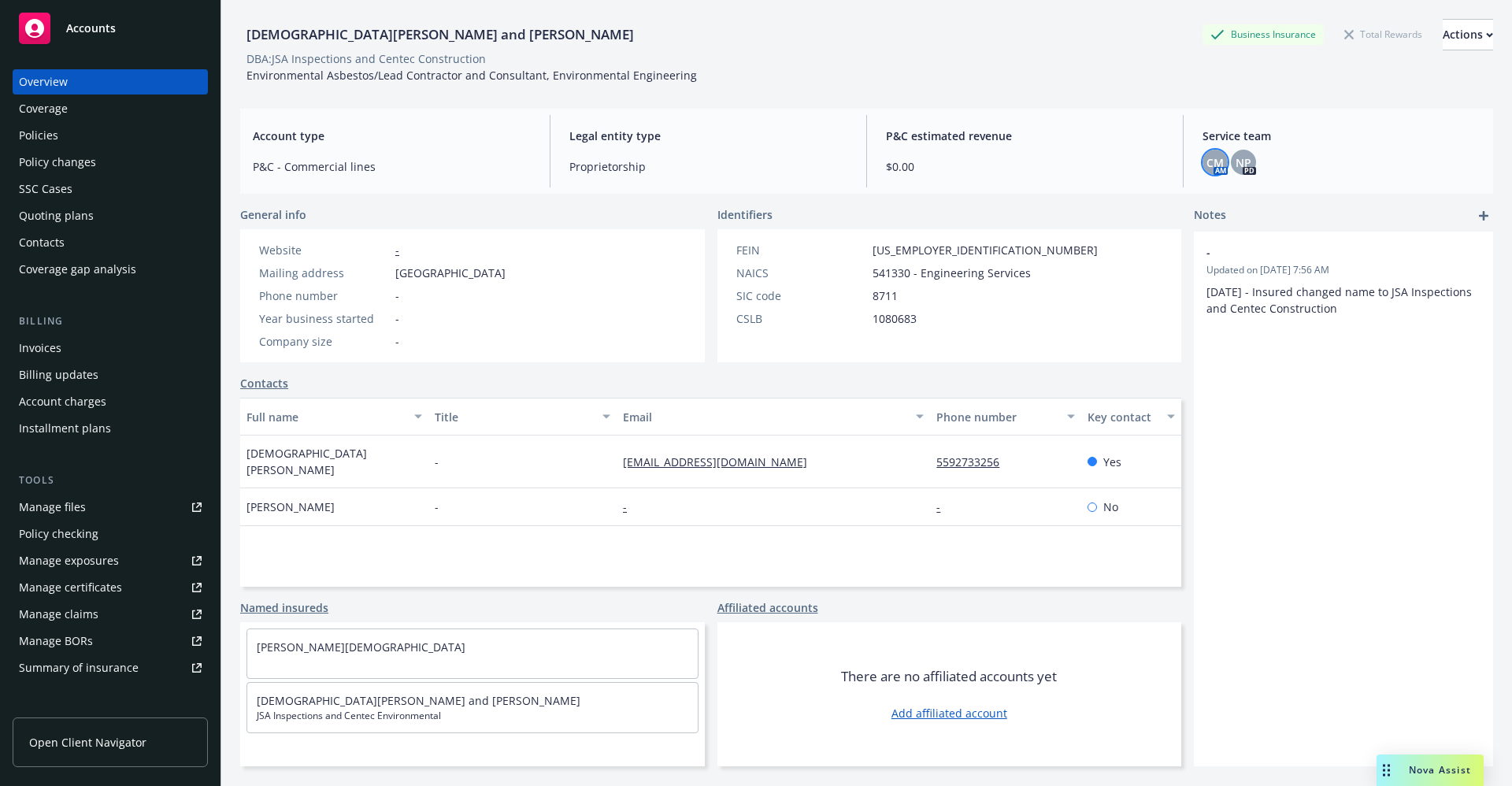
click at [1206, 163] on span "CM" at bounding box center [1214, 162] width 17 height 16
click at [1043, 52] on div "DBA: JSA Inspections and Centec Construction" at bounding box center [867, 59] width 1253 height 16
click at [39, 148] on div "Overview Coverage Policies Policy changes SSC Cases Quoting plans Contacts Cove…" at bounding box center [110, 176] width 195 height 213
click at [33, 143] on div "Policies" at bounding box center [39, 135] width 40 height 25
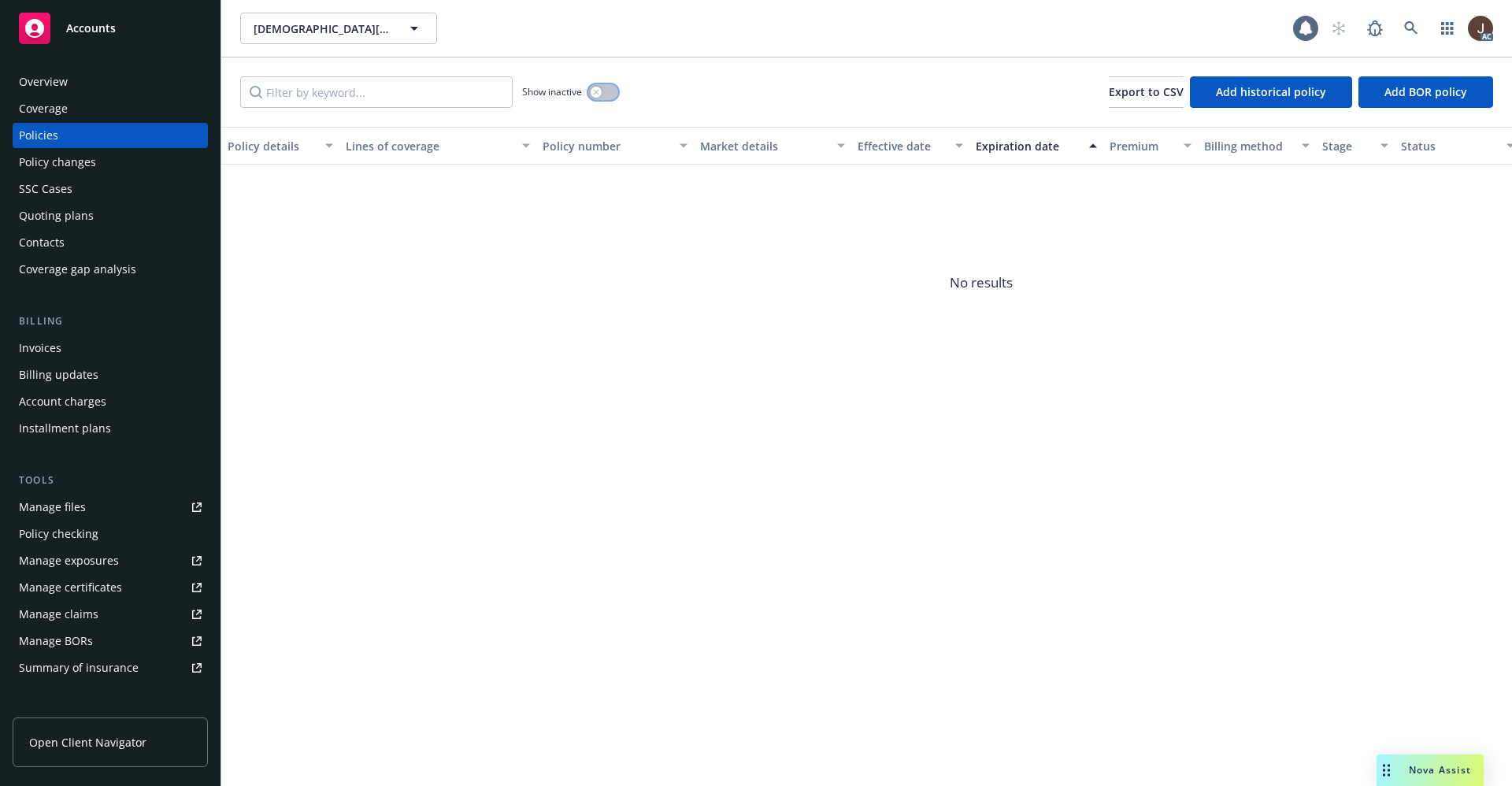
click at [608, 89] on button "button" at bounding box center [603, 91] width 30 height 15
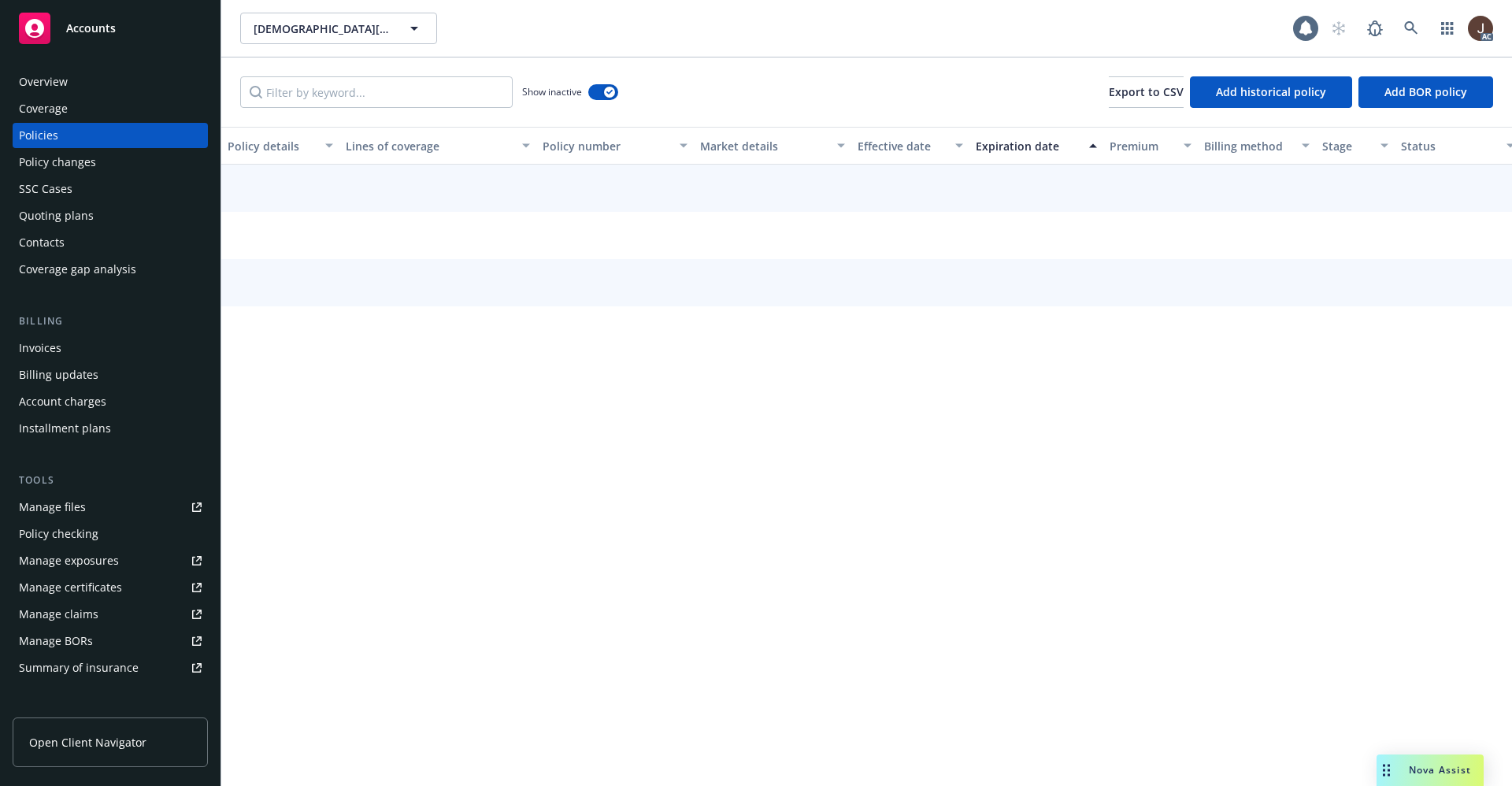
click at [734, 82] on div "Show inactive Export to CSV Add historical policy Add BOR policy" at bounding box center [867, 92] width 1291 height 69
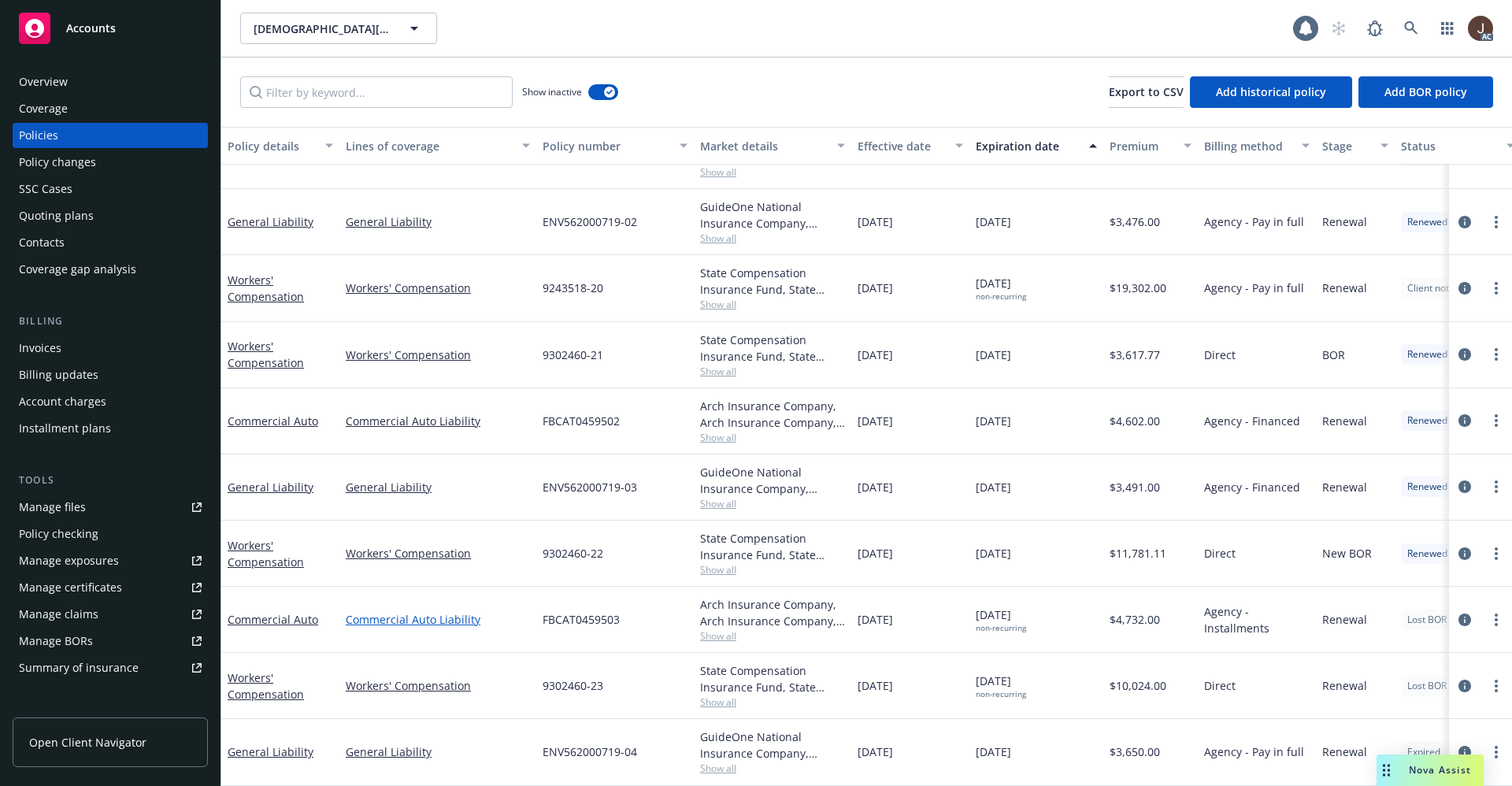
scroll to position [500, 0]
click at [56, 84] on div "Overview" at bounding box center [43, 82] width 49 height 25
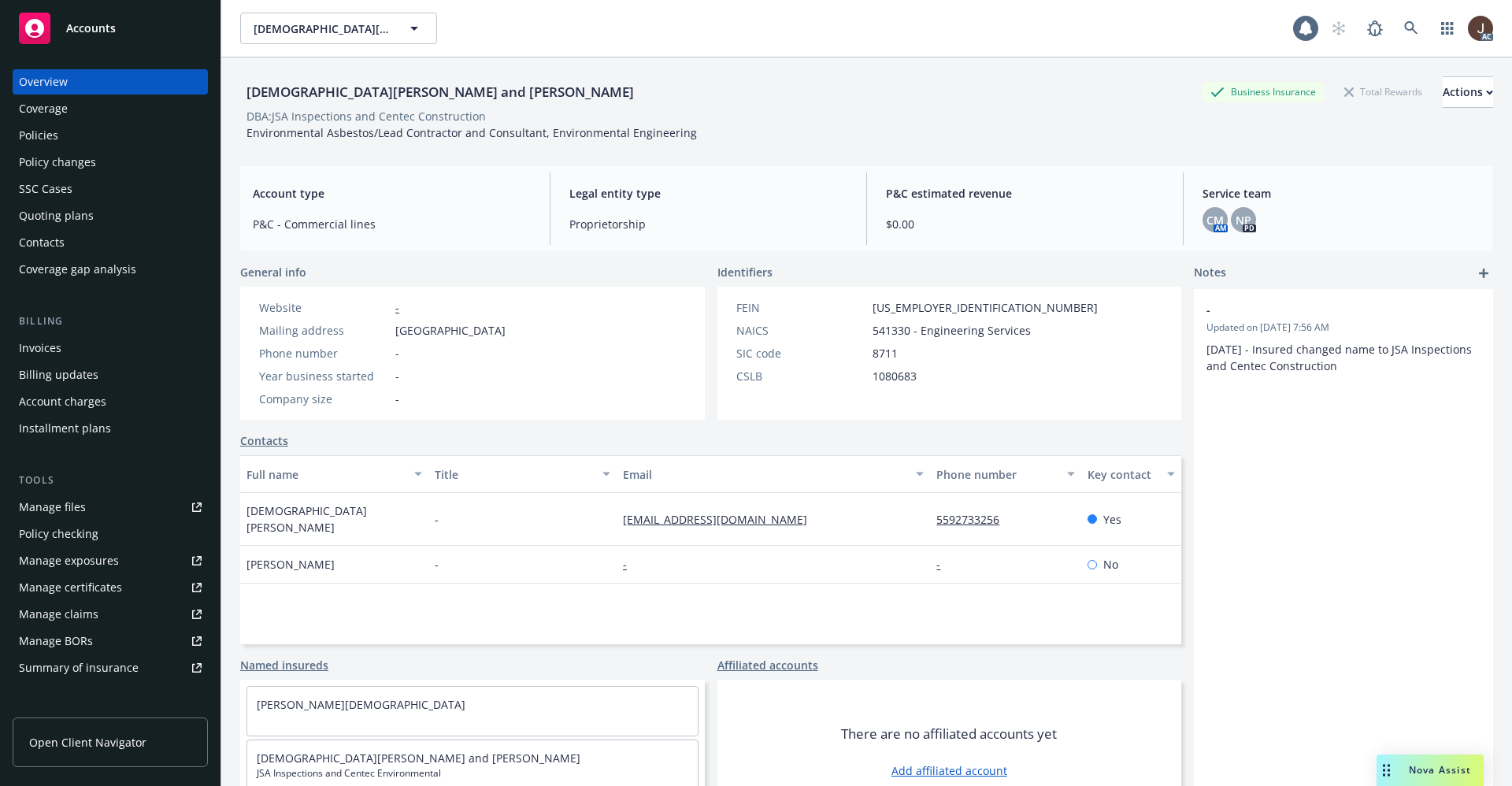
click at [659, 70] on div "[DEMOGRAPHIC_DATA][PERSON_NAME] and [PERSON_NAME] Business Insurance Total Rewa…" at bounding box center [867, 106] width 1253 height 96
drag, startPoint x: 332, startPoint y: 96, endPoint x: 241, endPoint y: 102, distance: 91.2
click at [241, 102] on div "[DEMOGRAPHIC_DATA][PERSON_NAME] and [PERSON_NAME]" at bounding box center [440, 92] width 400 height 21
copy div "[DEMOGRAPHIC_DATA] Sustait"
click at [1404, 29] on icon at bounding box center [1411, 29] width 14 height 14
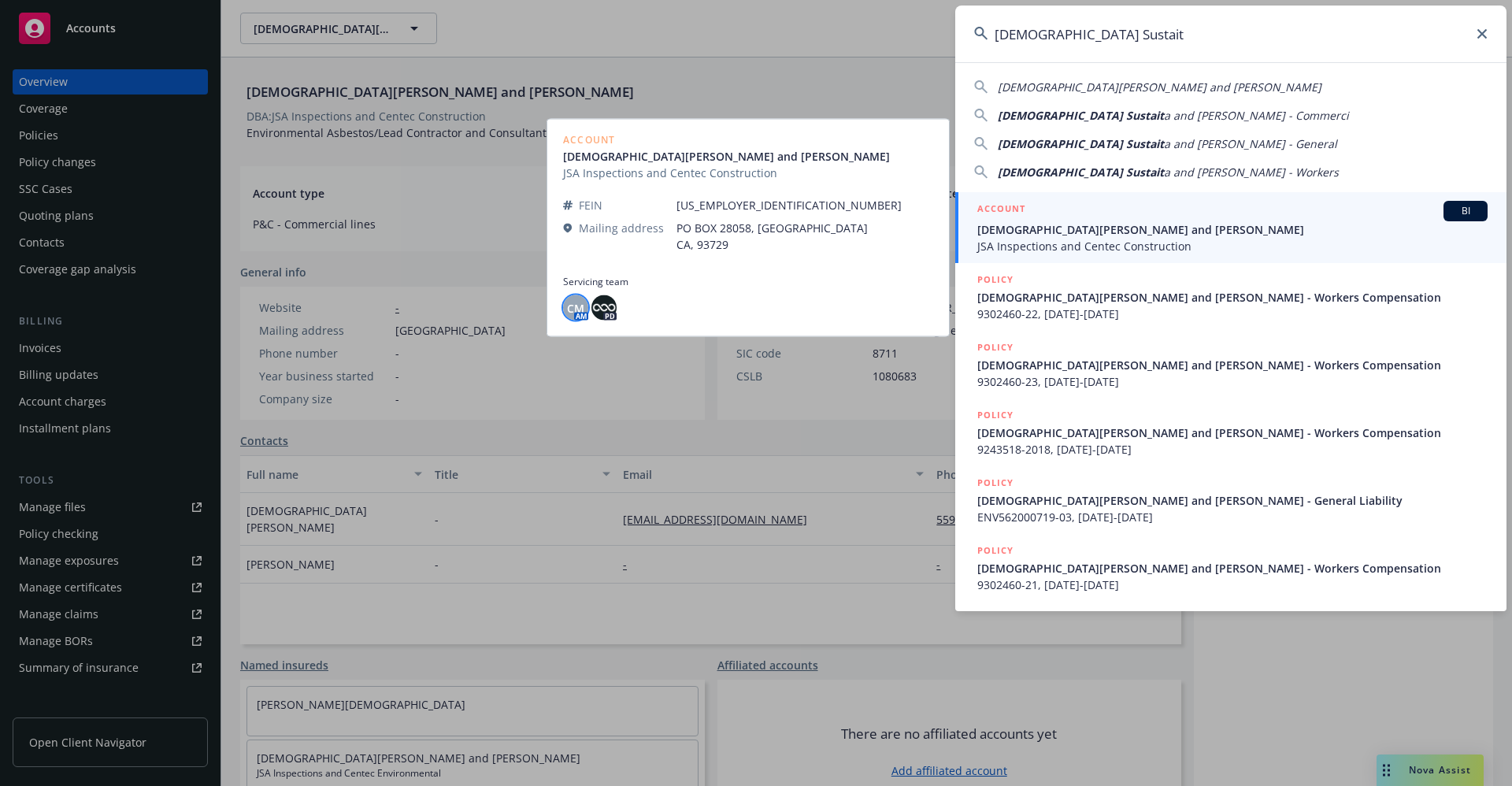
type input "[DEMOGRAPHIC_DATA] Sustait"
click at [580, 307] on span "CM" at bounding box center [575, 307] width 17 height 16
click at [579, 305] on span "CM" at bounding box center [575, 307] width 17 height 16
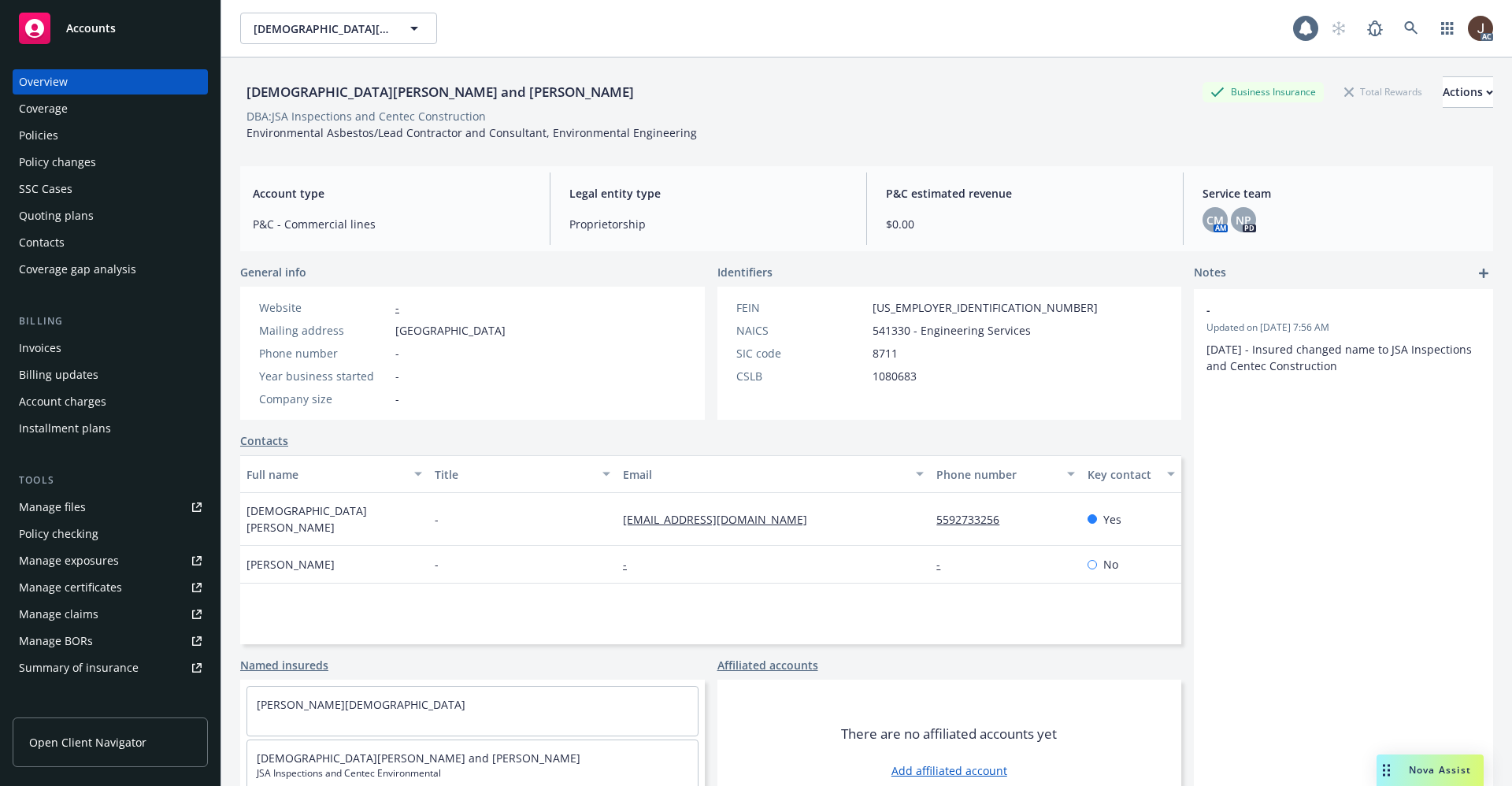
scroll to position [236, 0]
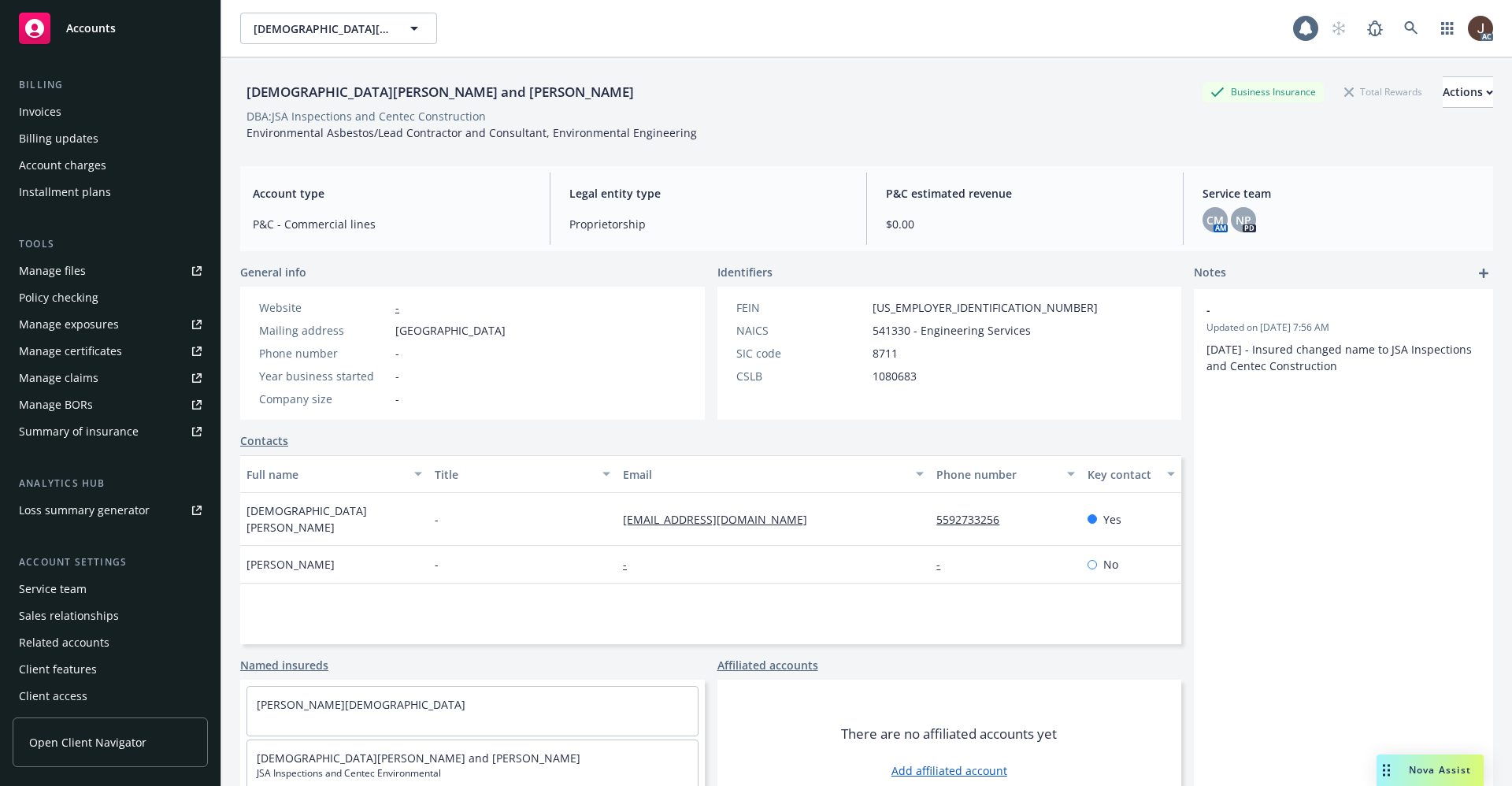
click at [49, 587] on div "Service team" at bounding box center [52, 588] width 68 height 25
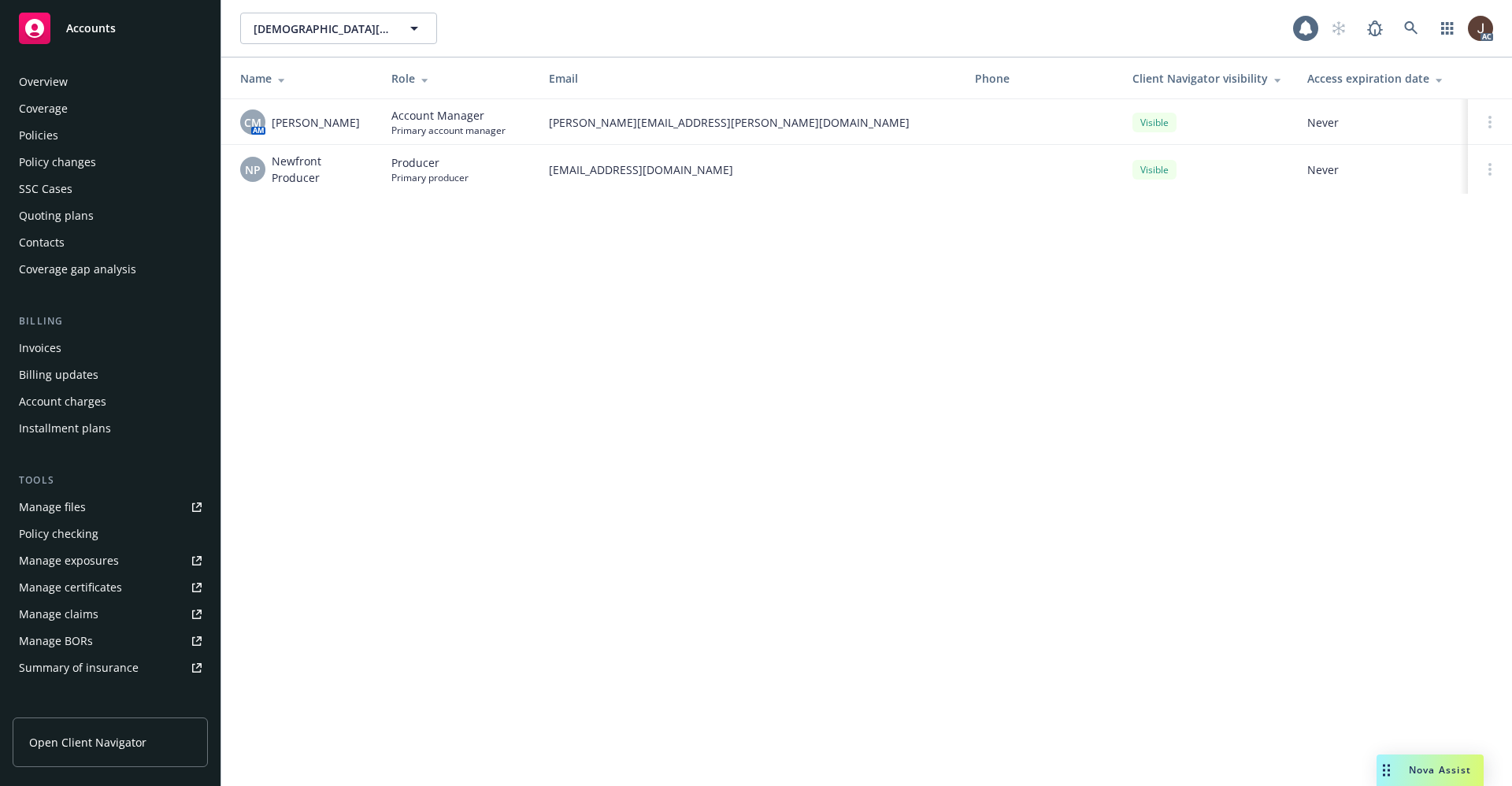
click at [37, 190] on div "SSC Cases" at bounding box center [45, 189] width 53 height 25
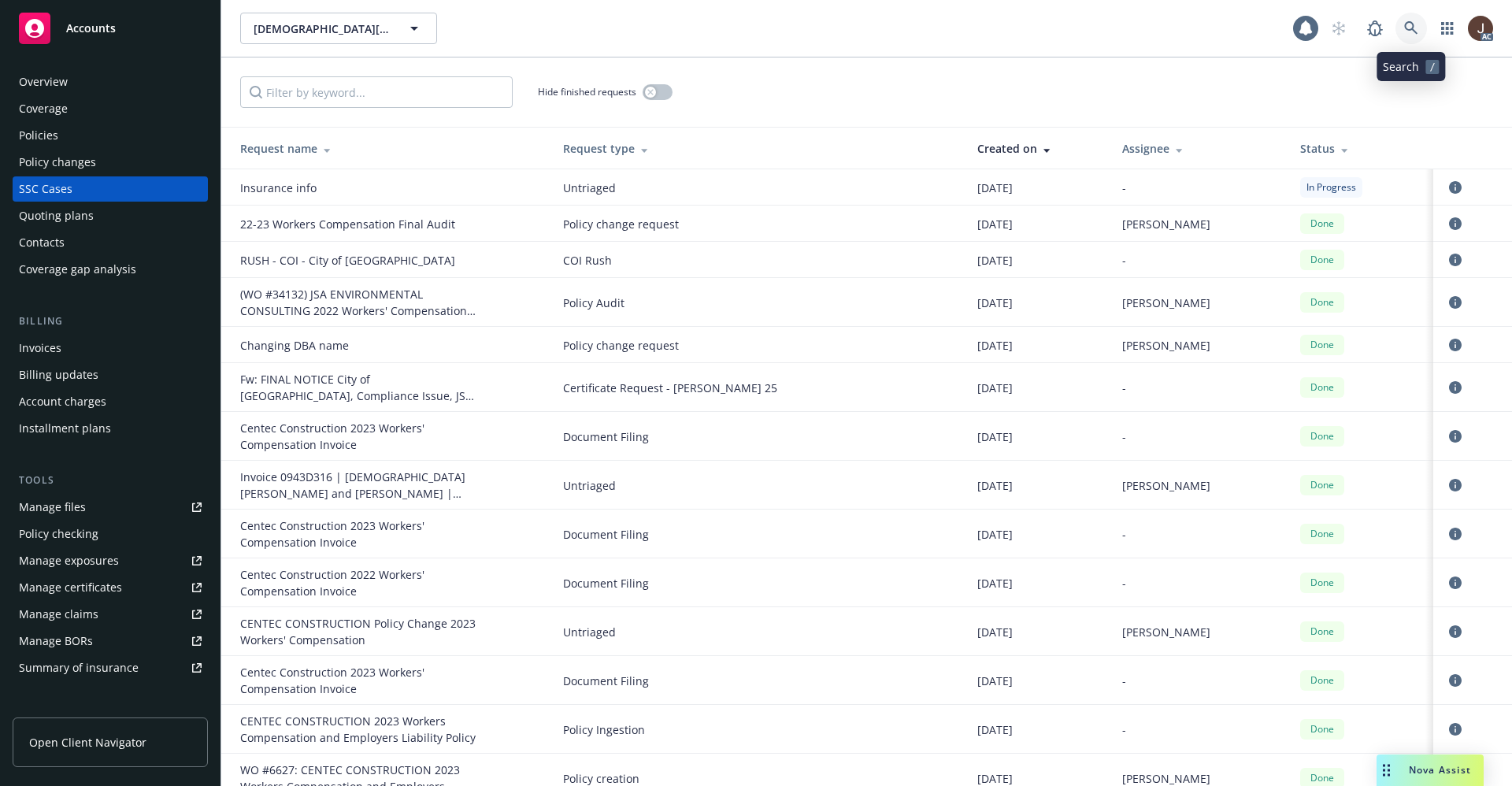
click at [1417, 22] on icon at bounding box center [1411, 29] width 14 height 14
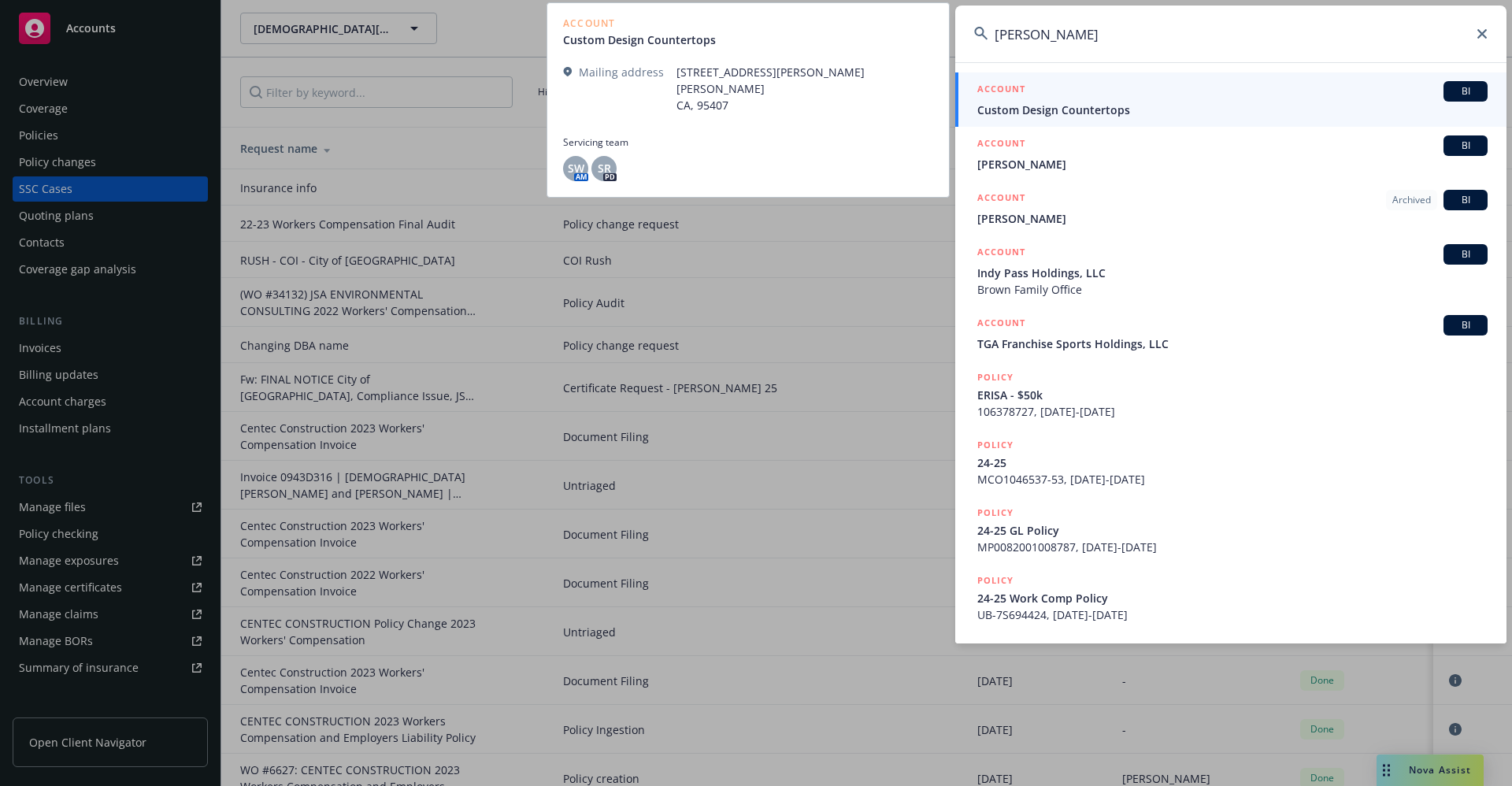
type input "[PERSON_NAME]"
click at [1128, 114] on span "Custom Design Countertops" at bounding box center [1231, 110] width 510 height 16
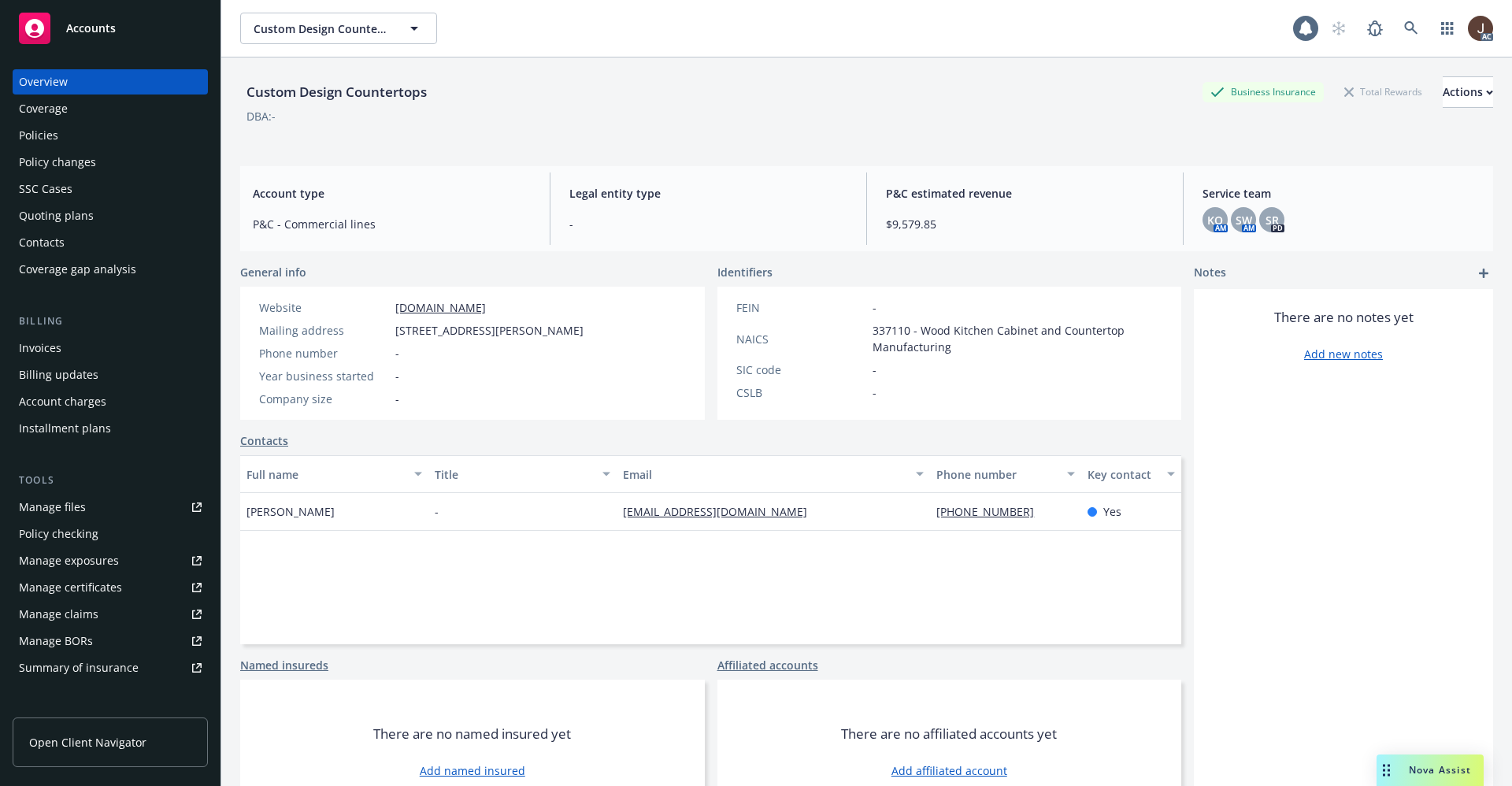
click at [56, 218] on div "Quoting plans" at bounding box center [56, 216] width 75 height 25
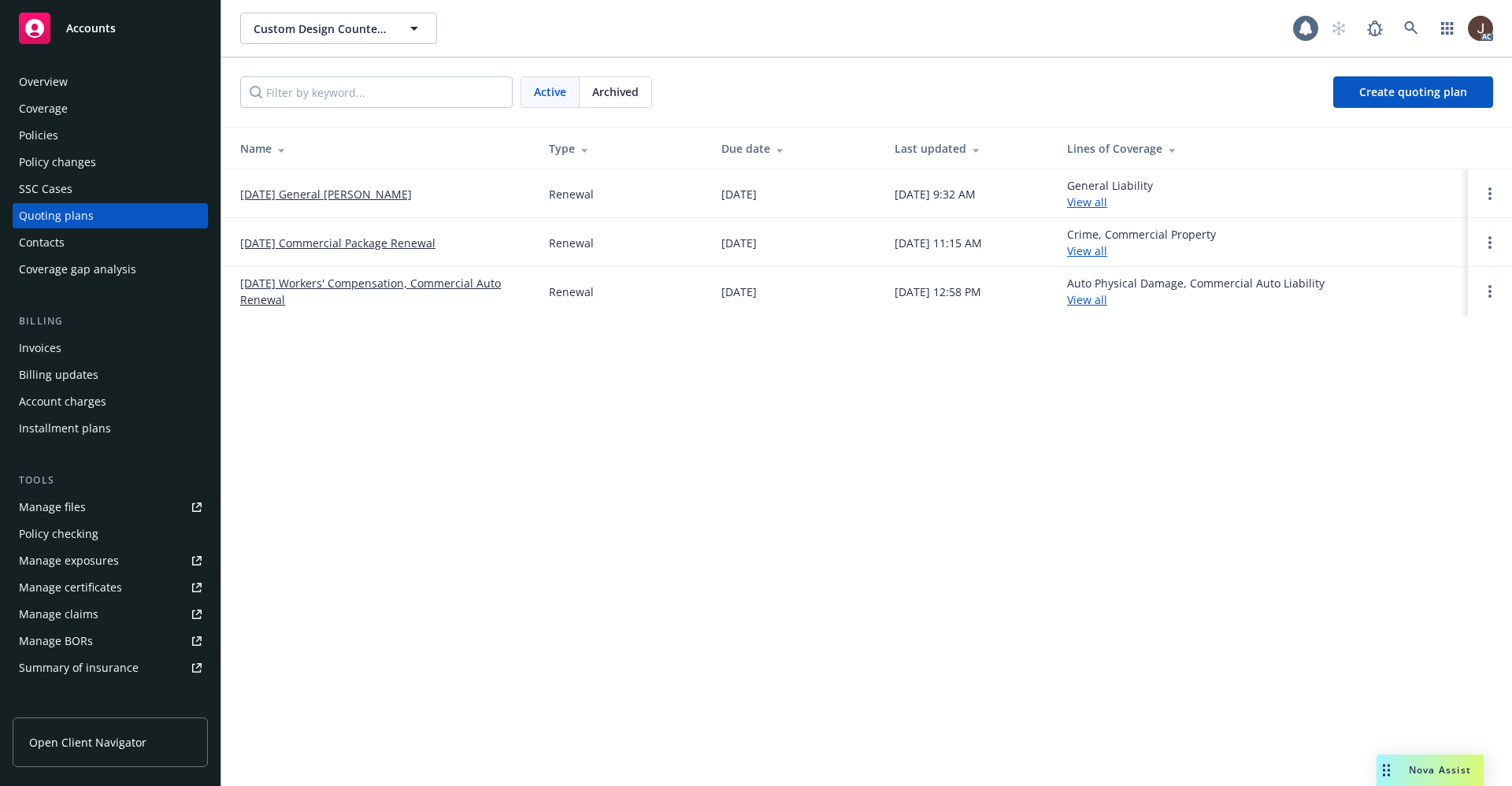
click at [607, 397] on div "Custom Design Countertops Custom Design Countertops 1 AC Active Archived Create…" at bounding box center [867, 393] width 1291 height 786
click at [49, 84] on div "Overview" at bounding box center [43, 82] width 49 height 25
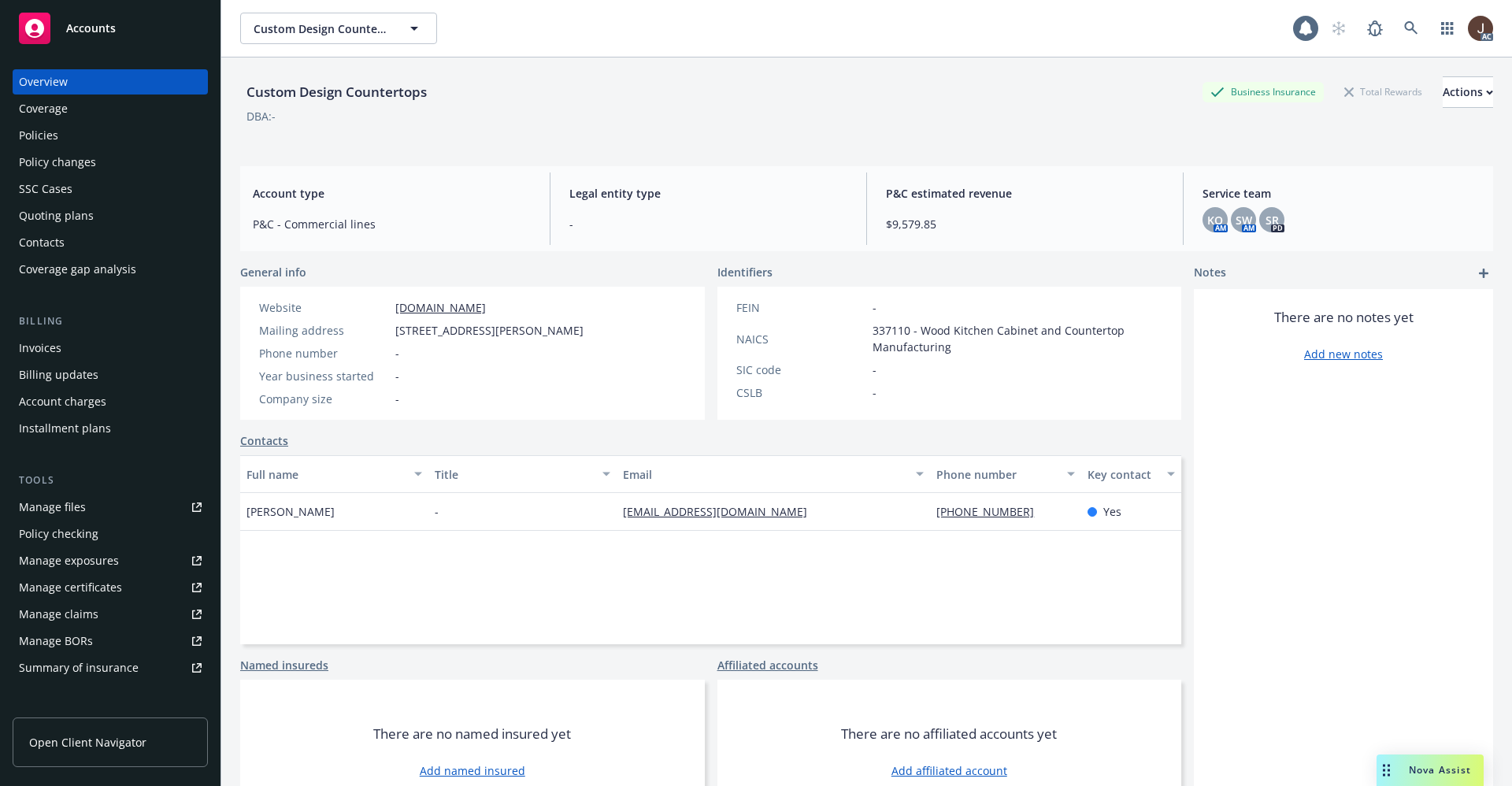
click at [321, 96] on div "Custom Design Countertops" at bounding box center [337, 92] width 193 height 21
copy div "Custom Design Countertops"
click at [1236, 217] on span "SW" at bounding box center [1244, 220] width 16 height 16
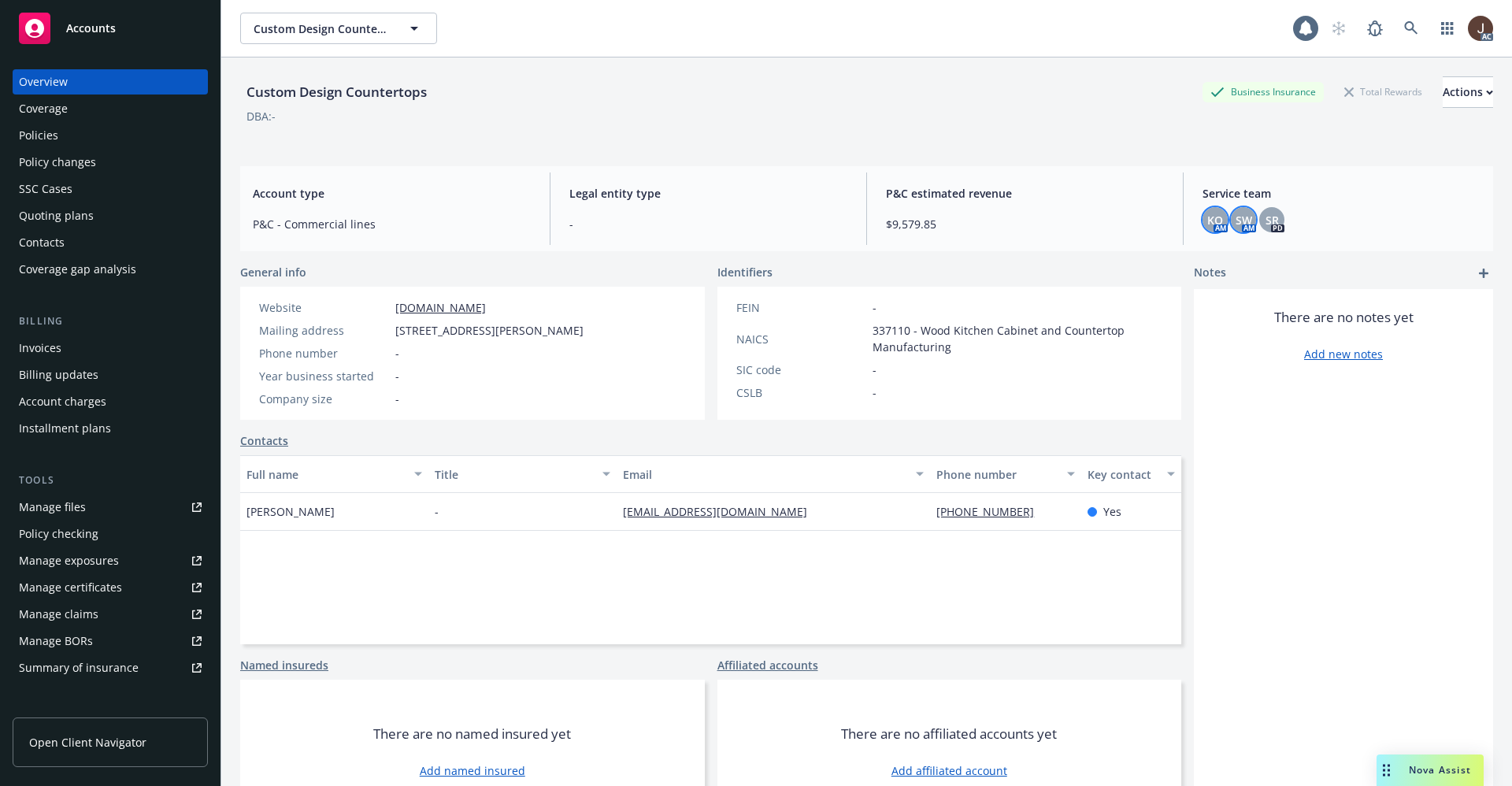
click at [1207, 222] on span "KO" at bounding box center [1214, 220] width 15 height 16
click at [1044, 141] on div "Custom Design Countertops Business Insurance Total Rewards Actions DBA: -" at bounding box center [867, 106] width 1253 height 96
click at [1404, 22] on icon at bounding box center [1411, 29] width 14 height 14
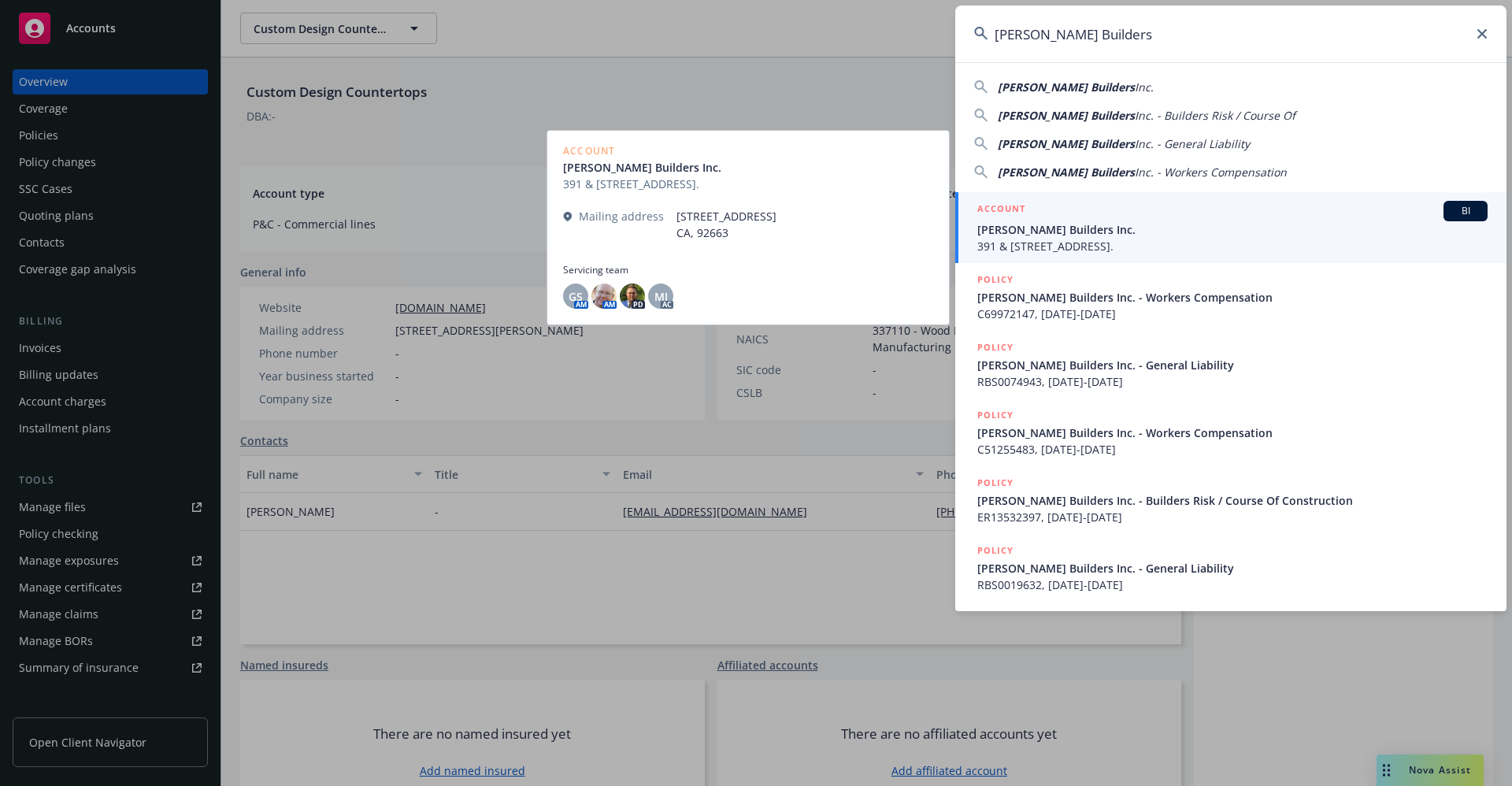
type input "[PERSON_NAME] Builders"
click at [1094, 238] on span "391 & [STREET_ADDRESS]." at bounding box center [1231, 245] width 510 height 16
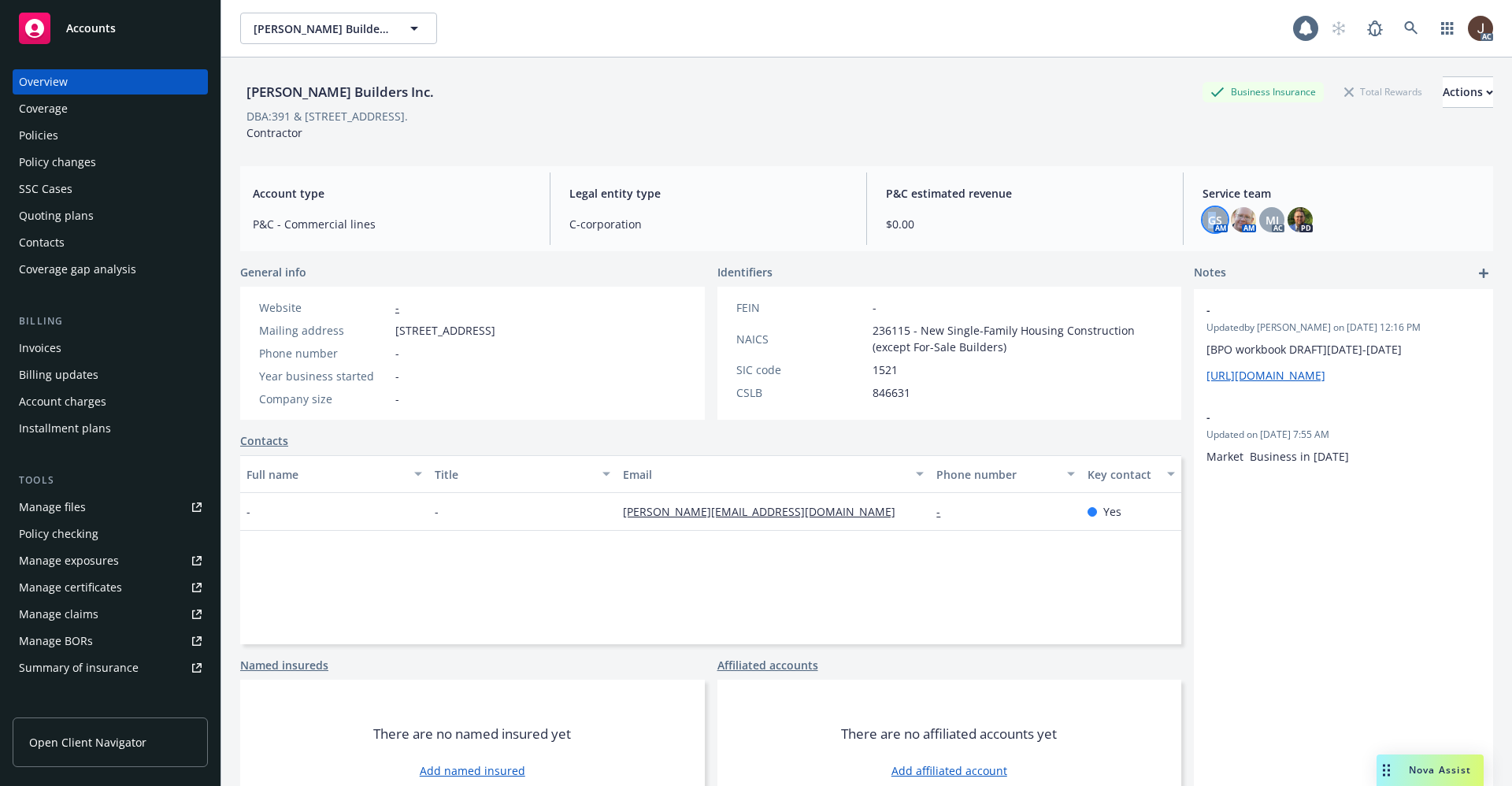
click at [1208, 218] on span "GS" at bounding box center [1215, 220] width 14 height 16
click at [1266, 220] on span "MJ" at bounding box center [1272, 220] width 14 height 16
click at [1040, 150] on div "[PERSON_NAME] Builders Inc. Business Insurance Total Rewards Actions DBA: [STRE…" at bounding box center [867, 106] width 1253 height 96
click at [1259, 210] on div "MJ" at bounding box center [1272, 219] width 25 height 25
click at [903, 150] on div "[PERSON_NAME] Builders Inc. Business Insurance Total Rewards Actions DBA: [STRE…" at bounding box center [867, 106] width 1253 height 96
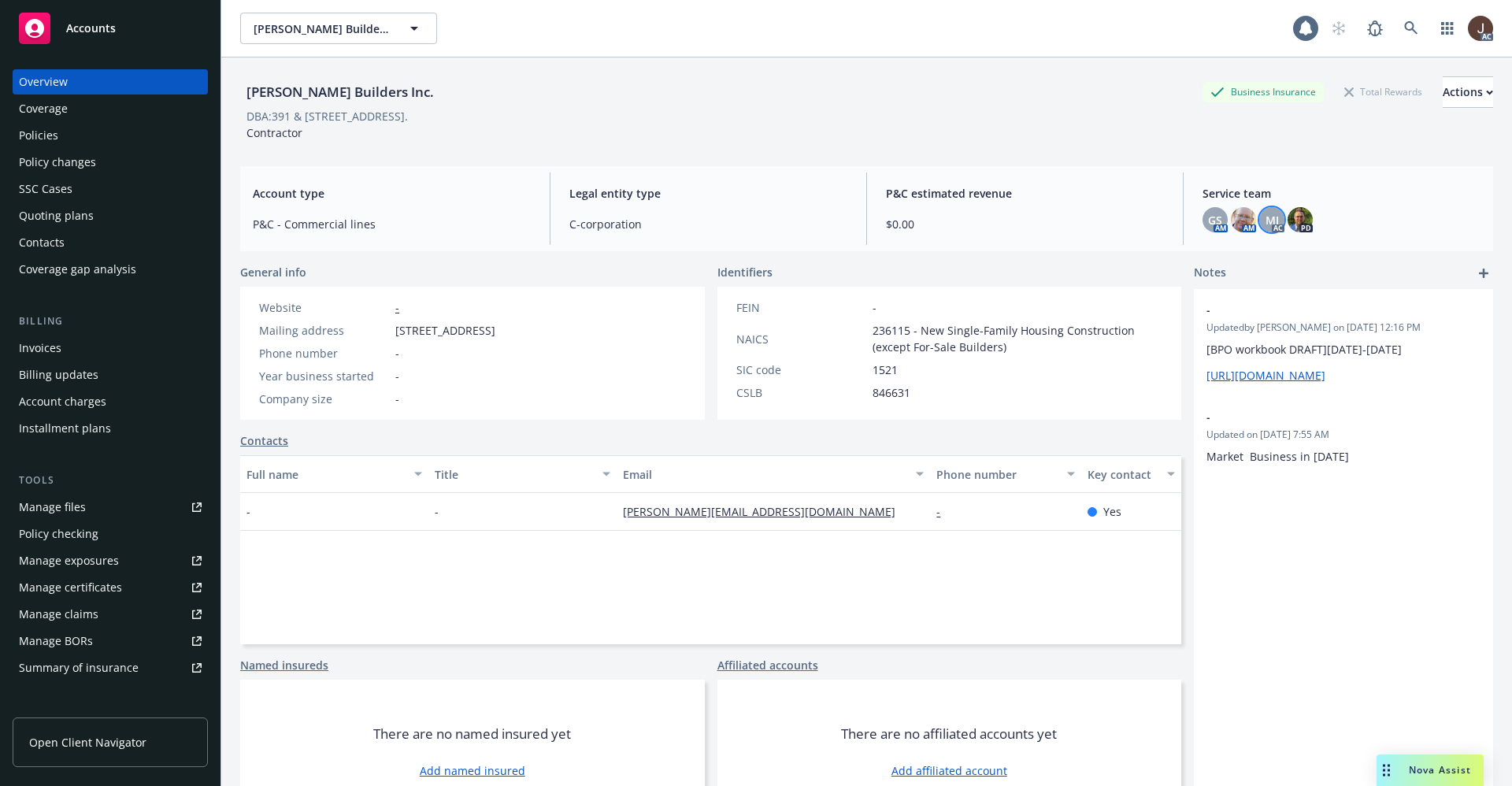
click at [903, 150] on div "[PERSON_NAME] Builders Inc. Business Insurance Total Rewards Actions DBA: [STRE…" at bounding box center [867, 106] width 1253 height 96
click at [520, 102] on div "[PERSON_NAME] Builders Inc. Business Insurance Total Rewards Actions" at bounding box center [867, 92] width 1253 height 32
click at [1404, 29] on icon at bounding box center [1410, 28] width 14 height 14
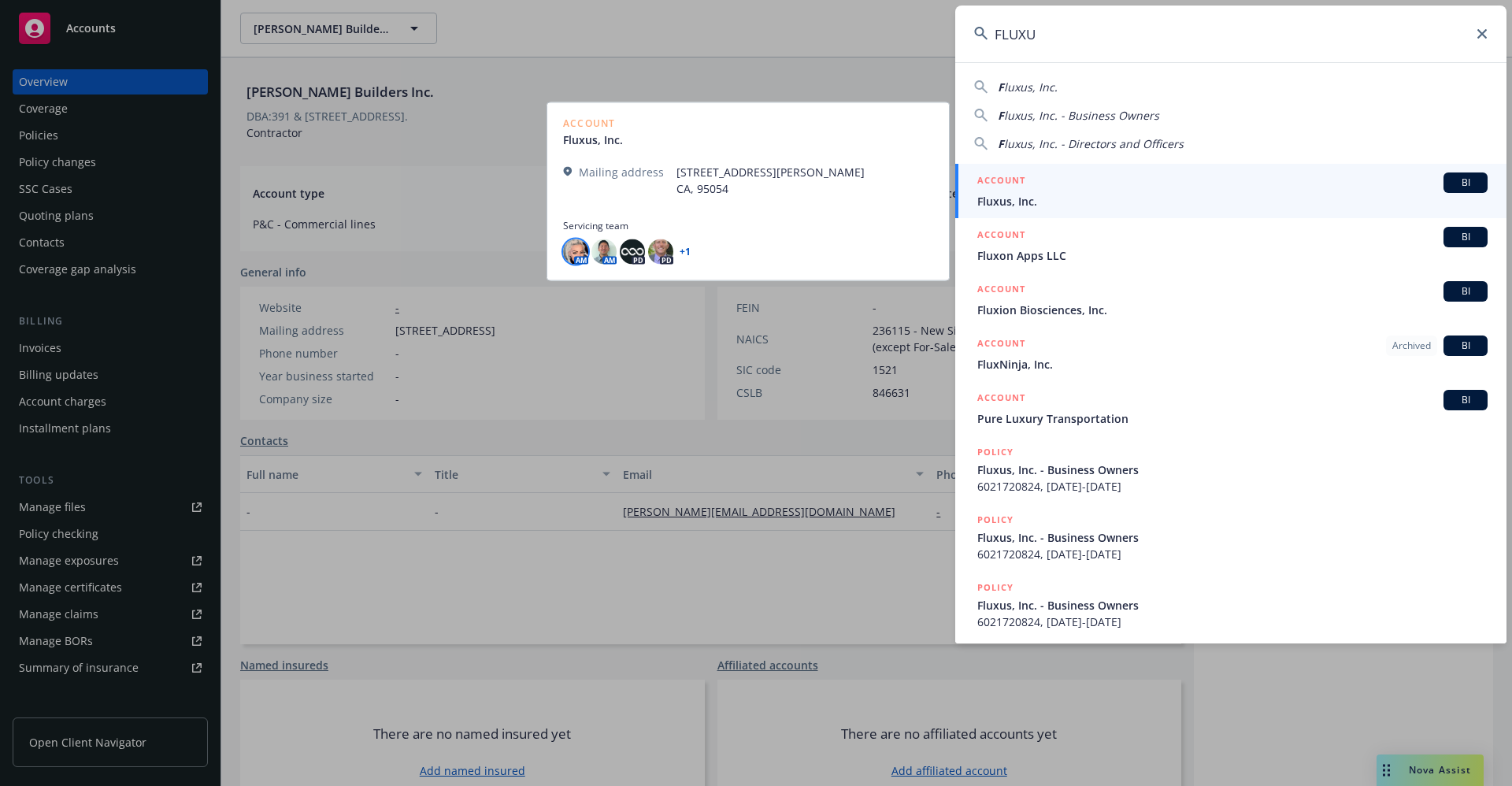
type input "FLUXU"
click at [573, 250] on img at bounding box center [576, 251] width 25 height 25
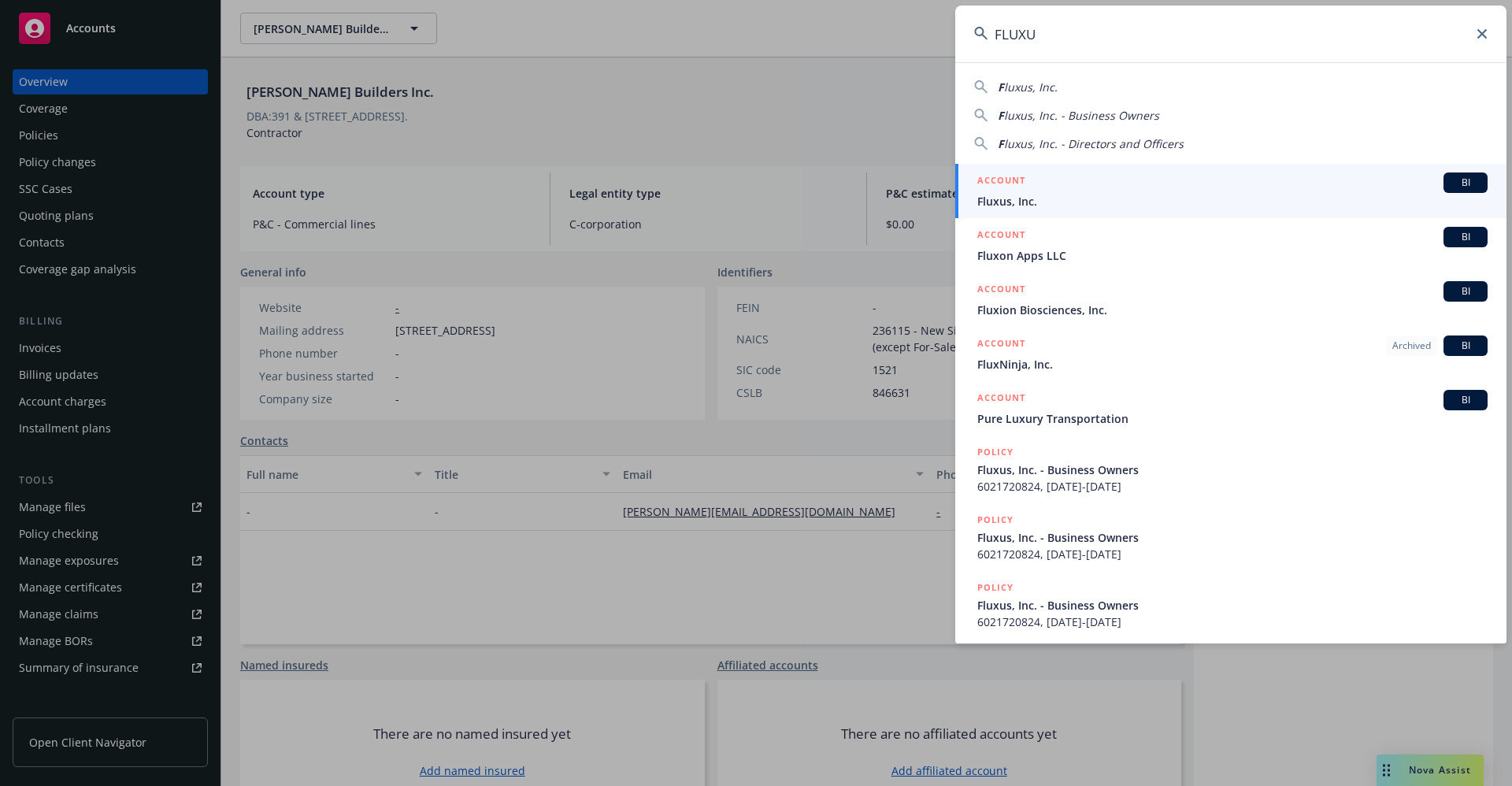
click at [1017, 203] on span "Fluxus, Inc." at bounding box center [1231, 201] width 510 height 16
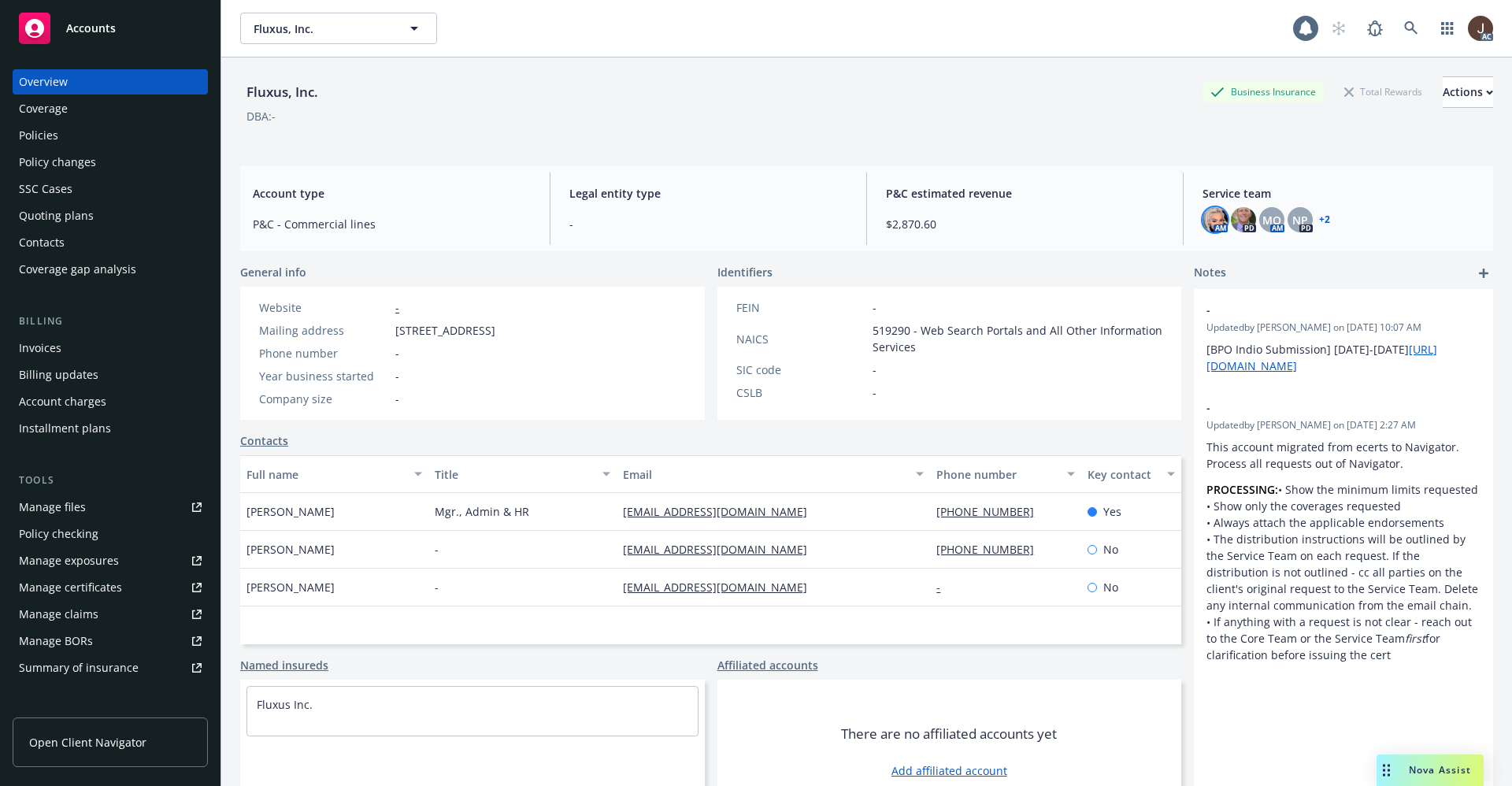
click at [1202, 220] on img at bounding box center [1215, 219] width 25 height 25
click at [1027, 117] on div "DBA: -" at bounding box center [867, 116] width 1253 height 16
click at [45, 132] on div "Policies" at bounding box center [39, 135] width 40 height 25
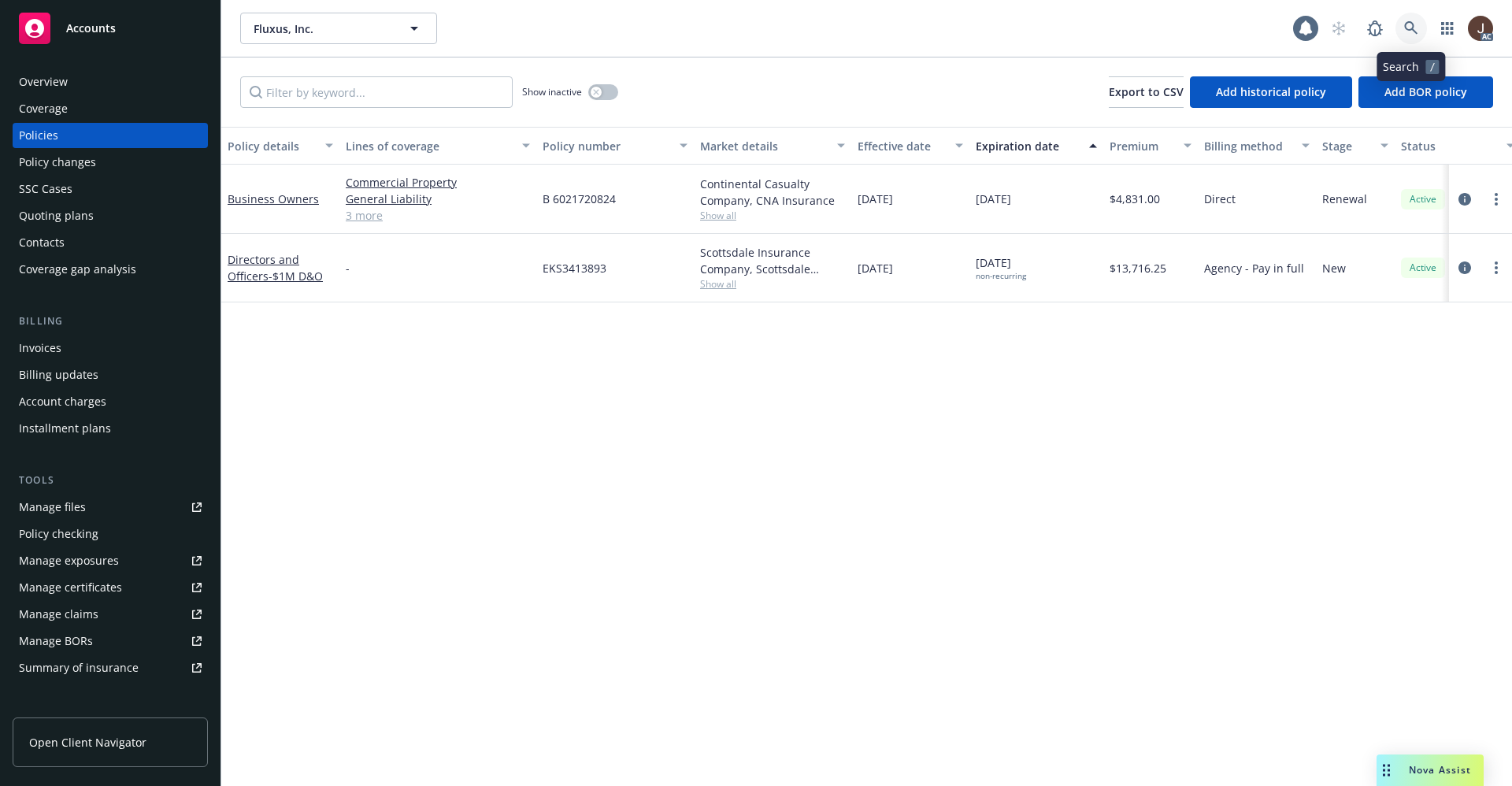
click at [1400, 24] on link at bounding box center [1411, 28] width 32 height 32
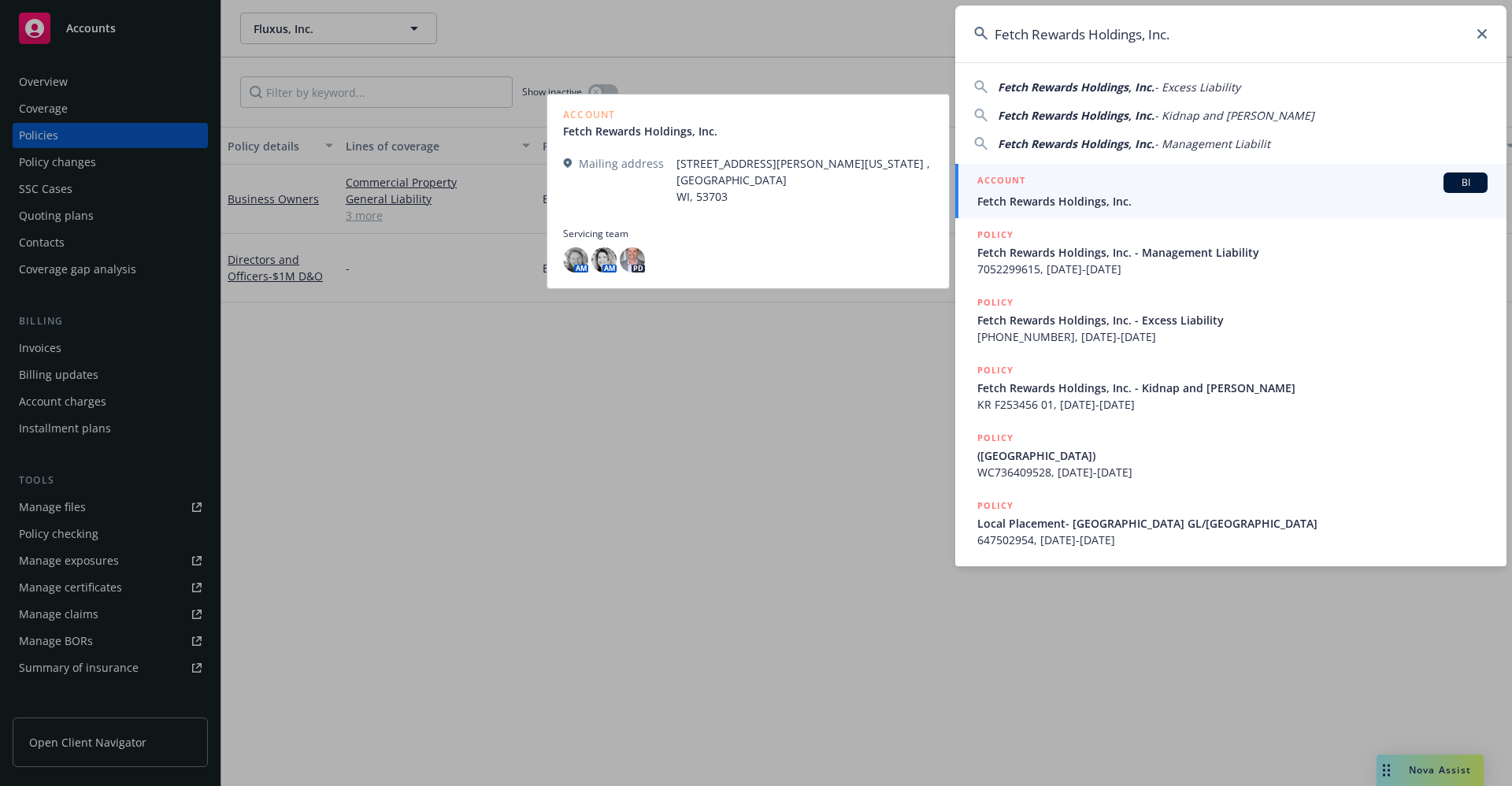
type input "Fetch Rewards Holdings, Inc."
click at [1108, 204] on span "Fetch Rewards Holdings, Inc." at bounding box center [1231, 201] width 510 height 16
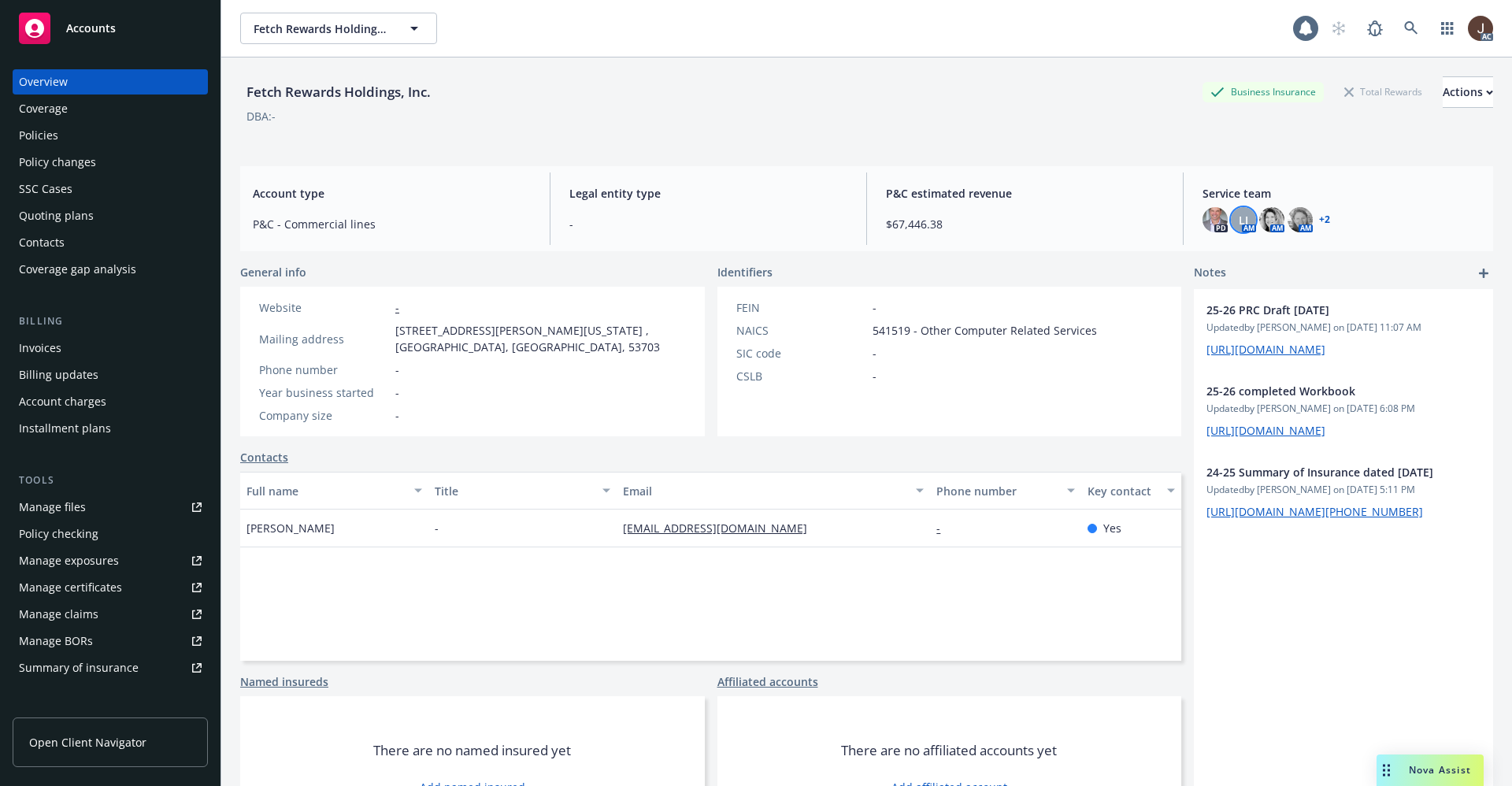
click at [1238, 217] on span "LI" at bounding box center [1243, 220] width 9 height 16
click at [1259, 220] on img at bounding box center [1272, 219] width 25 height 25
click at [1287, 217] on img at bounding box center [1300, 219] width 25 height 25
